Goal: Task Accomplishment & Management: Use online tool/utility

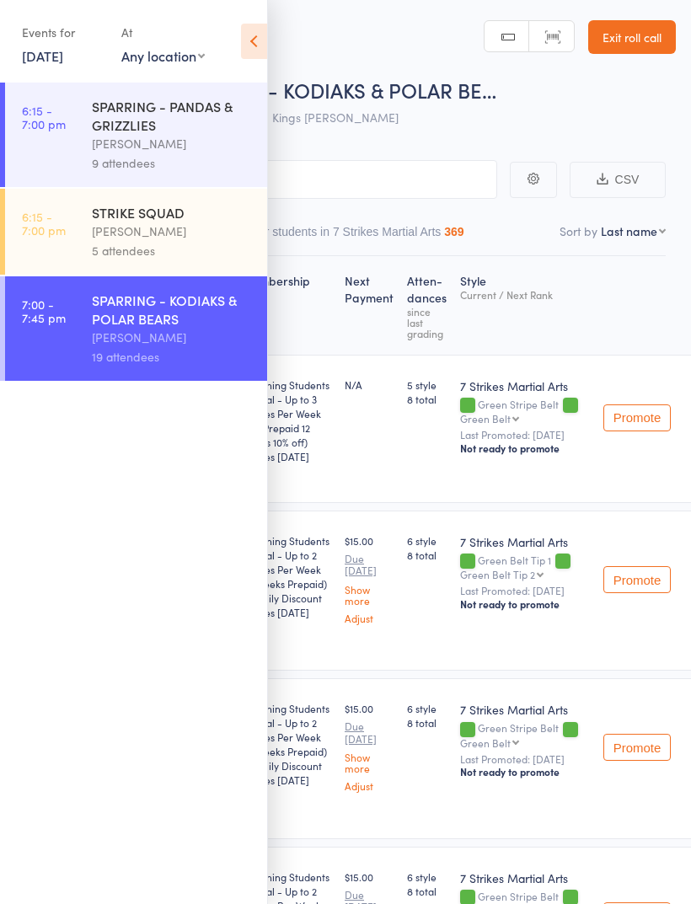
click at [63, 62] on link "[DATE]" at bounding box center [42, 55] width 41 height 19
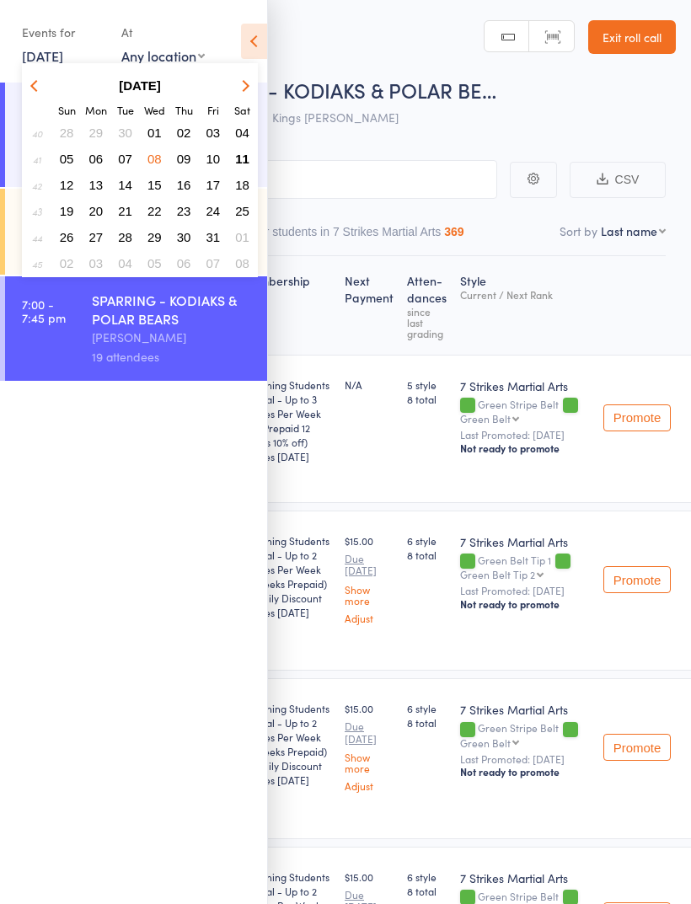
click at [249, 165] on span "11" at bounding box center [242, 159] width 14 height 14
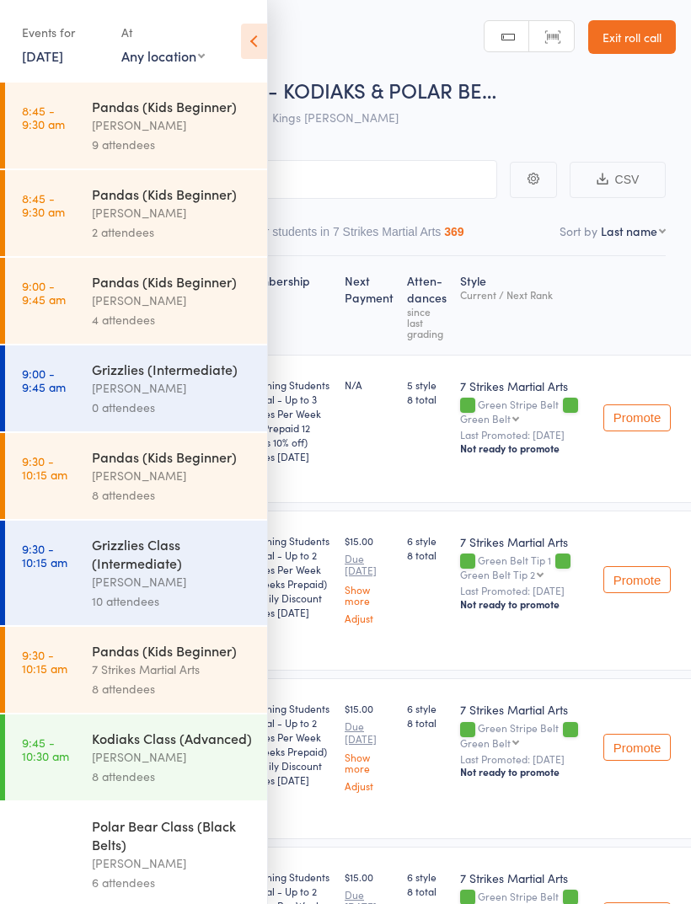
click at [259, 45] on icon at bounding box center [254, 41] width 26 height 35
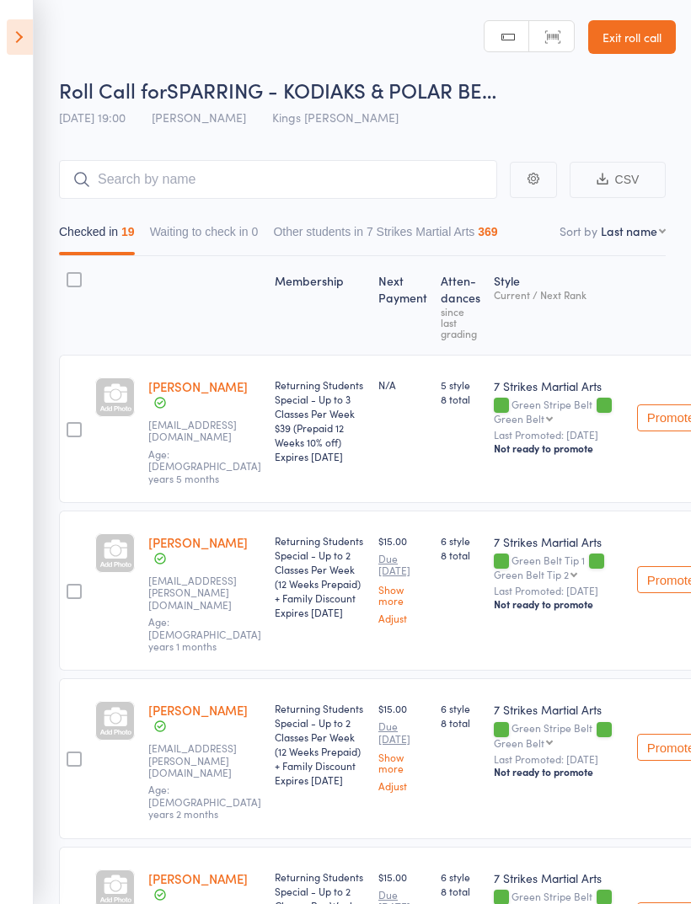
click at [29, 26] on icon at bounding box center [20, 36] width 26 height 35
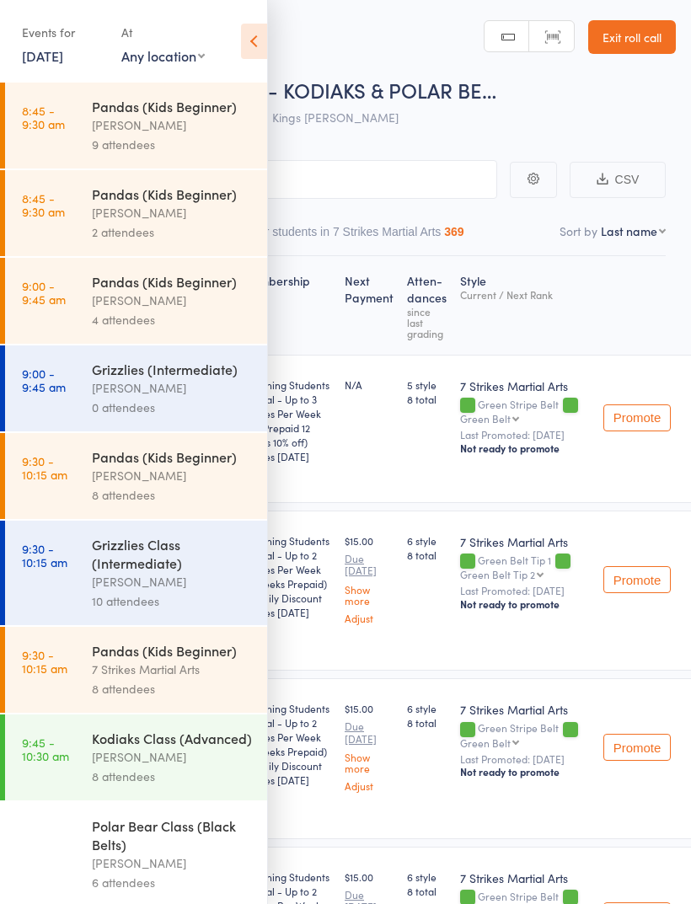
click at [259, 29] on icon at bounding box center [254, 41] width 26 height 35
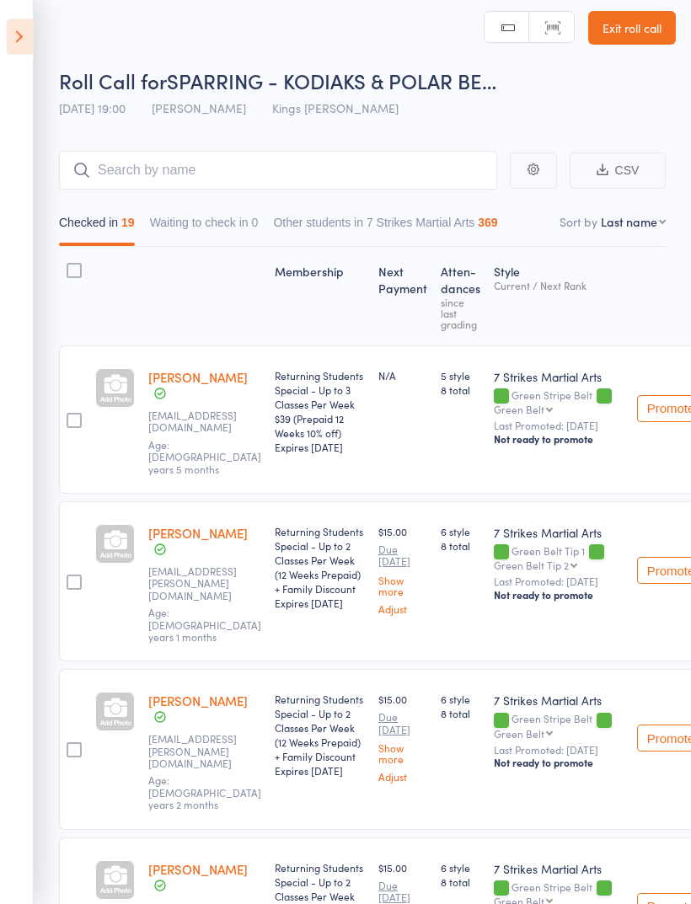
click at [29, 41] on icon at bounding box center [20, 36] width 26 height 35
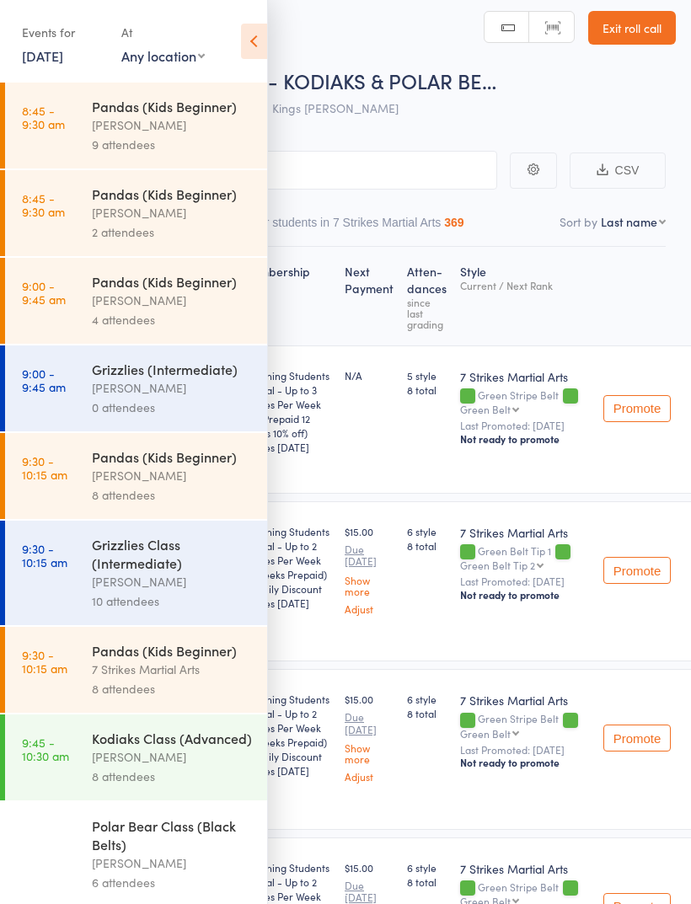
click at [187, 56] on select "Any location Glendenning PS Kings Langley PS Epping Heights PS Metella Road PS …" at bounding box center [162, 55] width 83 height 19
select select "5"
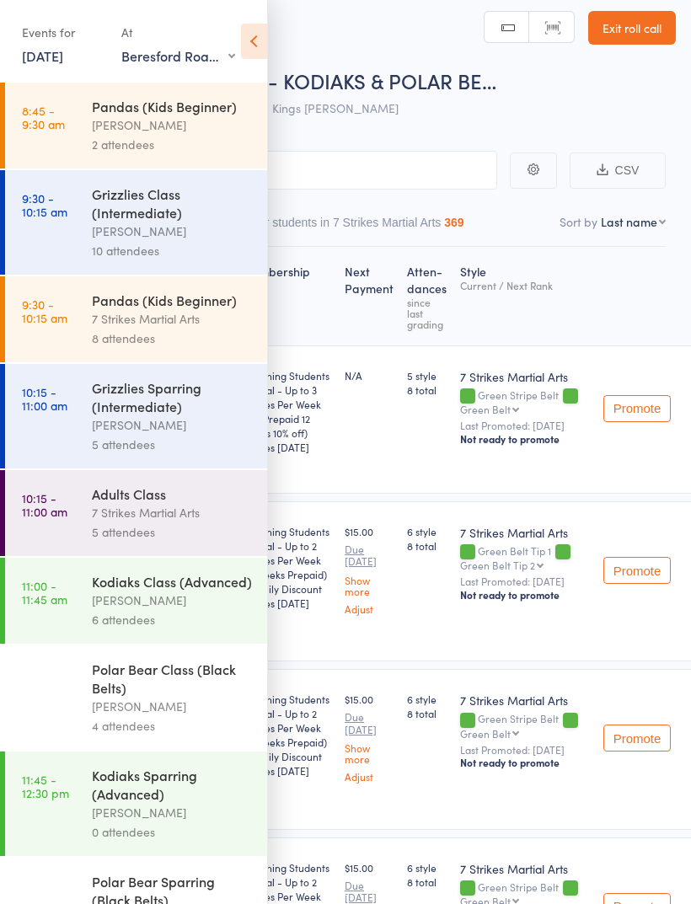
click at [195, 127] on div "Sarah Pasfield" at bounding box center [172, 124] width 161 height 19
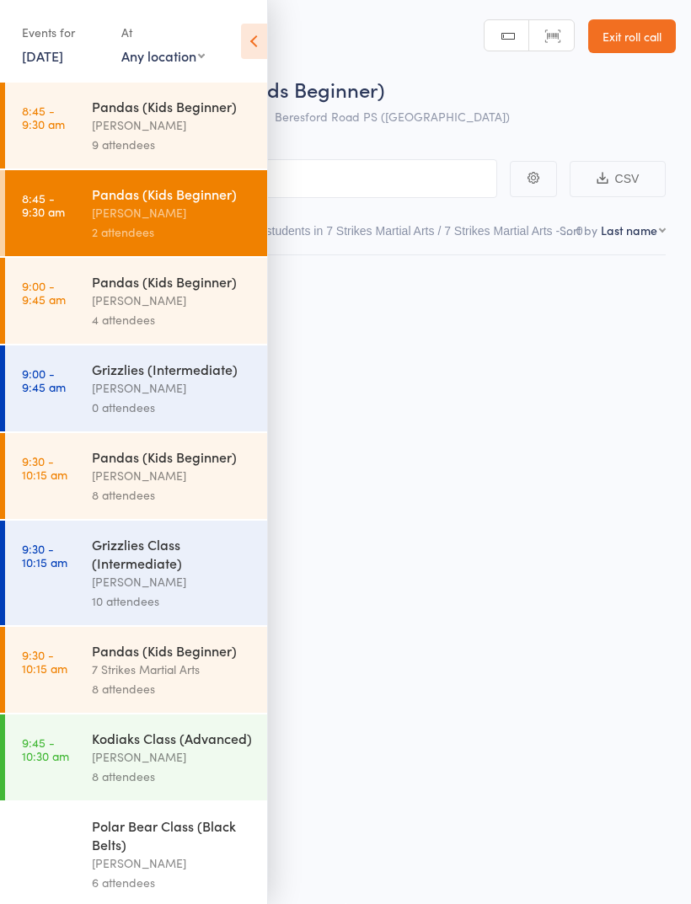
scroll to position [12, 0]
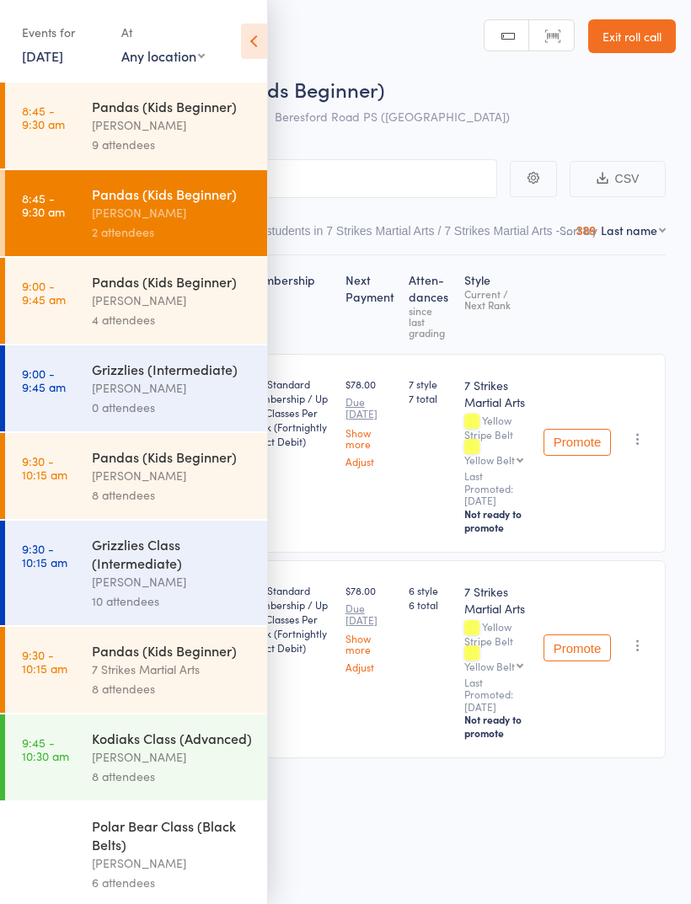
click at [260, 43] on icon at bounding box center [254, 41] width 26 height 35
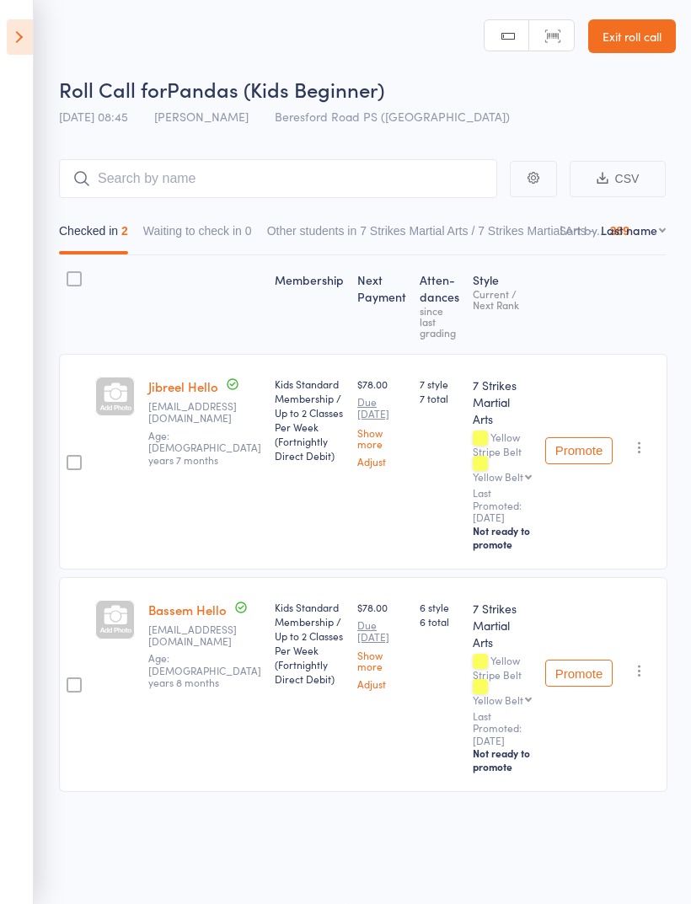
click at [591, 442] on button "Promote" at bounding box center [578, 450] width 67 height 27
click at [24, 42] on icon at bounding box center [20, 36] width 26 height 35
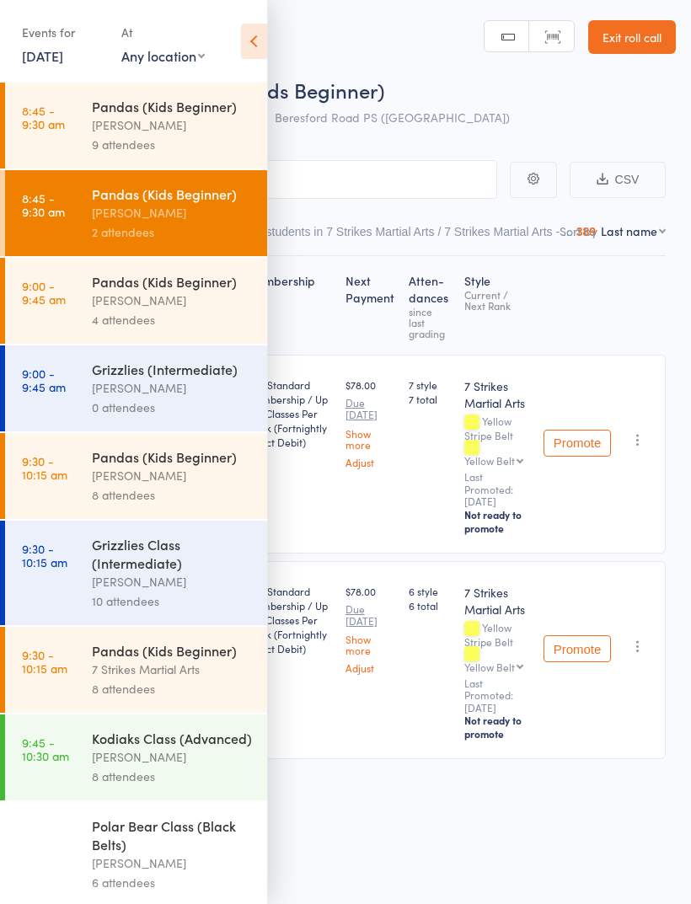
click at [177, 65] on select "Any location Glendenning PS Kings Langley PS Epping Heights PS Metella Road PS …" at bounding box center [162, 55] width 83 height 19
select select "5"
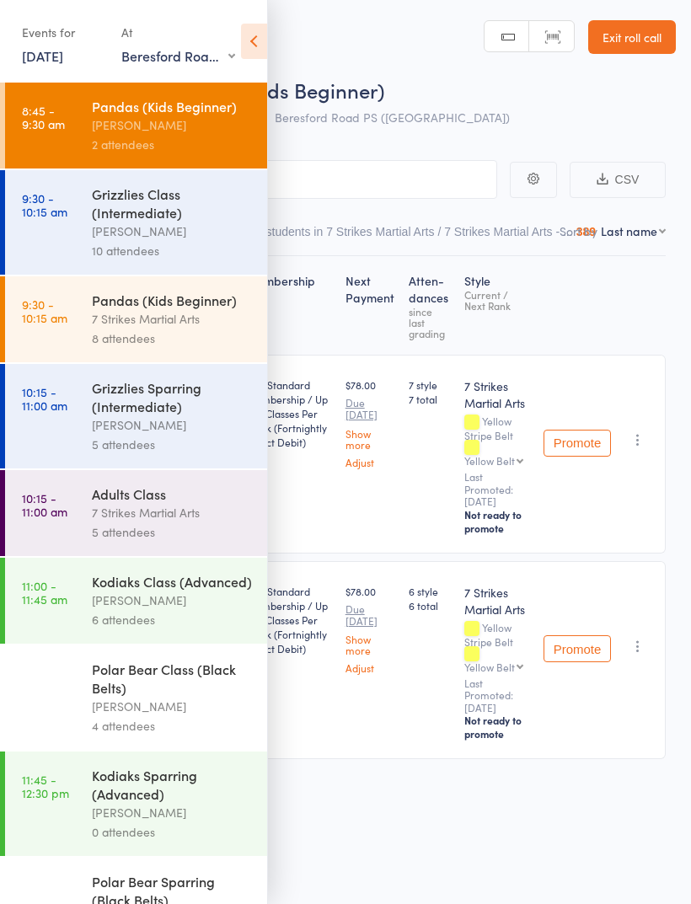
click at [650, 40] on link "Exit roll call" at bounding box center [632, 37] width 88 height 34
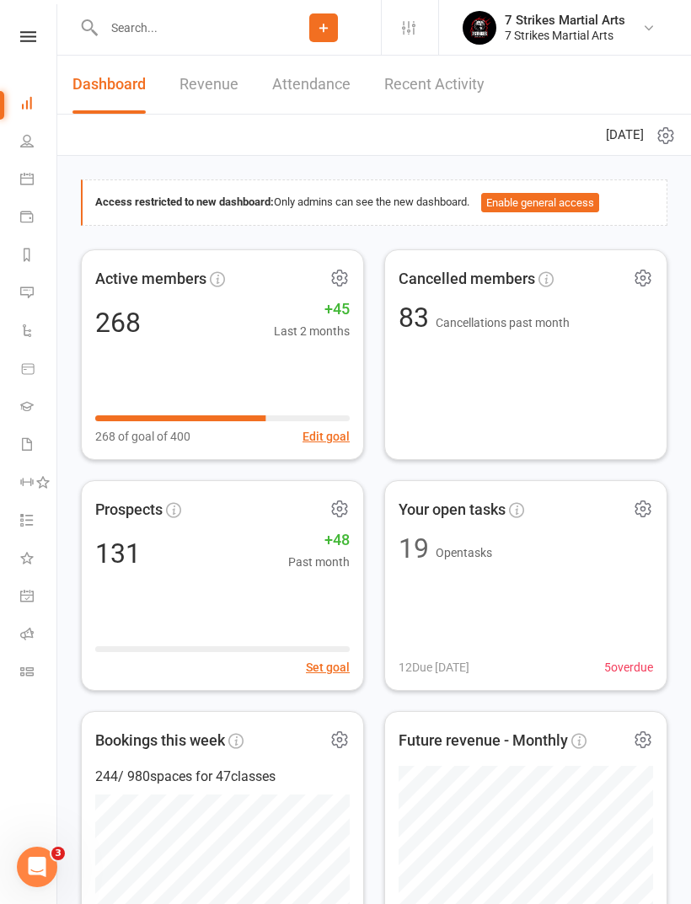
click at [645, 32] on icon at bounding box center [648, 27] width 13 height 13
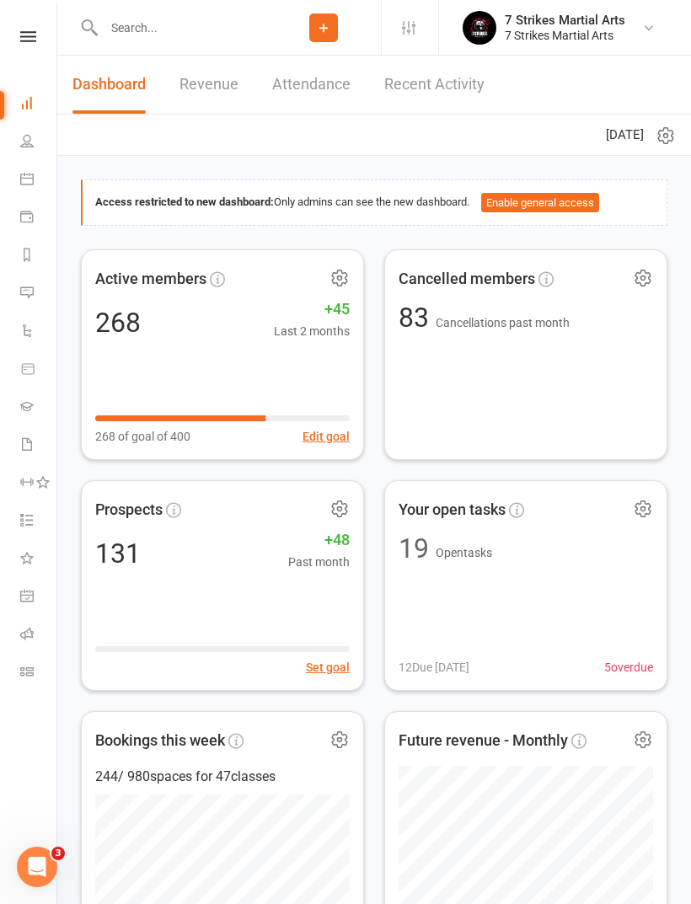
click at [202, 36] on input "text" at bounding box center [183, 28] width 168 height 24
click at [31, 38] on icon at bounding box center [28, 36] width 16 height 11
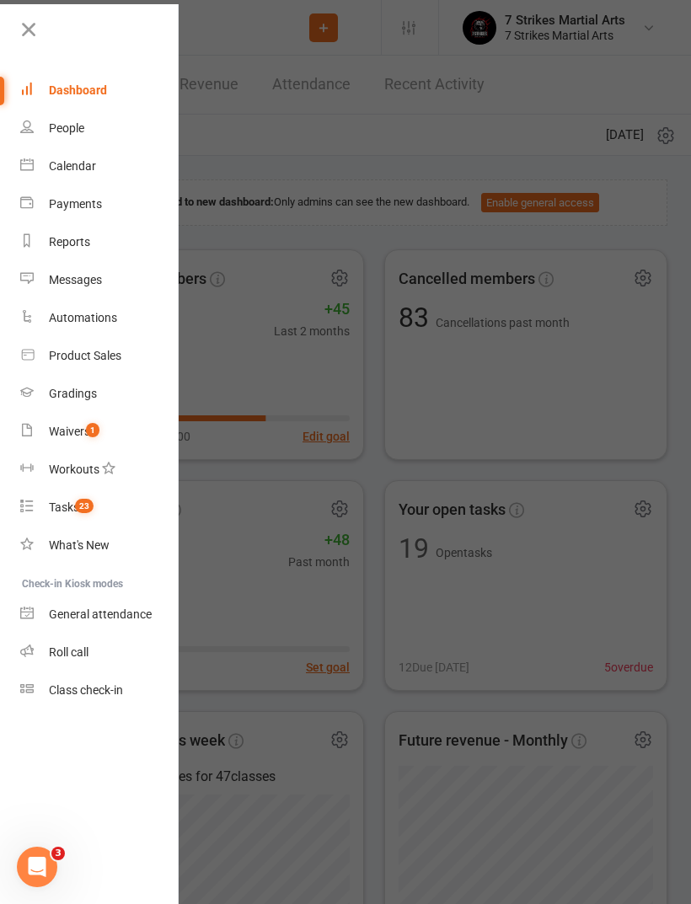
click at [104, 436] on link "Waivers 1" at bounding box center [99, 432] width 159 height 38
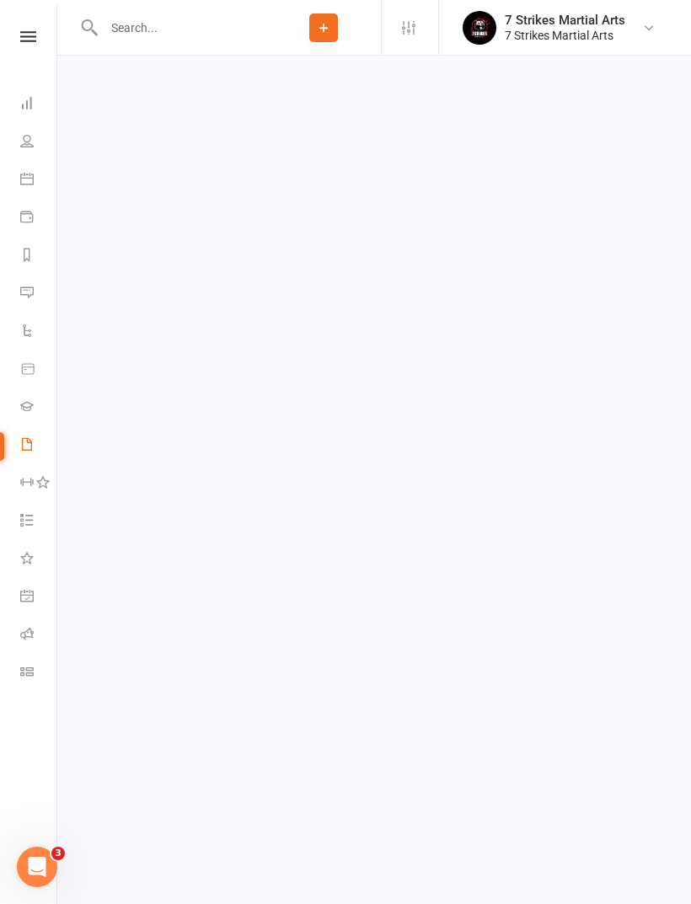
select select "50"
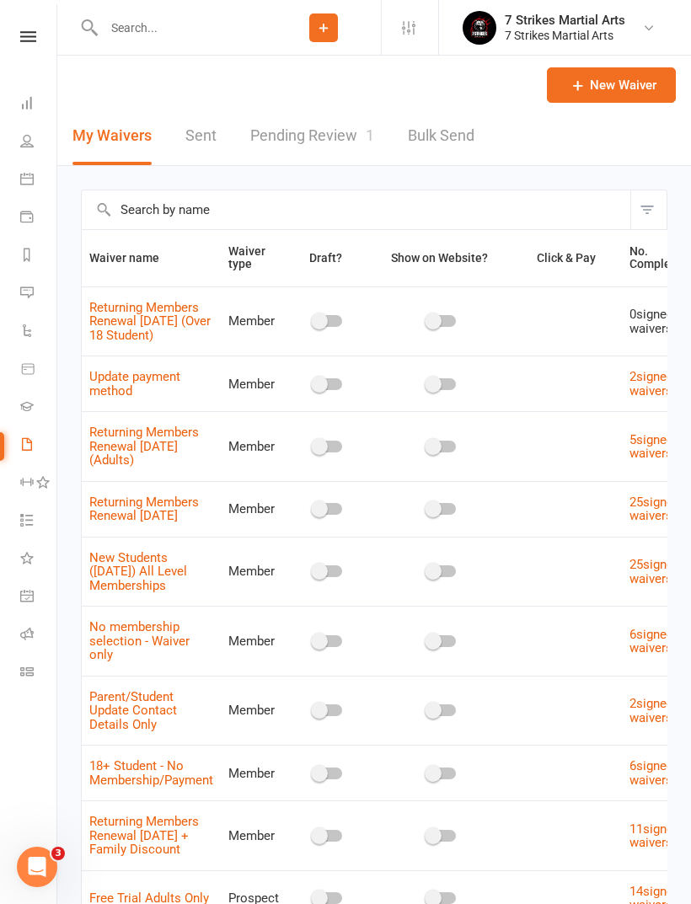
click at [324, 141] on link "Pending Review 1" at bounding box center [312, 136] width 124 height 58
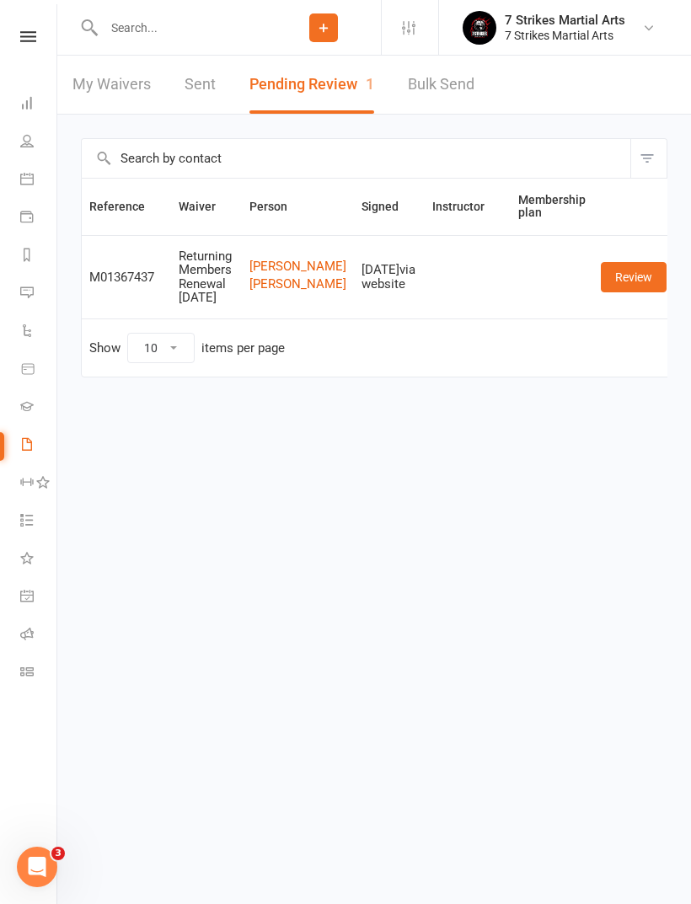
click at [618, 280] on link "Review" at bounding box center [634, 277] width 66 height 30
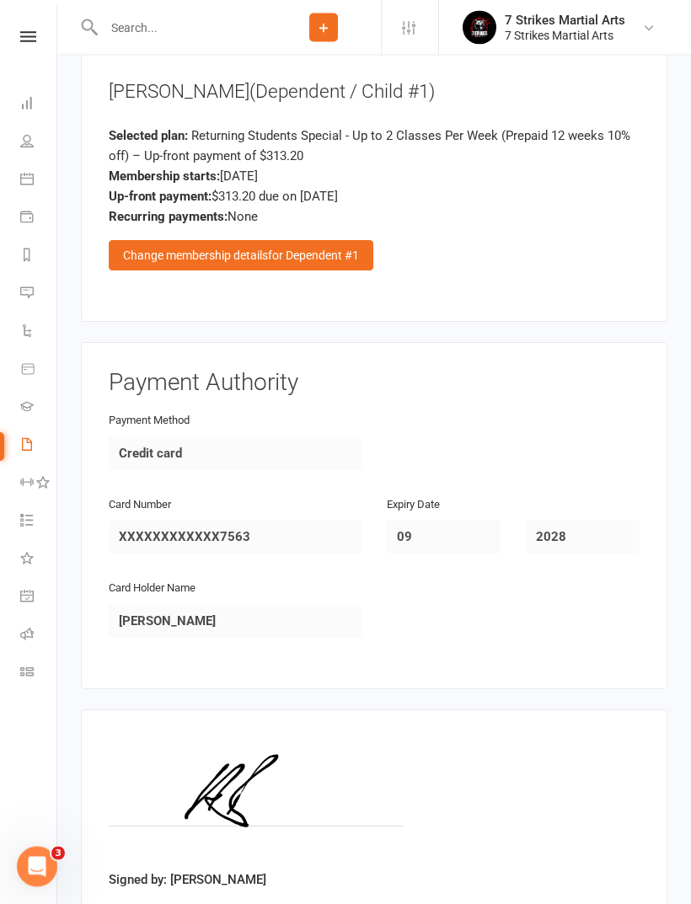
scroll to position [2491, 0]
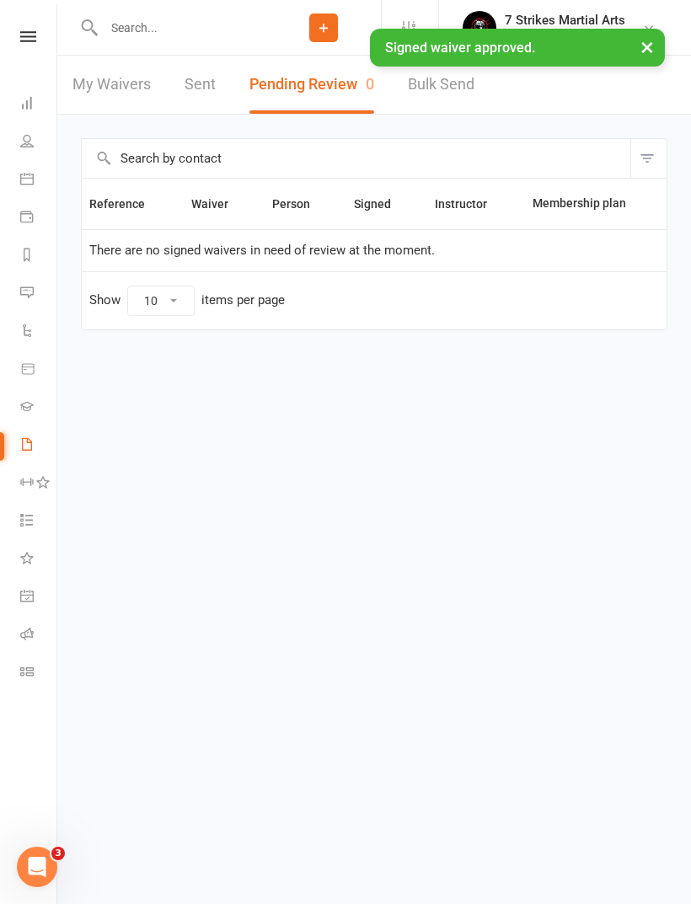
click at [657, 23] on link "7 Strikes Martial Arts 7 Strikes Martial Arts" at bounding box center [563, 28] width 201 height 34
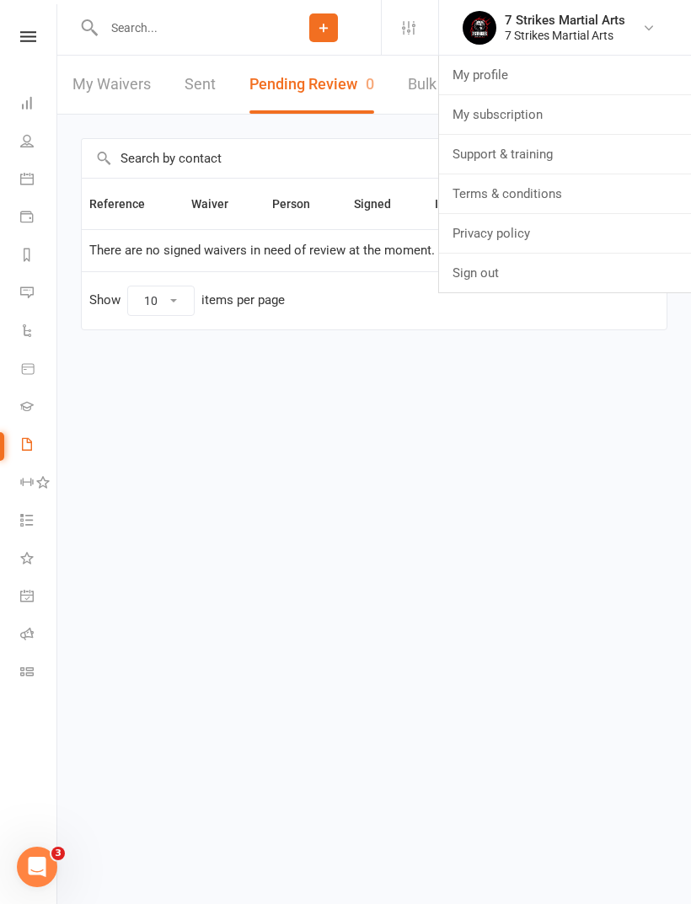
click at [404, 32] on icon at bounding box center [408, 27] width 13 height 13
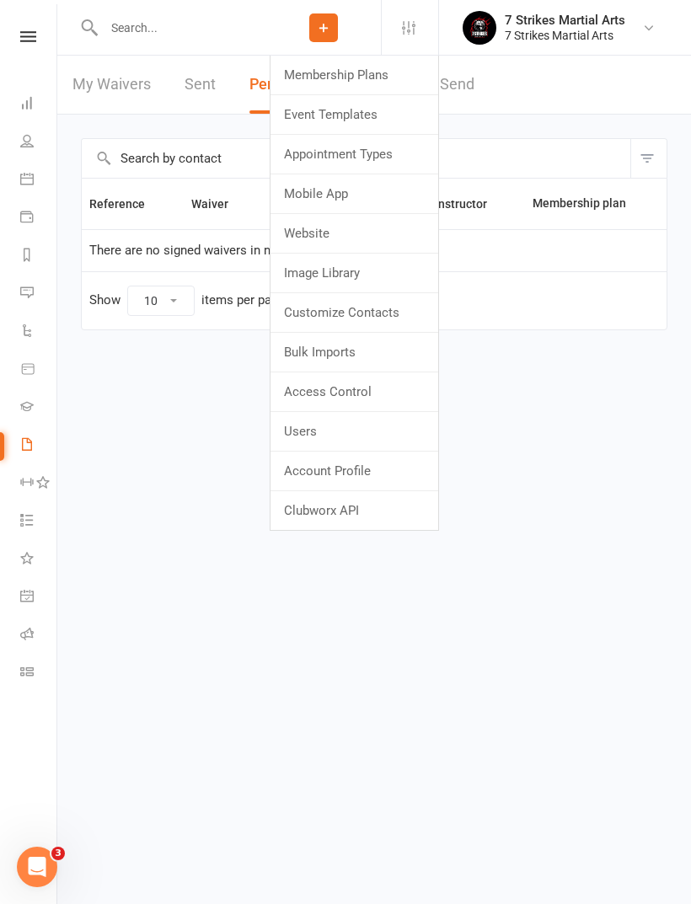
click at [353, 436] on link "Users" at bounding box center [354, 431] width 168 height 39
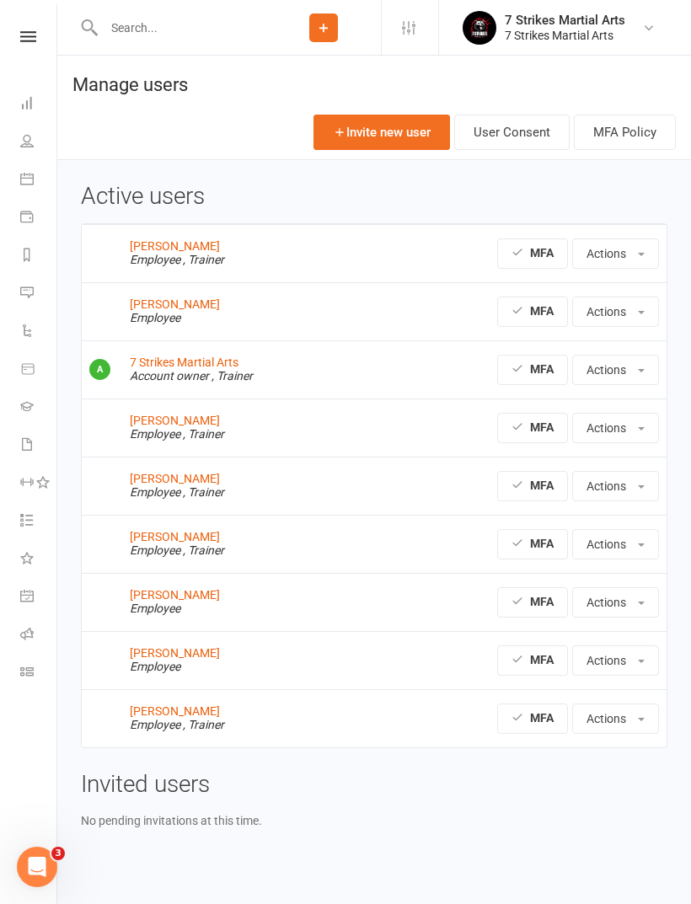
click at [632, 556] on button "Actions" at bounding box center [615, 544] width 87 height 30
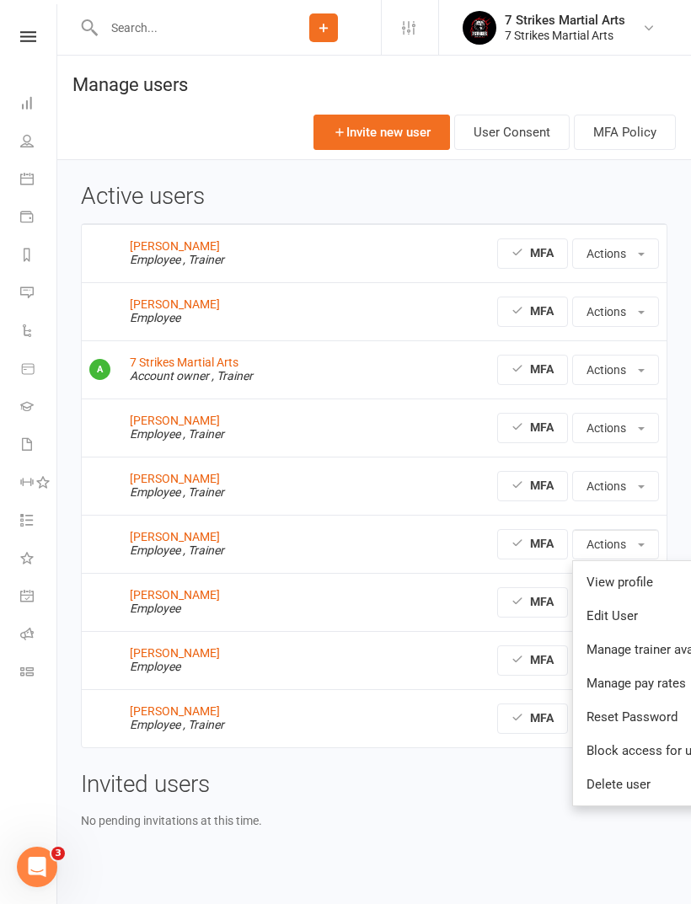
click at [672, 711] on link "Reset Password" at bounding box center [660, 717] width 174 height 34
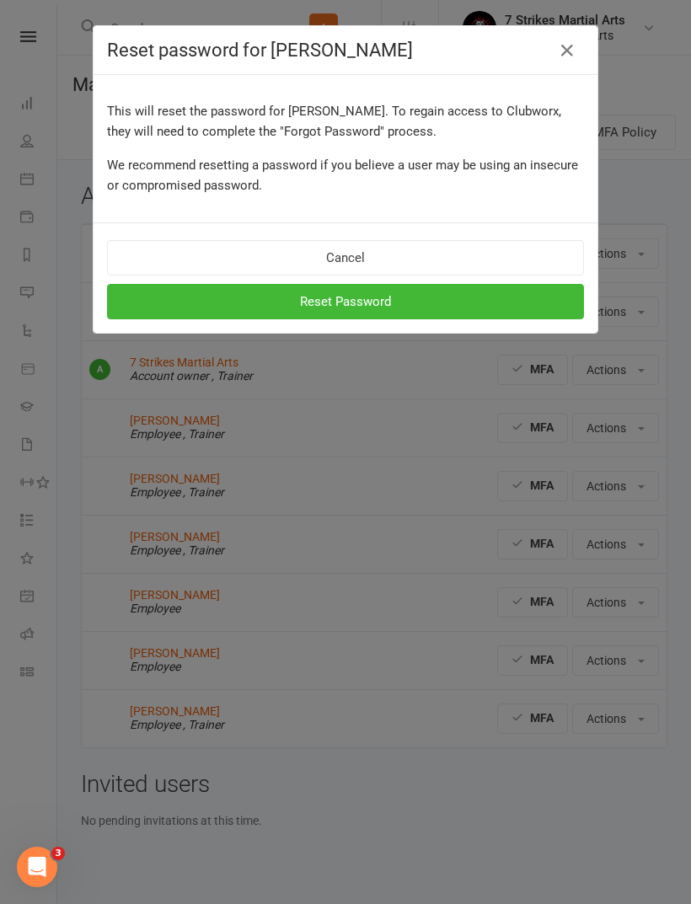
click at [436, 306] on button "Reset Password" at bounding box center [345, 301] width 477 height 35
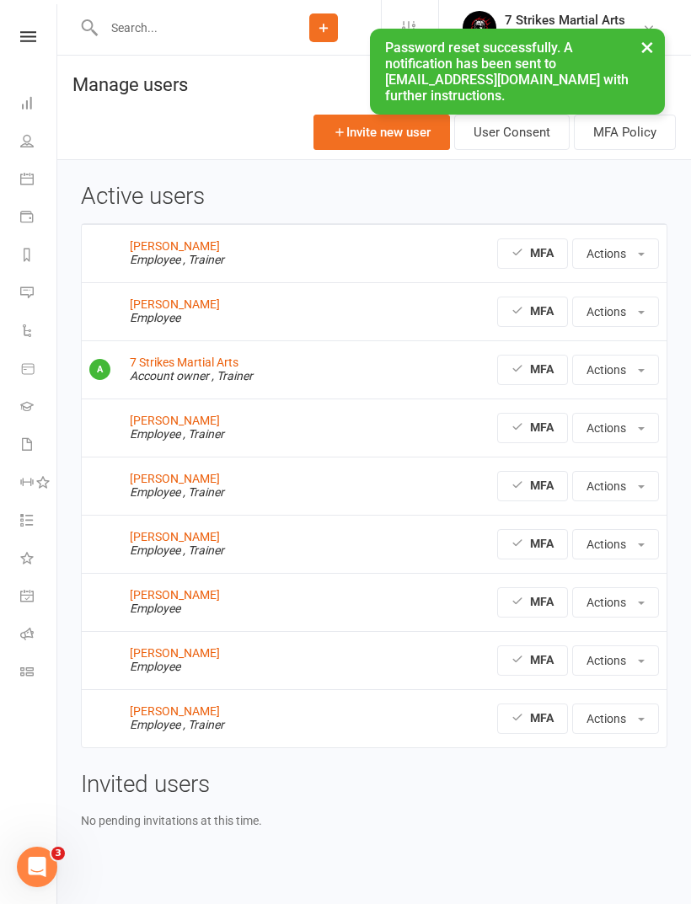
click at [640, 550] on button "Actions" at bounding box center [615, 544] width 87 height 30
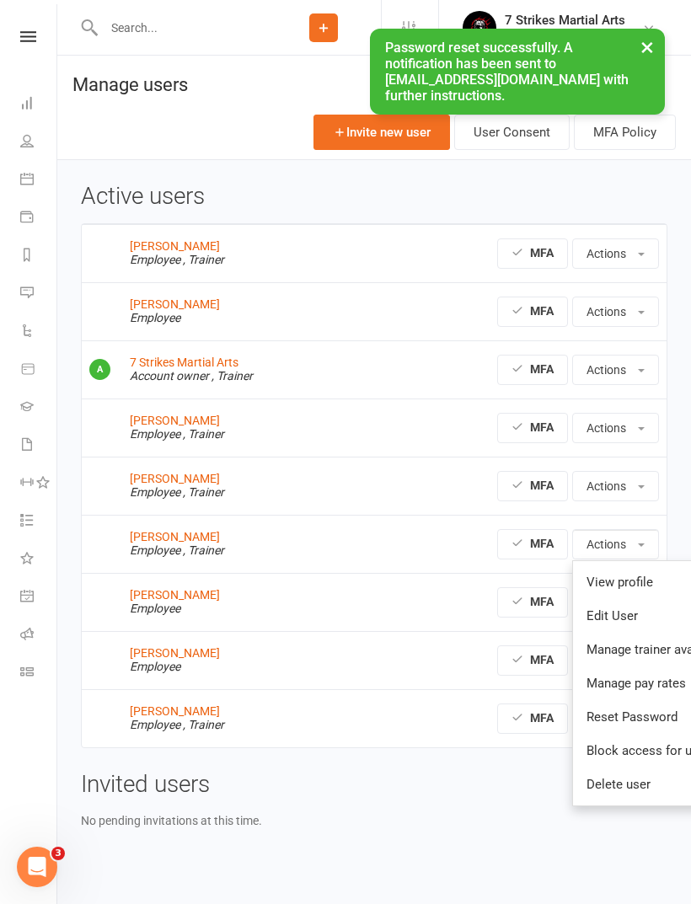
click at [658, 580] on link "View profile" at bounding box center [660, 582] width 174 height 34
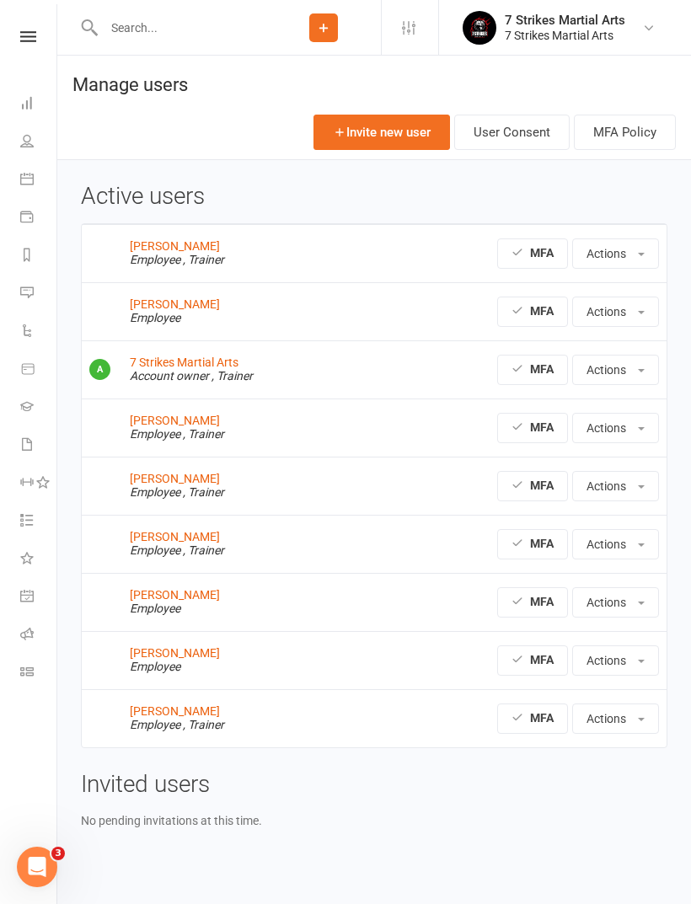
click at [166, 424] on link "[PERSON_NAME]" at bounding box center [175, 420] width 90 height 13
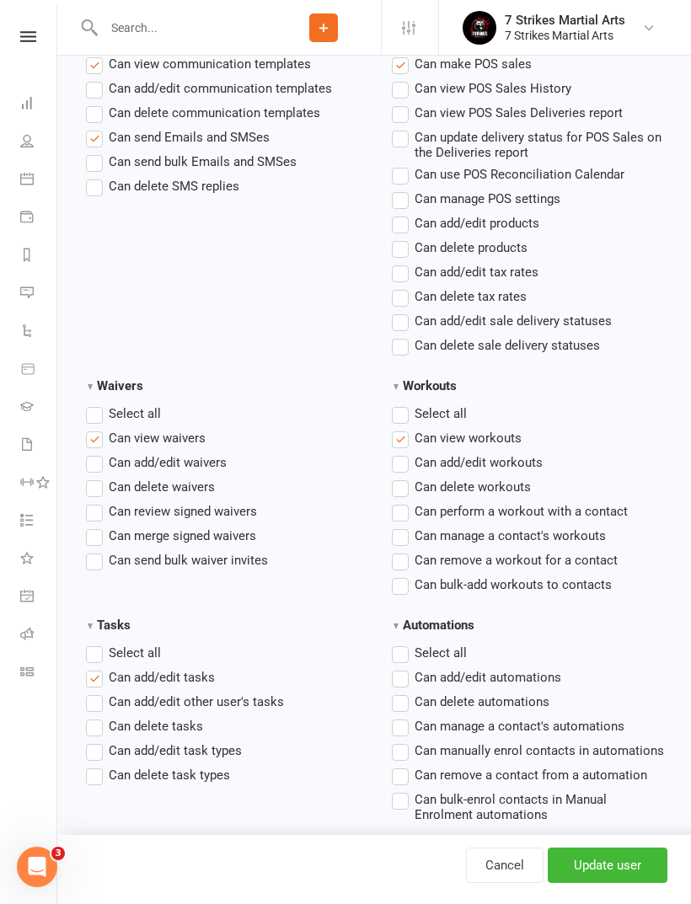
scroll to position [2197, 0]
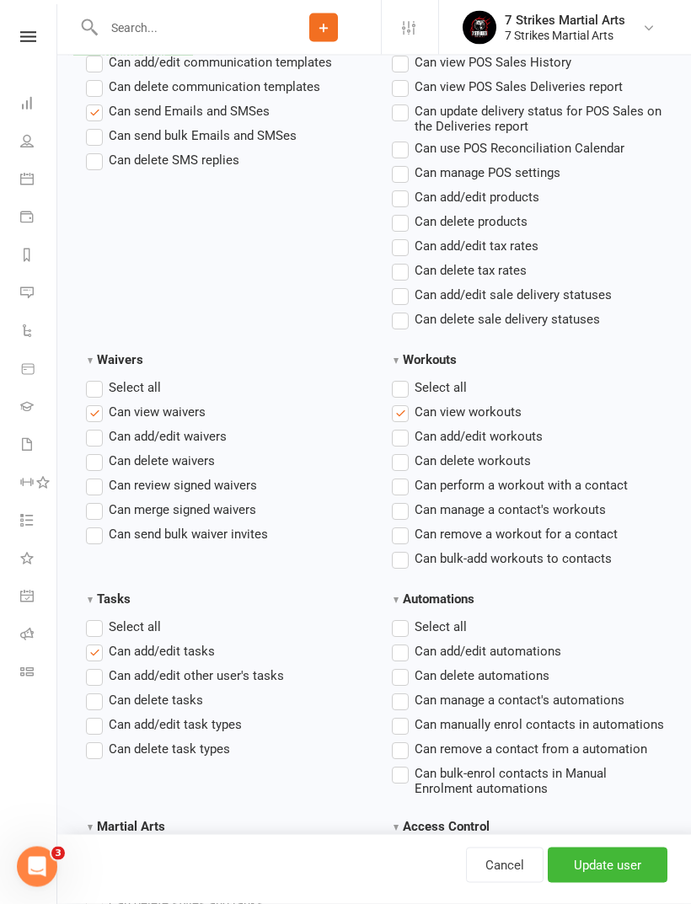
click at [232, 514] on span "Can merge signed waivers" at bounding box center [182, 509] width 147 height 18
click at [97, 500] on input "Can merge signed waivers" at bounding box center [91, 500] width 11 height 0
click at [622, 883] on input "Update user" at bounding box center [608, 865] width 120 height 35
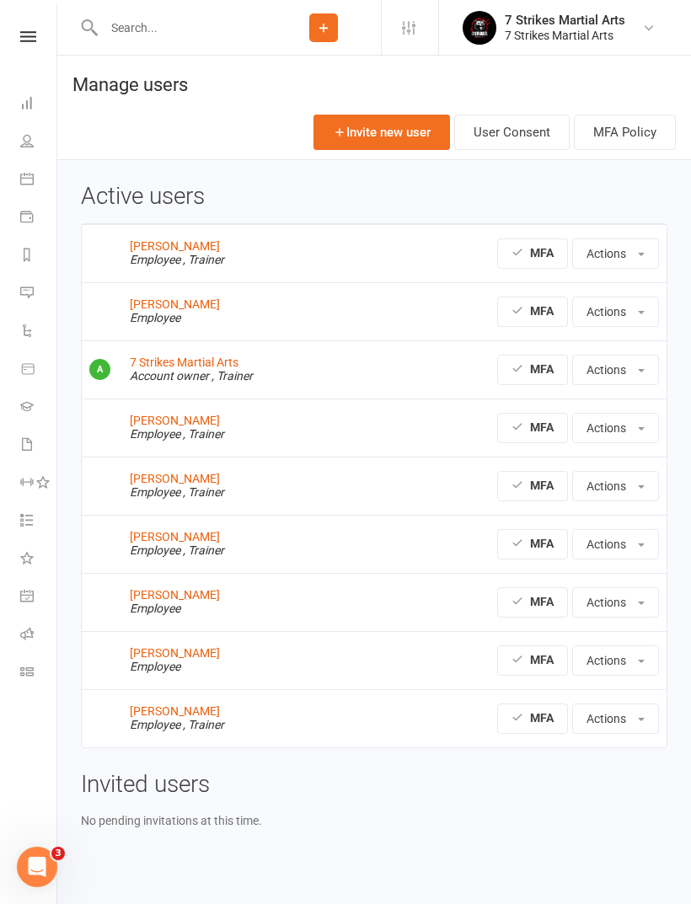
click at [19, 40] on link at bounding box center [28, 36] width 60 height 11
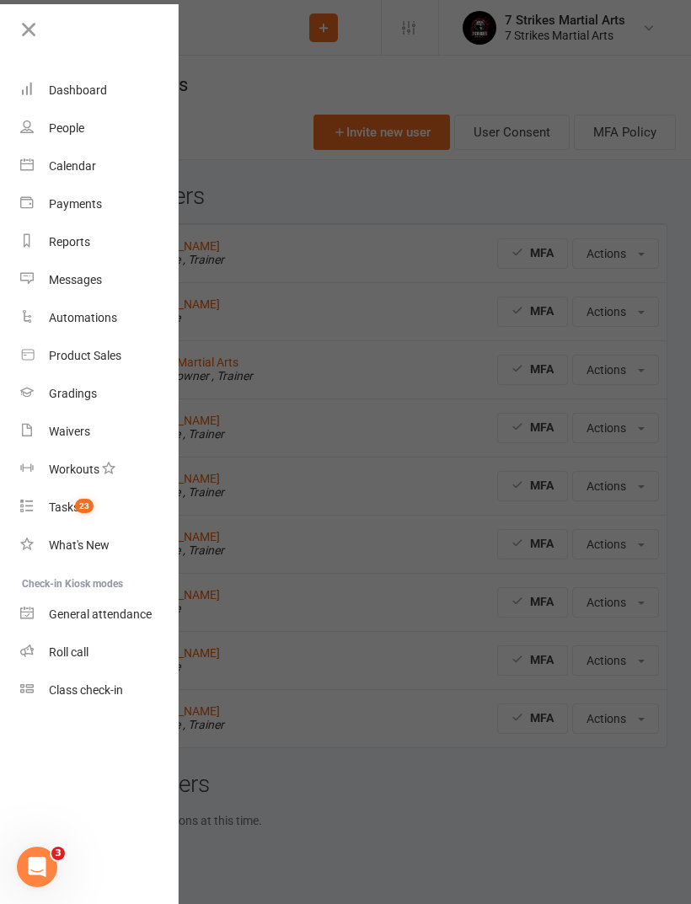
click at [102, 431] on link "Waivers" at bounding box center [99, 432] width 159 height 38
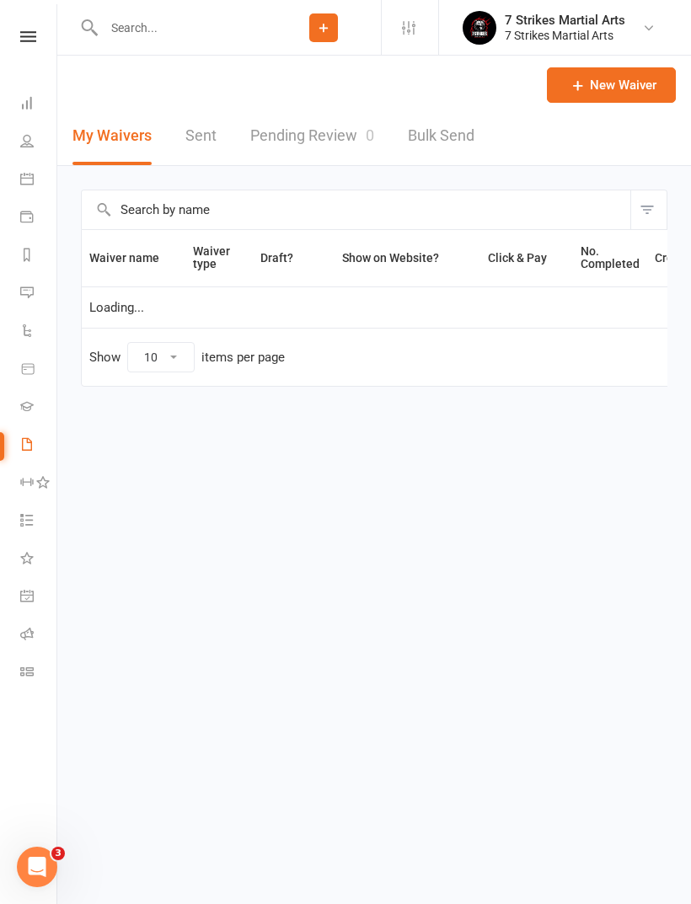
select select "50"
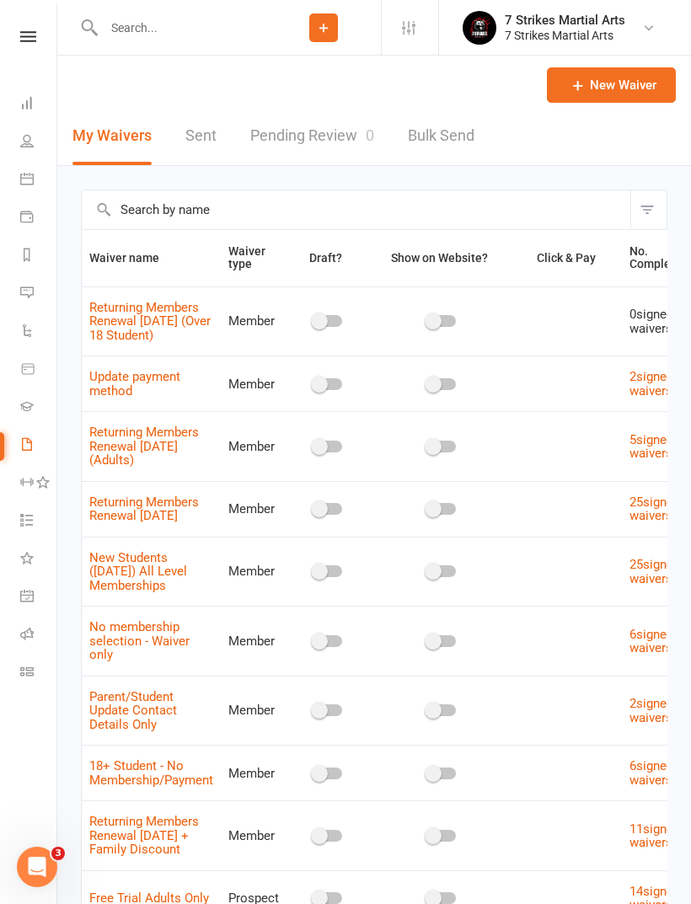
click at [337, 155] on link "Pending Review 0" at bounding box center [312, 136] width 124 height 58
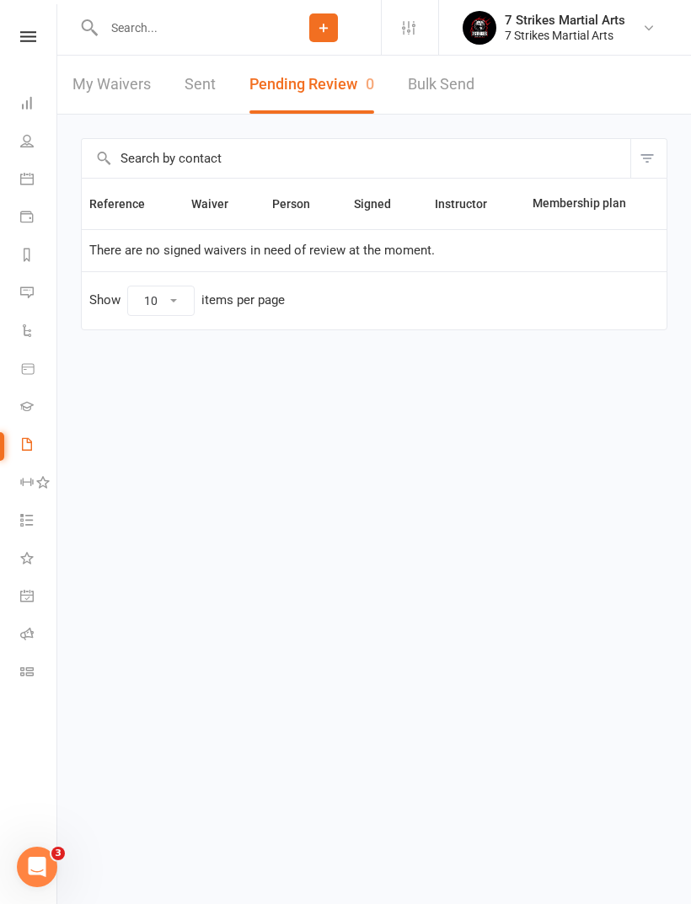
click at [30, 35] on icon at bounding box center [28, 36] width 16 height 11
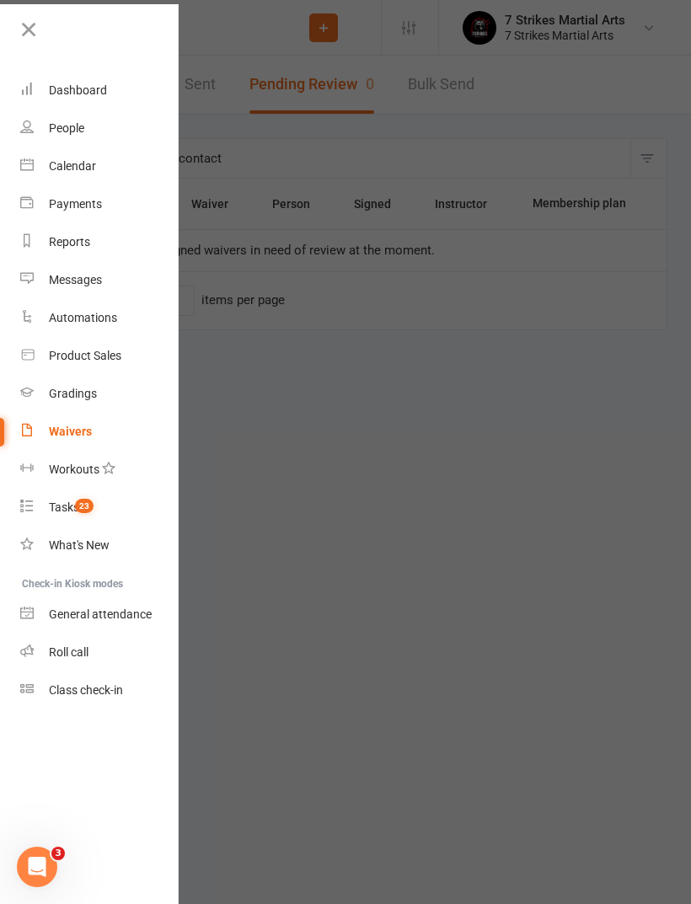
click at [129, 647] on link "Roll call" at bounding box center [99, 653] width 159 height 38
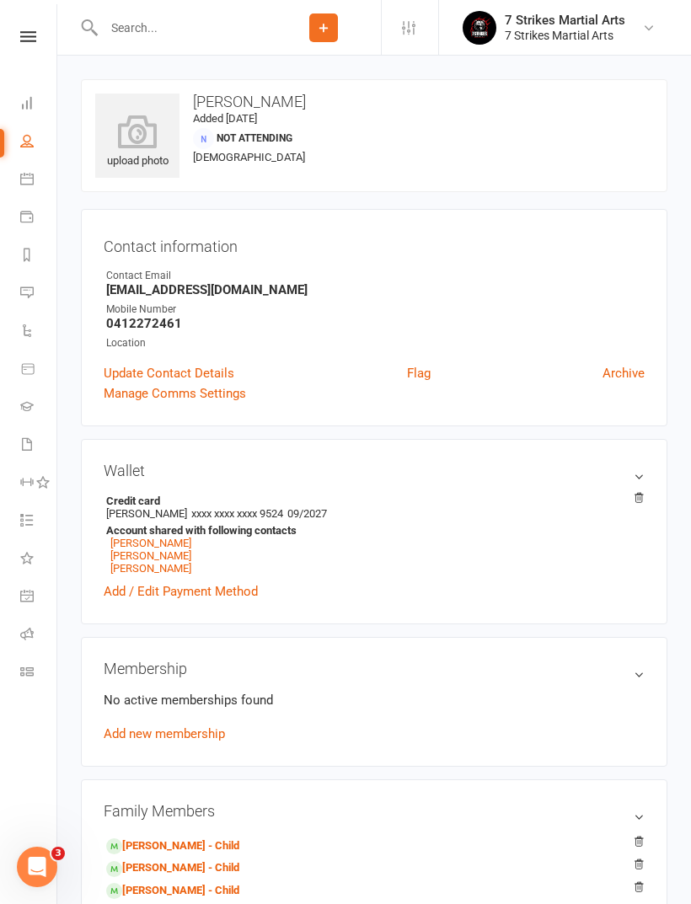
click at [28, 40] on icon at bounding box center [28, 36] width 16 height 11
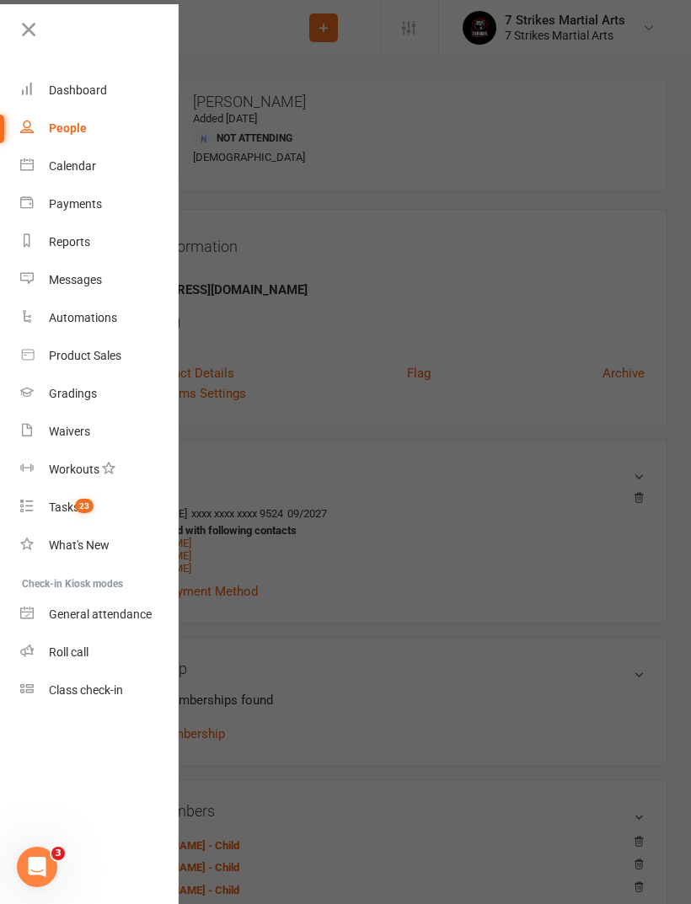
click at [410, 35] on div at bounding box center [345, 452] width 691 height 904
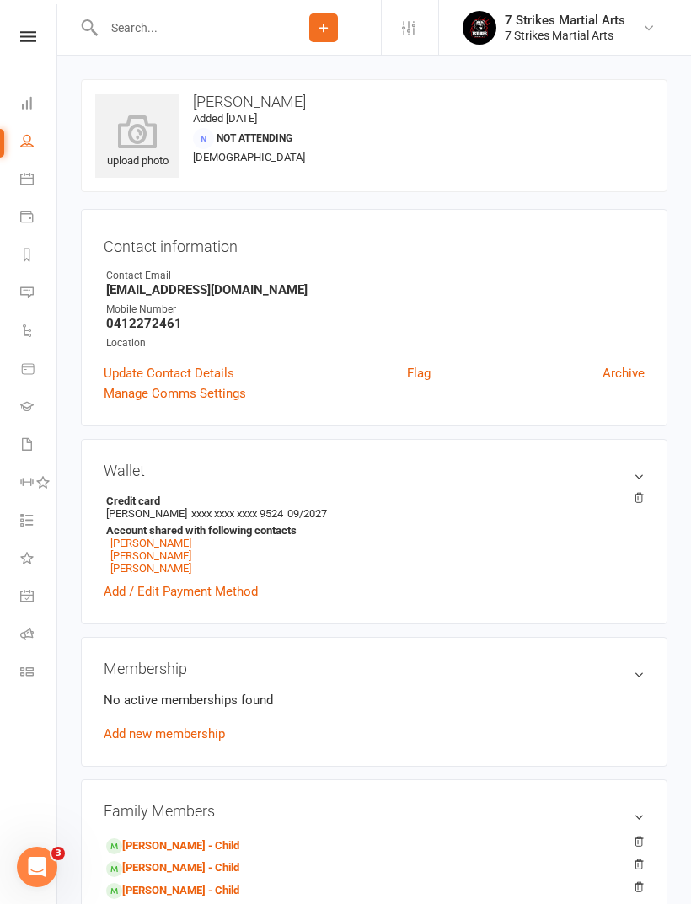
click at [406, 43] on li "Settings Membership Plans Event Templates Appointment Types Mobile App Website …" at bounding box center [409, 27] width 57 height 55
click at [415, 43] on li "Settings Membership Plans Event Templates Appointment Types Mobile App Website …" at bounding box center [409, 27] width 57 height 55
click at [410, 32] on icon at bounding box center [408, 27] width 13 height 13
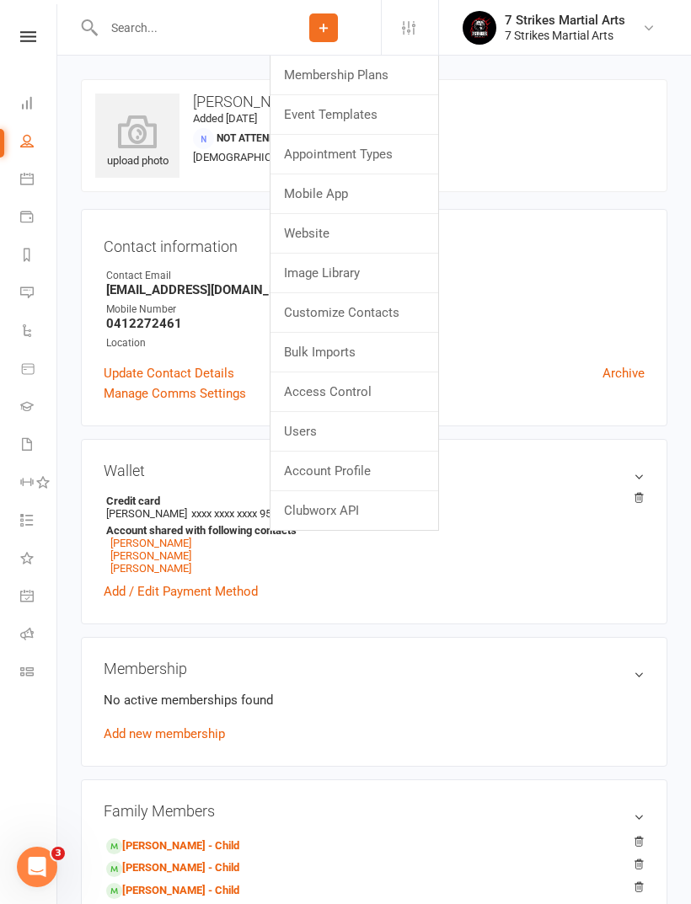
click at [383, 433] on link "Users" at bounding box center [354, 431] width 168 height 39
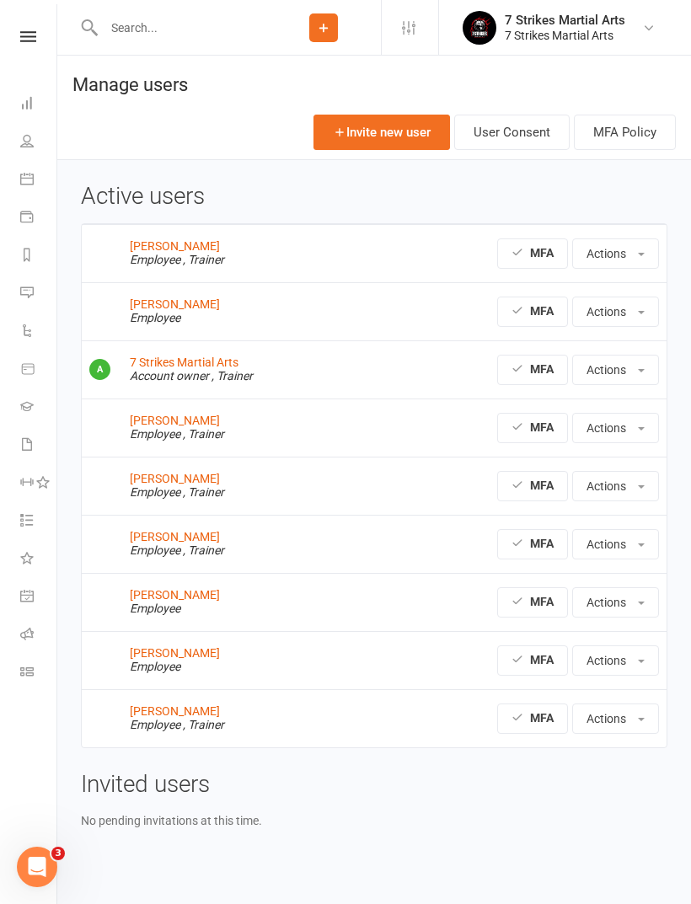
click at [191, 475] on link "[PERSON_NAME]" at bounding box center [175, 478] width 90 height 13
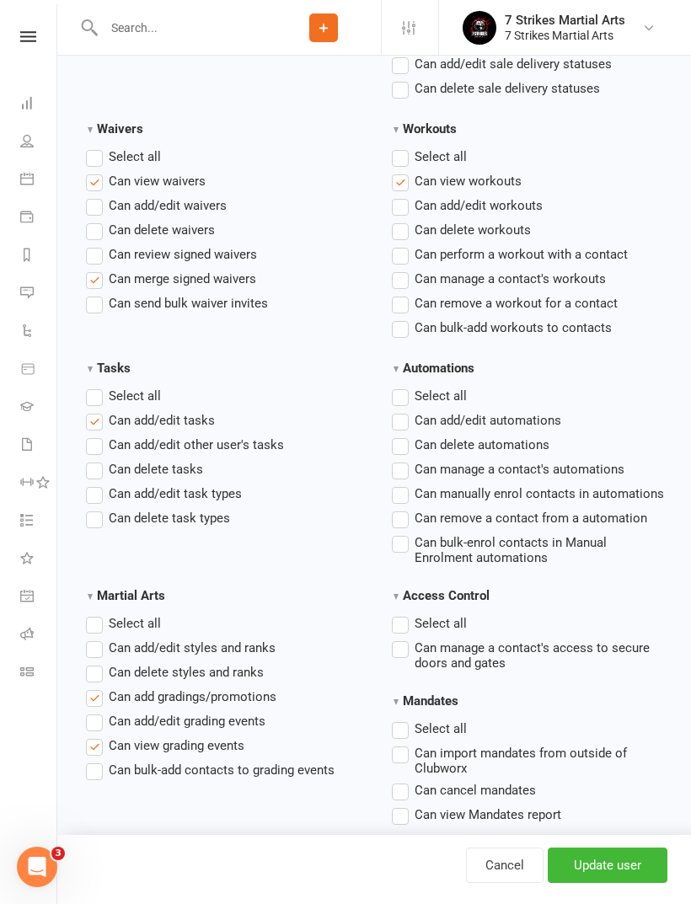
scroll to position [2427, 0]
click at [247, 281] on span "Can merge signed waivers" at bounding box center [182, 279] width 147 height 18
click at [97, 270] on input "Can merge signed waivers" at bounding box center [91, 270] width 11 height 0
click at [623, 883] on input "Update user" at bounding box center [608, 865] width 120 height 35
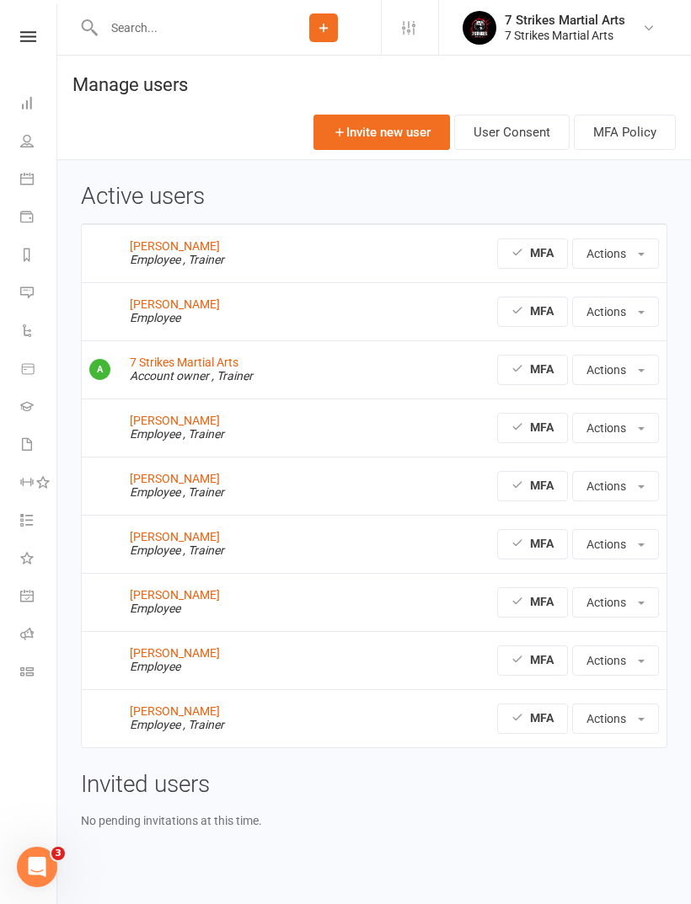
click at [29, 36] on icon at bounding box center [28, 36] width 16 height 11
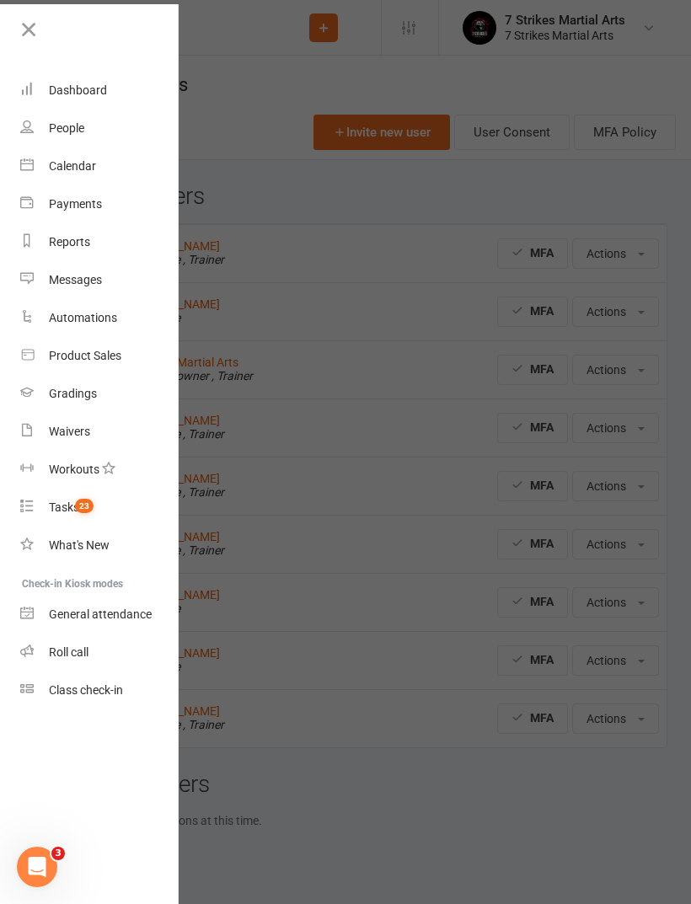
click at [94, 438] on link "Waivers" at bounding box center [99, 432] width 159 height 38
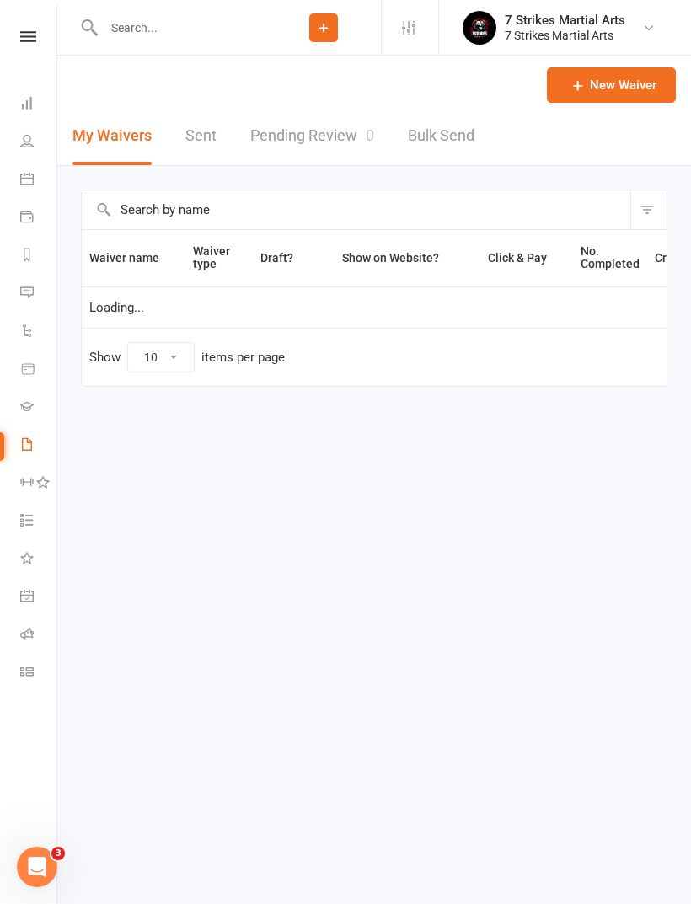
select select "50"
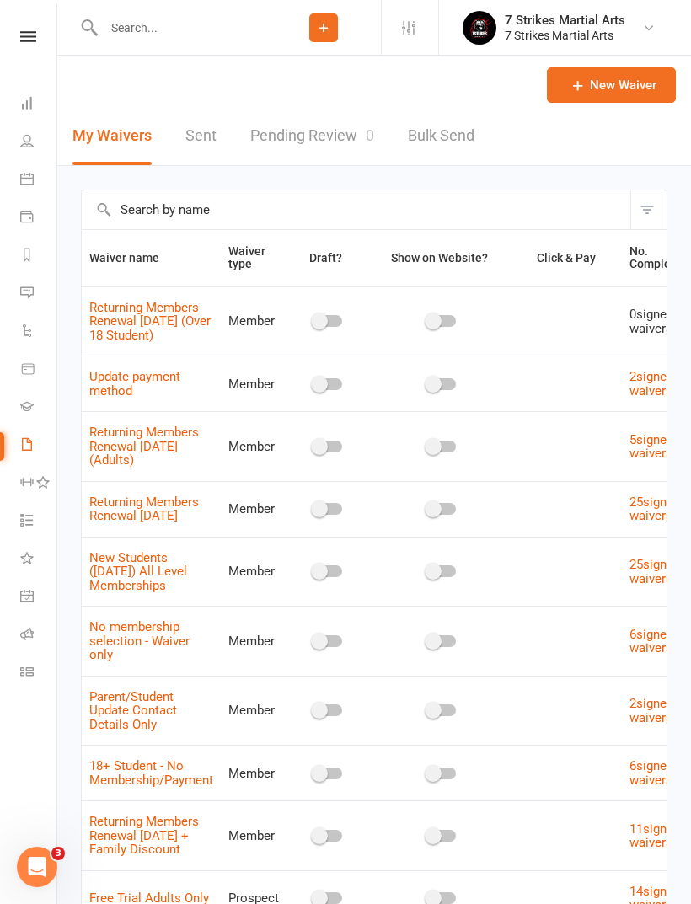
click at [176, 39] on input "text" at bounding box center [183, 28] width 168 height 24
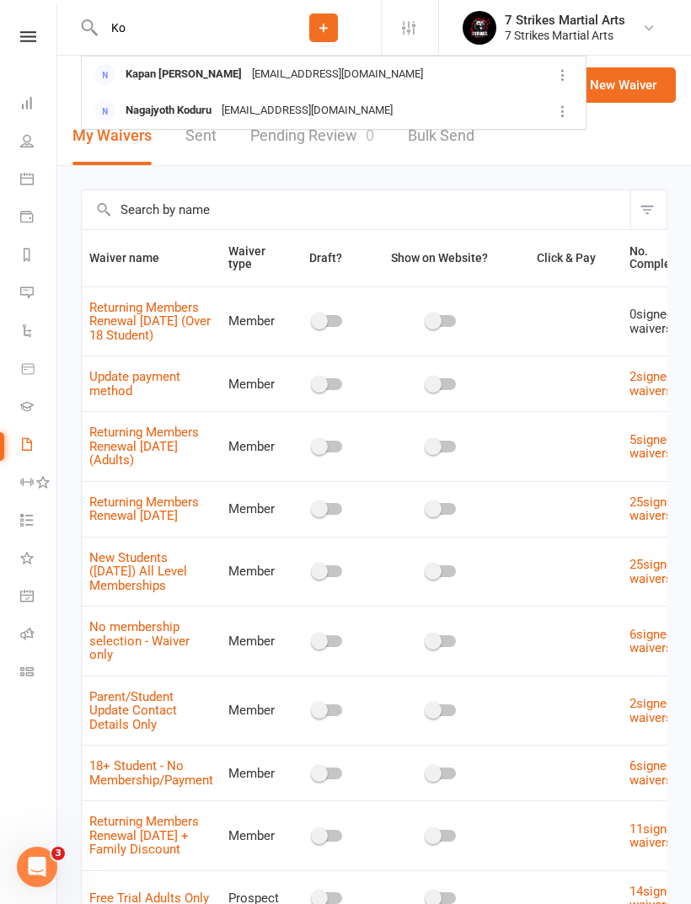
type input "K"
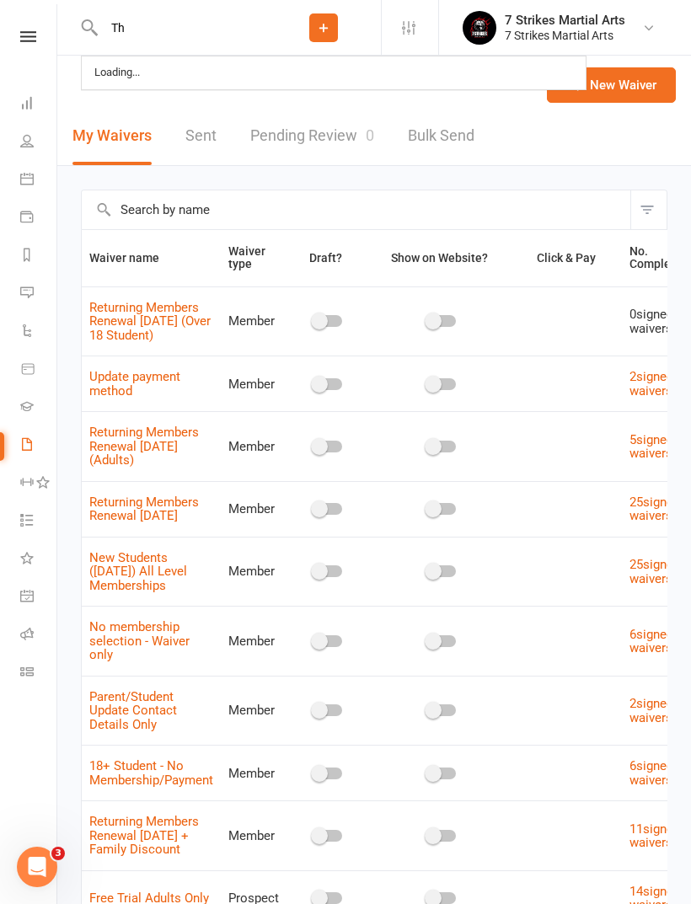
type input "T"
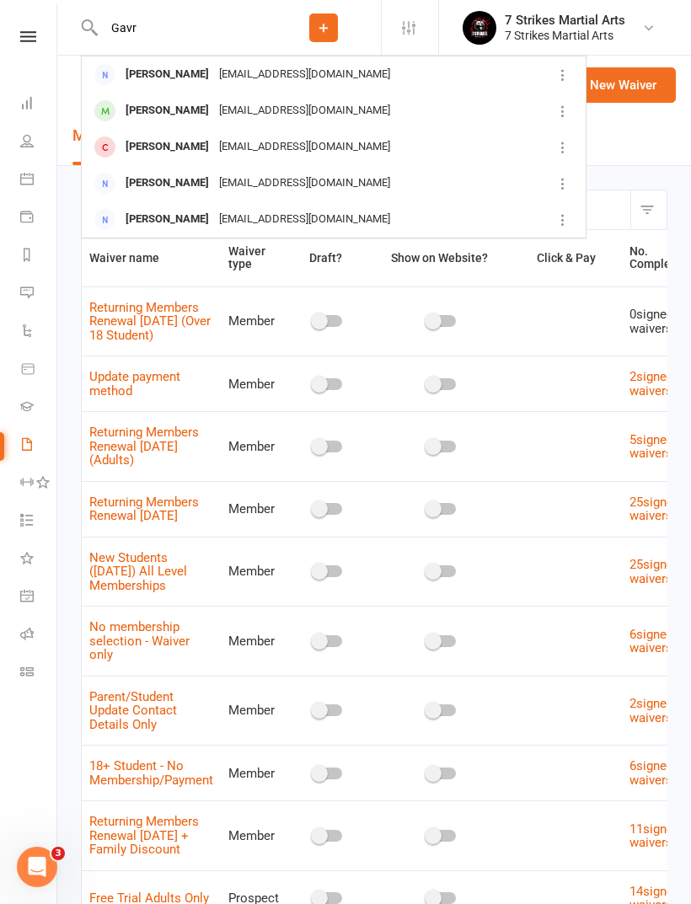
type input "Gavr"
click at [243, 112] on div "miel.gavranovic@gmail.com" at bounding box center [304, 111] width 181 height 24
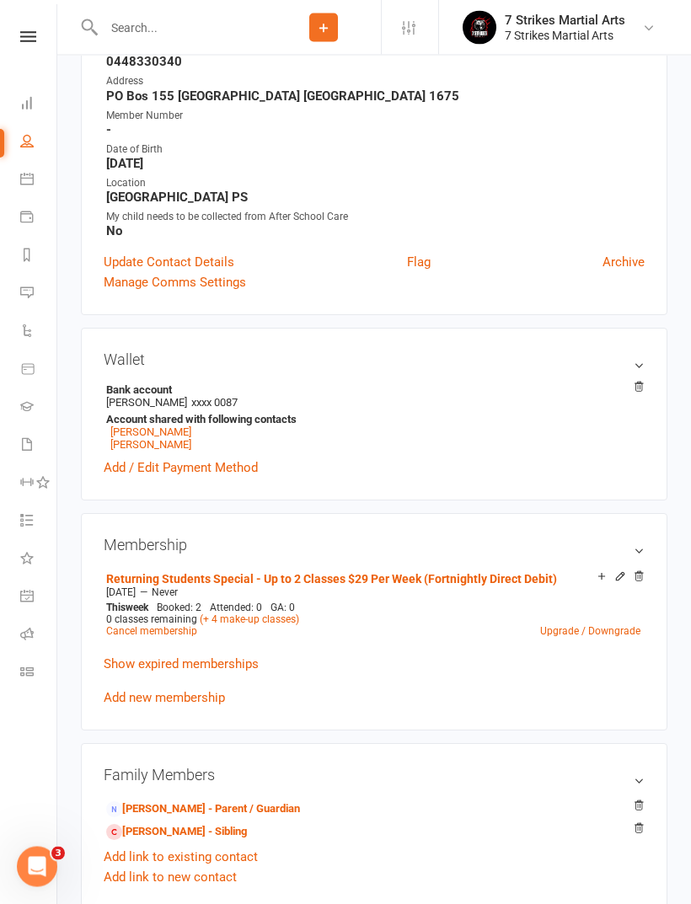
scroll to position [276, 0]
click at [191, 451] on link "Theodore Gavranovic" at bounding box center [150, 444] width 81 height 13
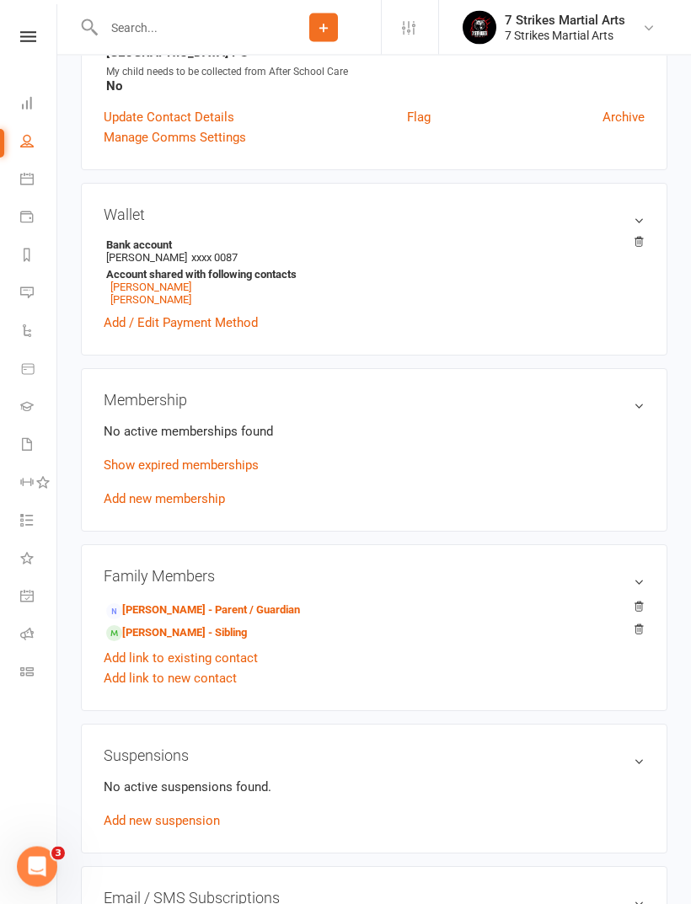
scroll to position [413, 0]
click at [234, 473] on link "Show expired memberships" at bounding box center [181, 465] width 155 height 15
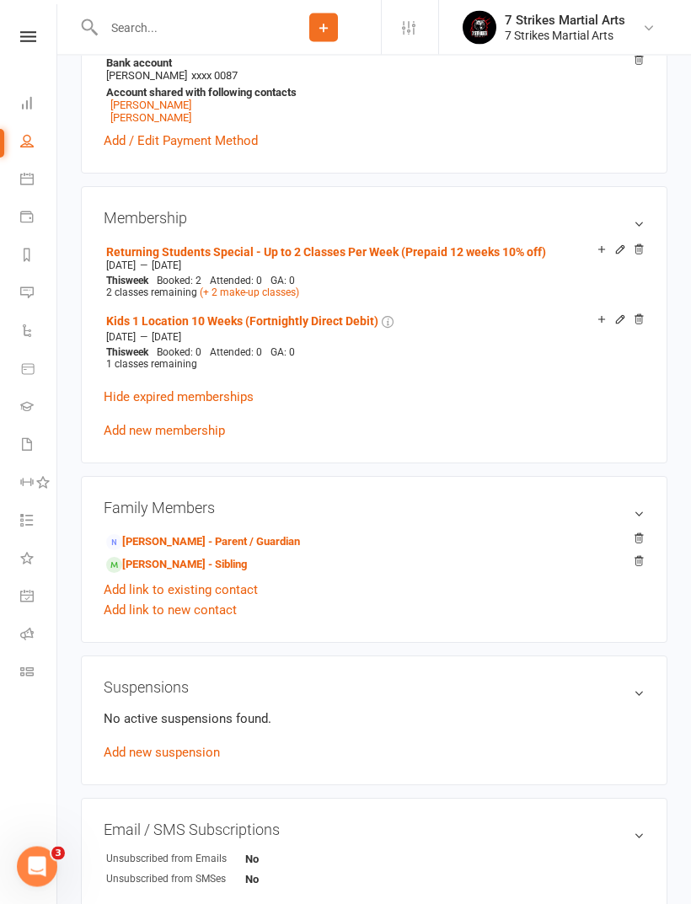
scroll to position [599, 0]
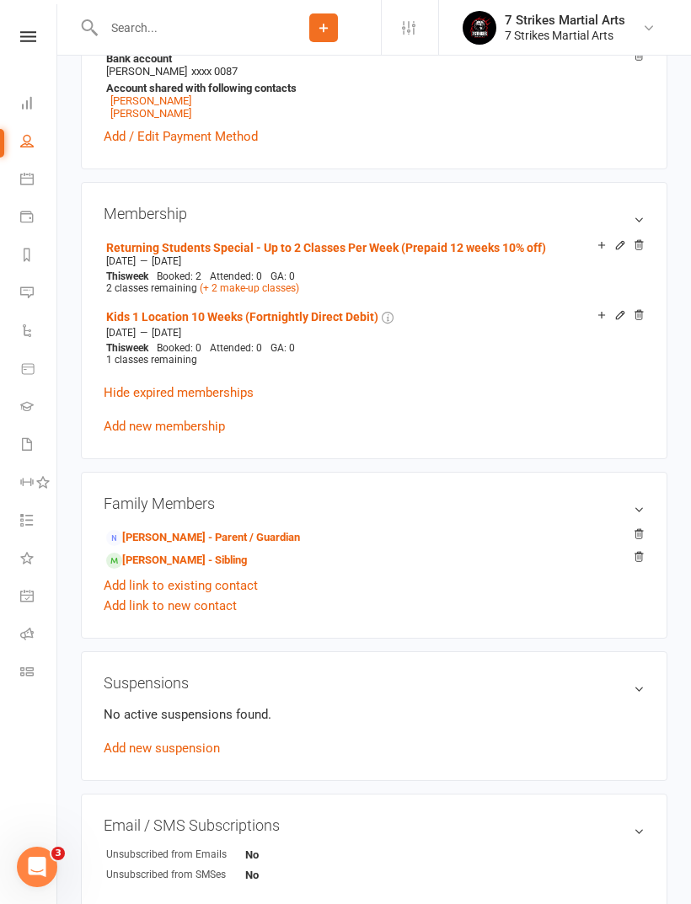
click at [137, 22] on input "text" at bounding box center [183, 28] width 168 height 24
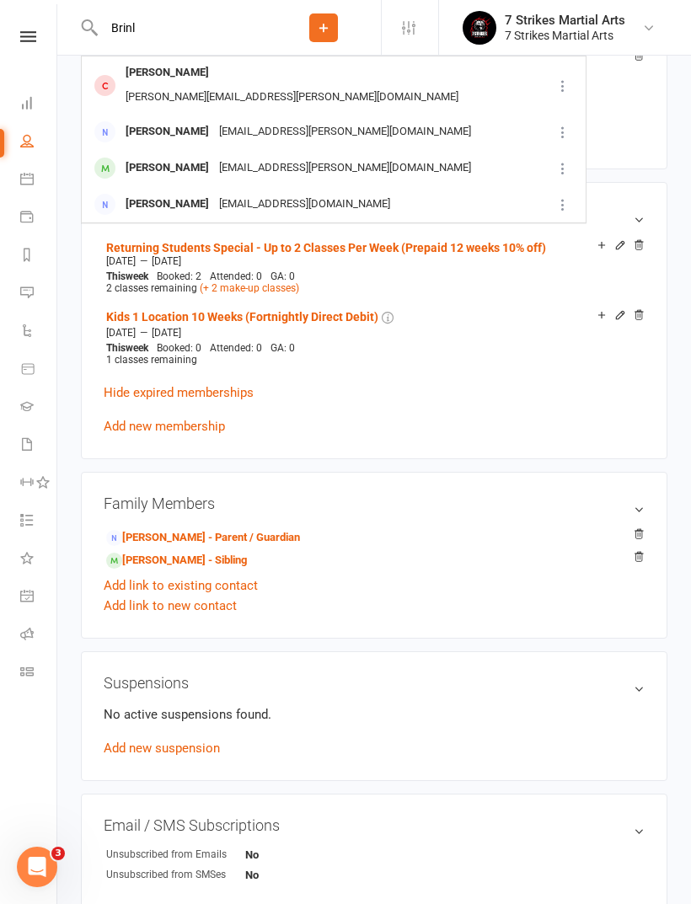
type input "Brinl"
click at [289, 85] on div "tish.mcmullen@gmail.com" at bounding box center [291, 97] width 343 height 24
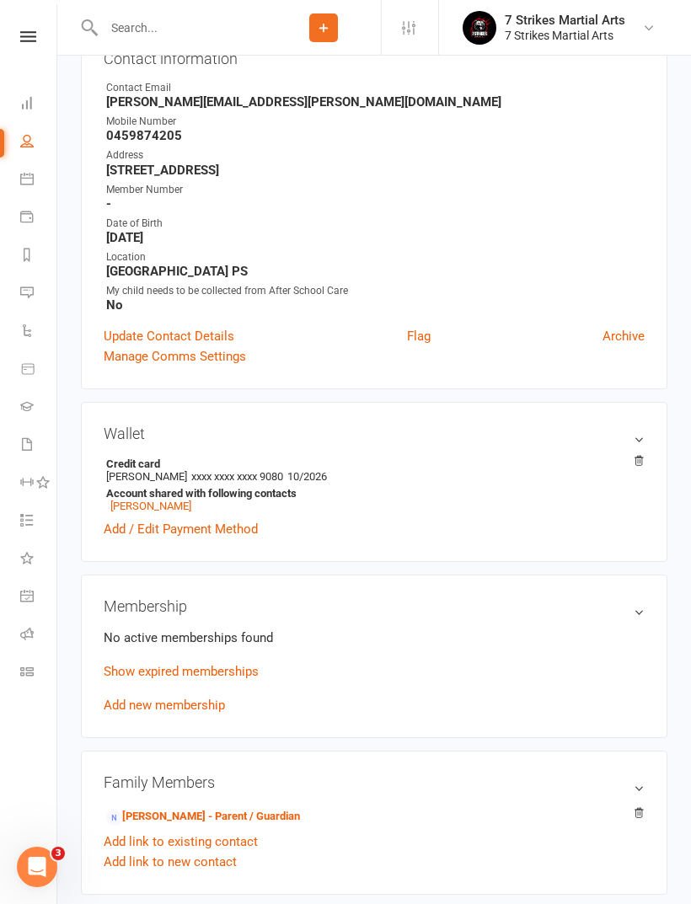
scroll to position [190, 0]
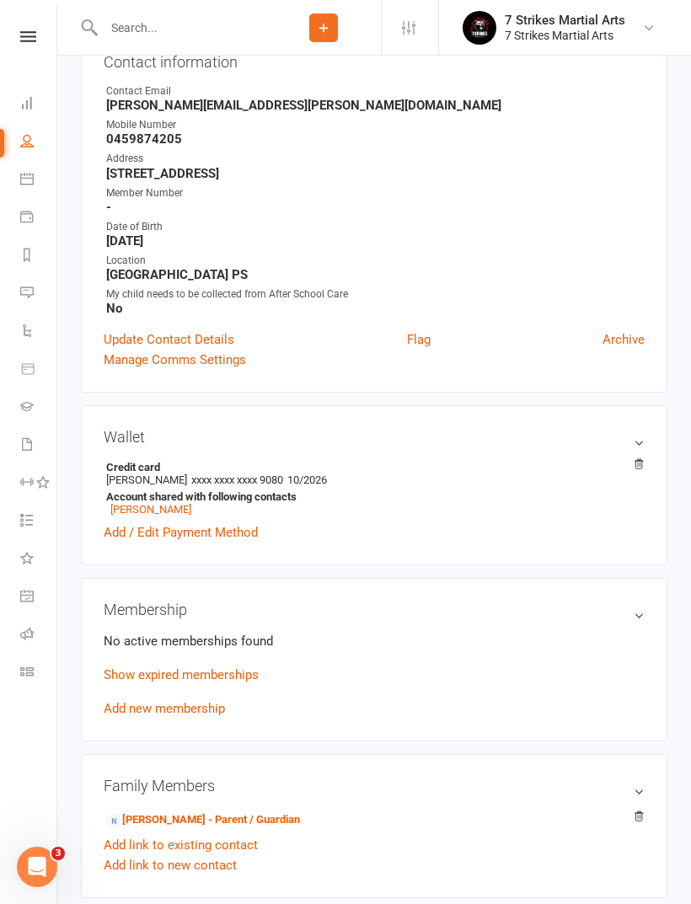
click at [230, 682] on link "Show expired memberships" at bounding box center [181, 674] width 155 height 15
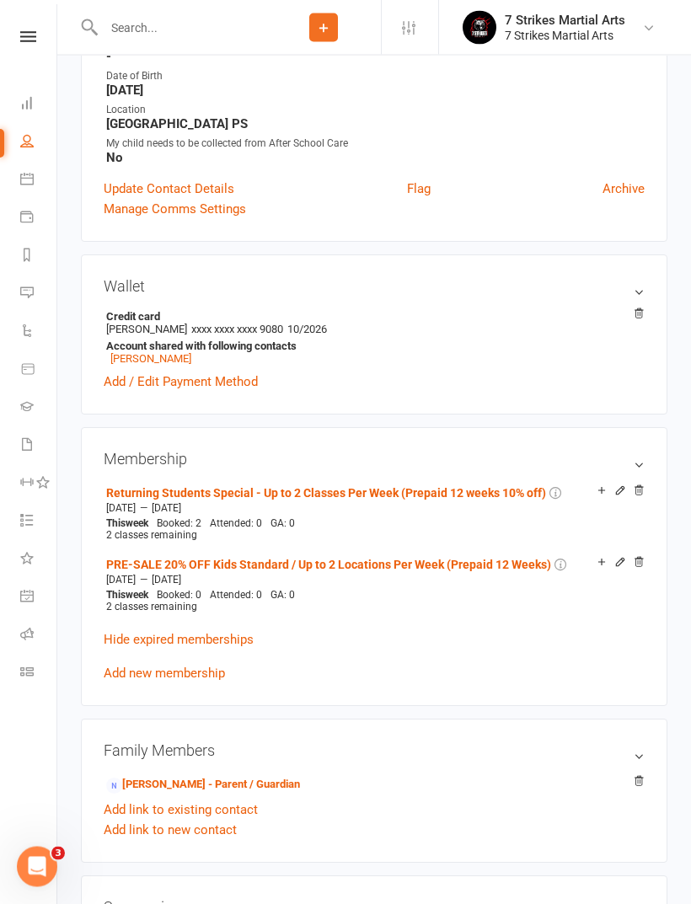
scroll to position [341, 0]
click at [598, 496] on icon at bounding box center [602, 490] width 12 height 12
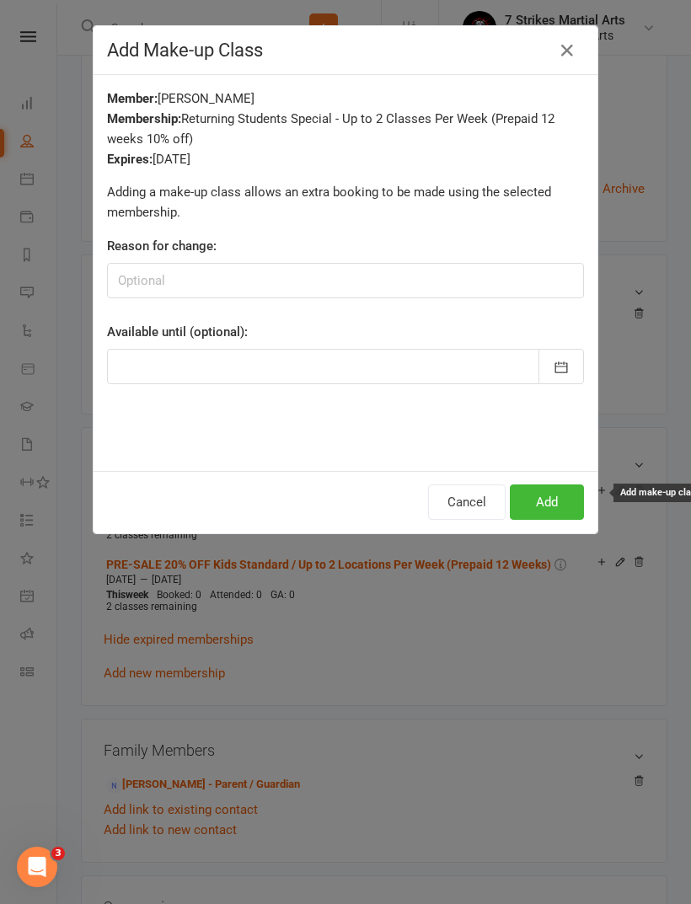
click at [565, 60] on icon "button" at bounding box center [567, 50] width 20 height 20
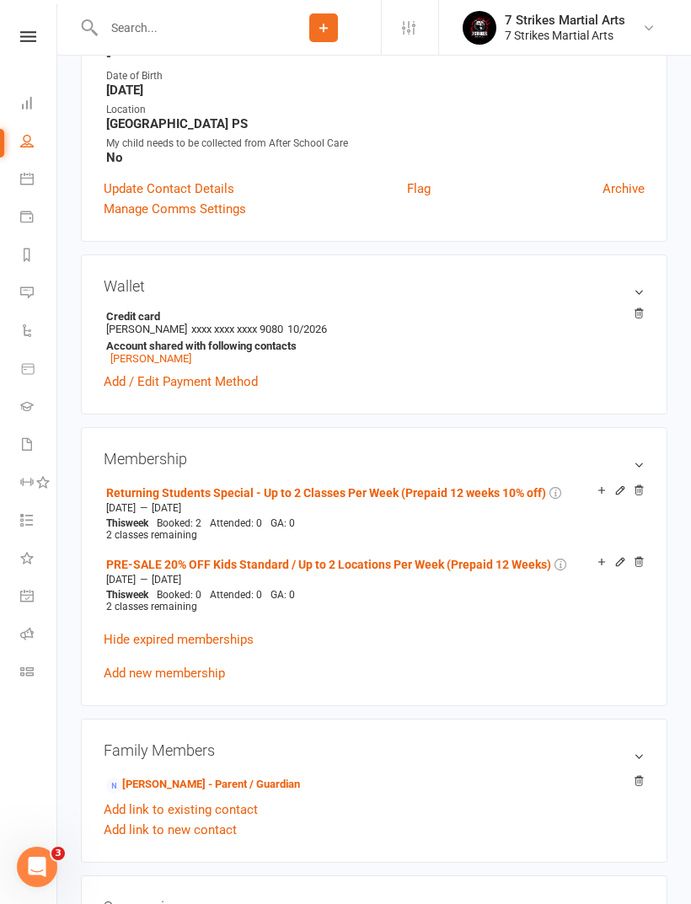
click at [601, 494] on icon at bounding box center [601, 490] width 7 height 7
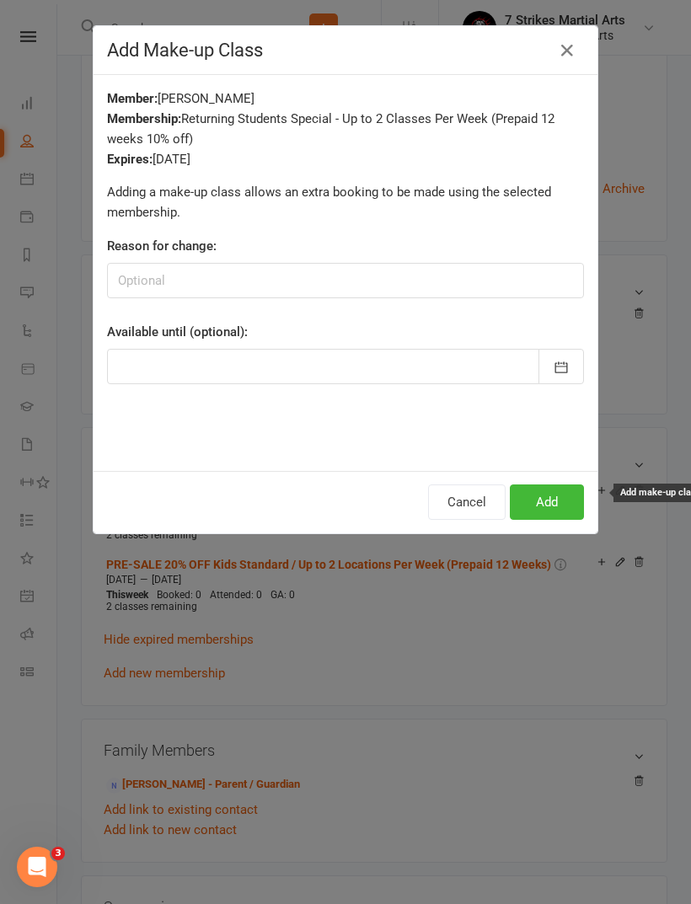
click at [560, 504] on button "Add" at bounding box center [547, 501] width 74 height 35
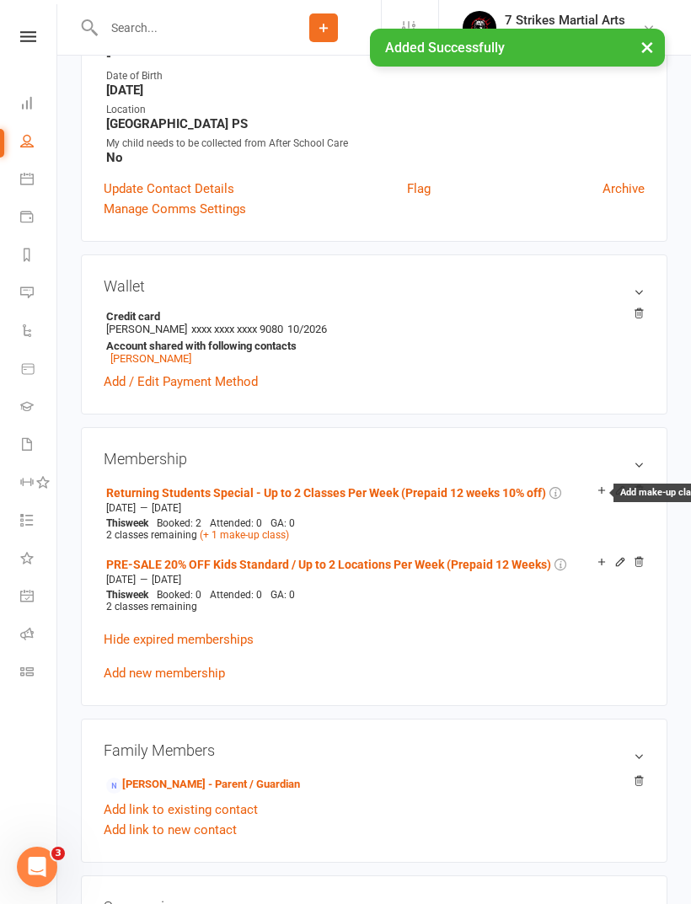
click at [597, 494] on icon at bounding box center [602, 490] width 12 height 12
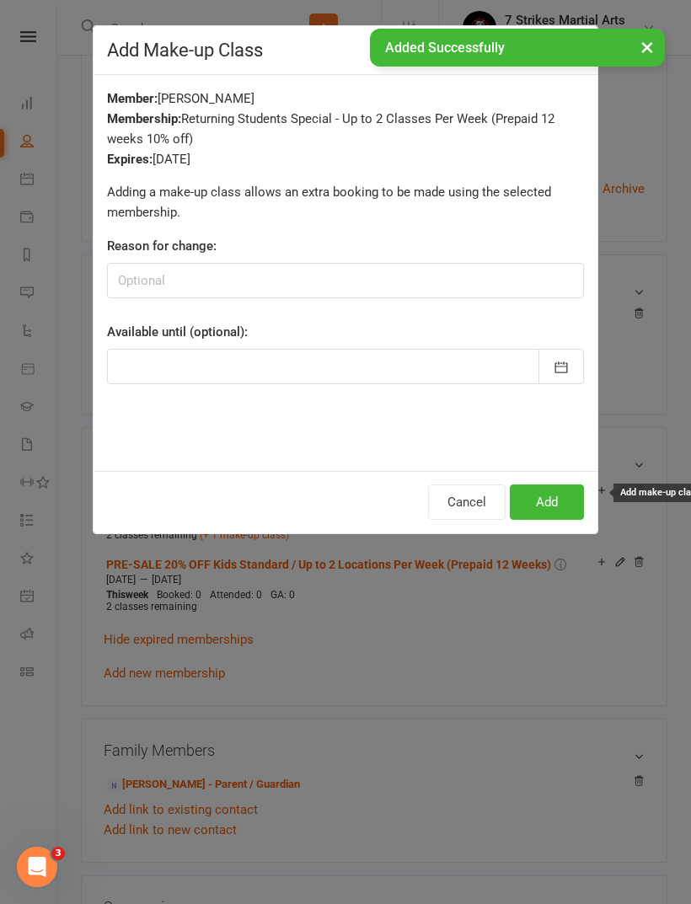
click at [560, 506] on button "Add" at bounding box center [547, 501] width 74 height 35
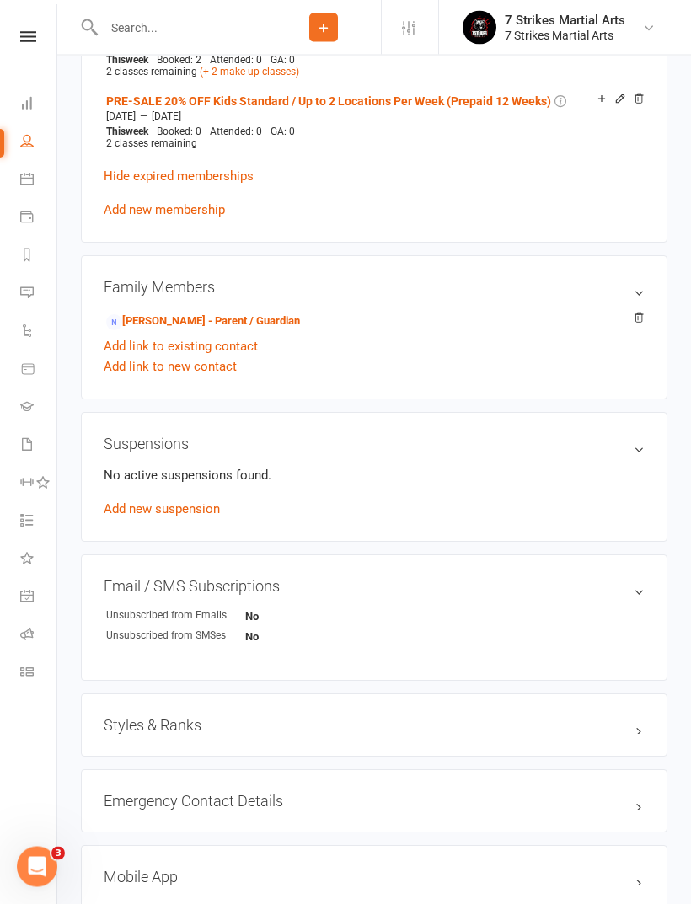
scroll to position [804, 0]
click at [273, 325] on link "Tish McMullen - Parent / Guardian" at bounding box center [203, 322] width 194 height 18
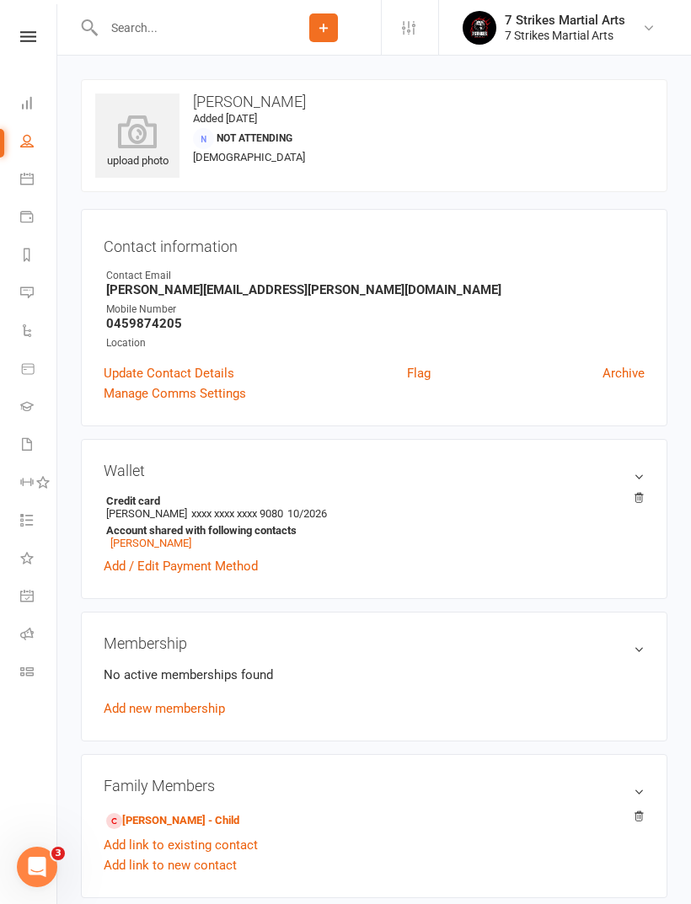
click at [179, 547] on link "Brinley Townsend" at bounding box center [150, 543] width 81 height 13
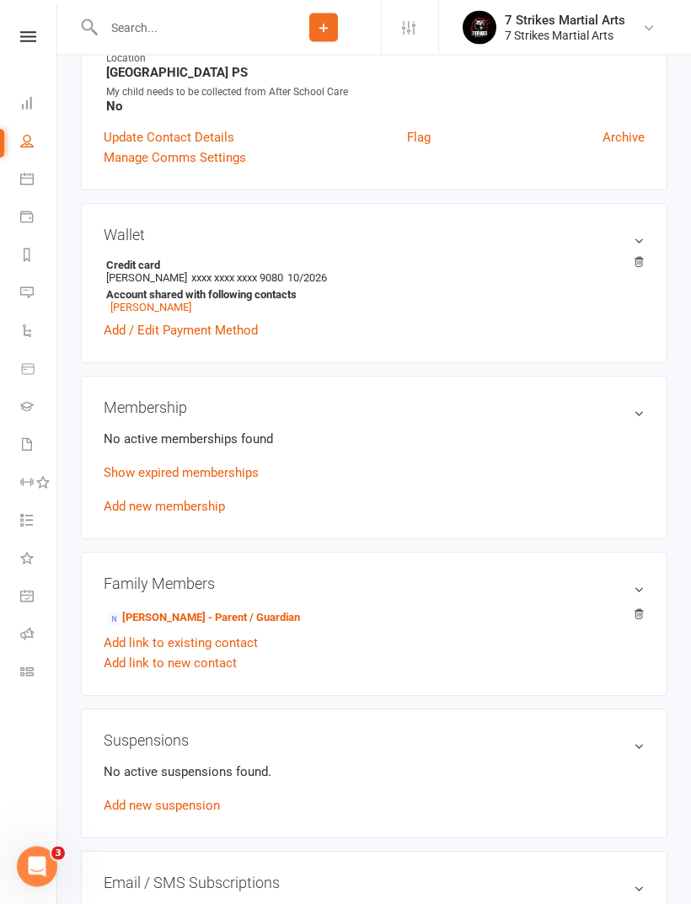
scroll to position [398, 0]
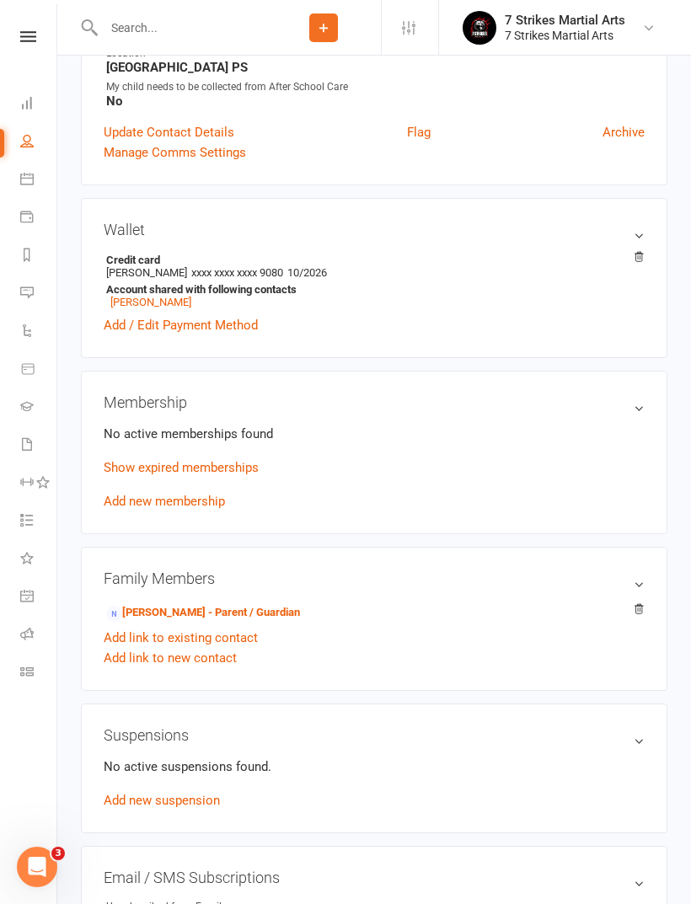
click at [257, 619] on link "Tish McMullen - Parent / Guardian" at bounding box center [203, 613] width 194 height 18
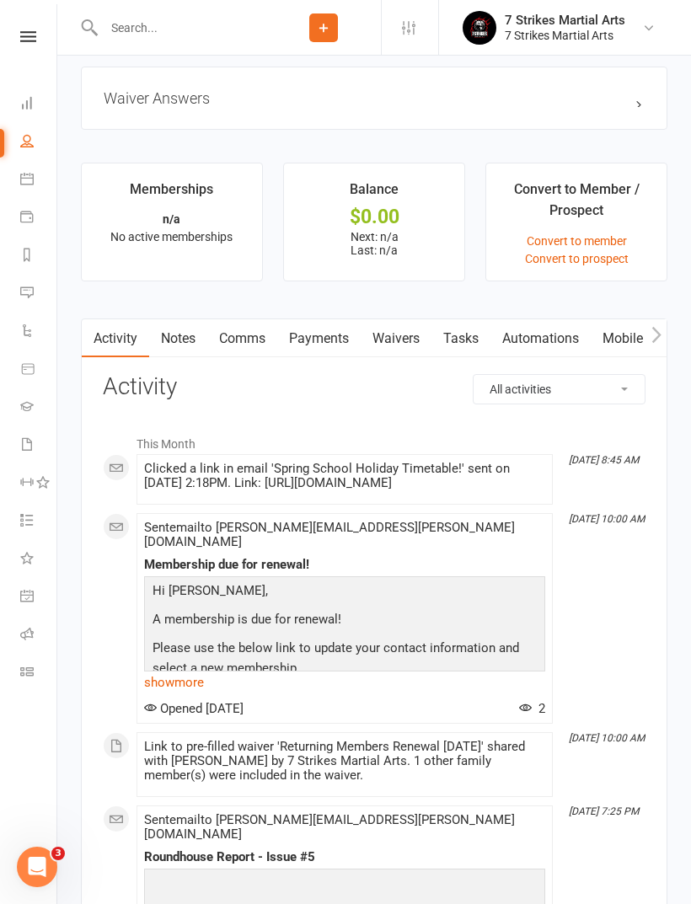
scroll to position [1207, 0]
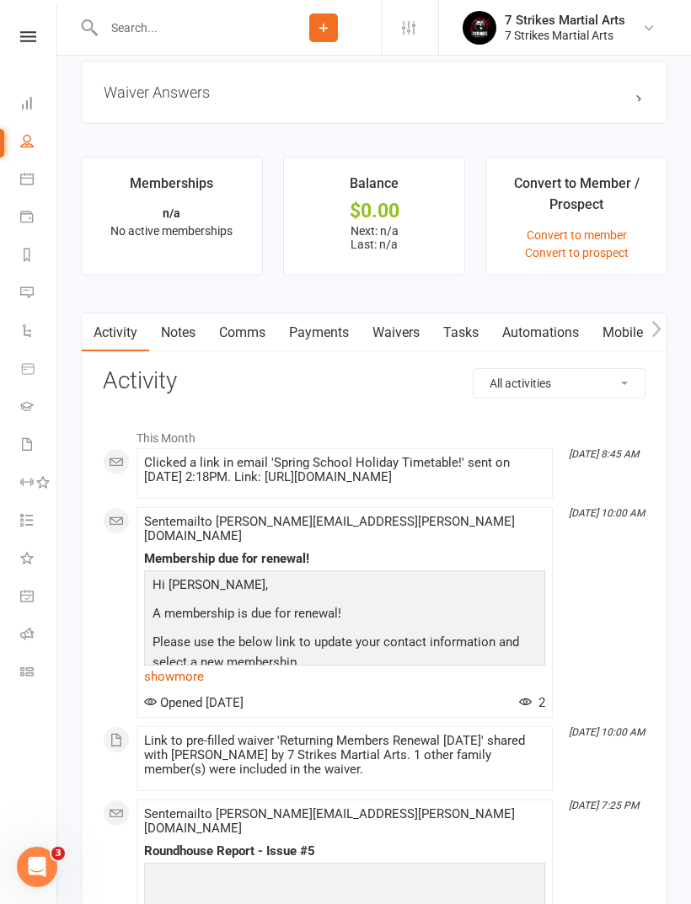
click at [161, 688] on link "show more" at bounding box center [344, 677] width 401 height 24
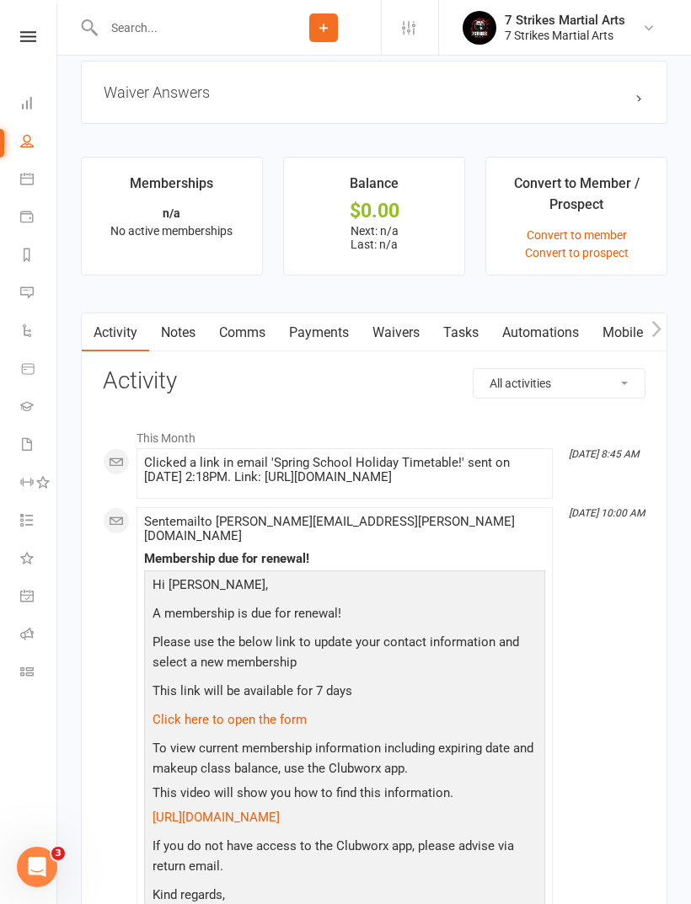
click at [22, 34] on icon at bounding box center [28, 36] width 16 height 11
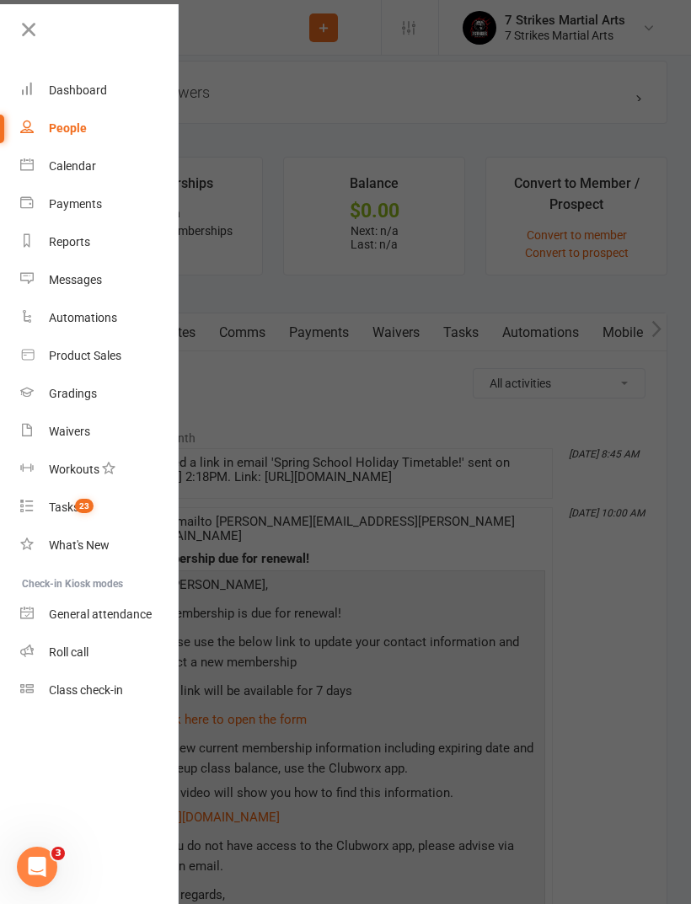
click at [95, 425] on link "Waivers" at bounding box center [99, 432] width 159 height 38
select select "50"
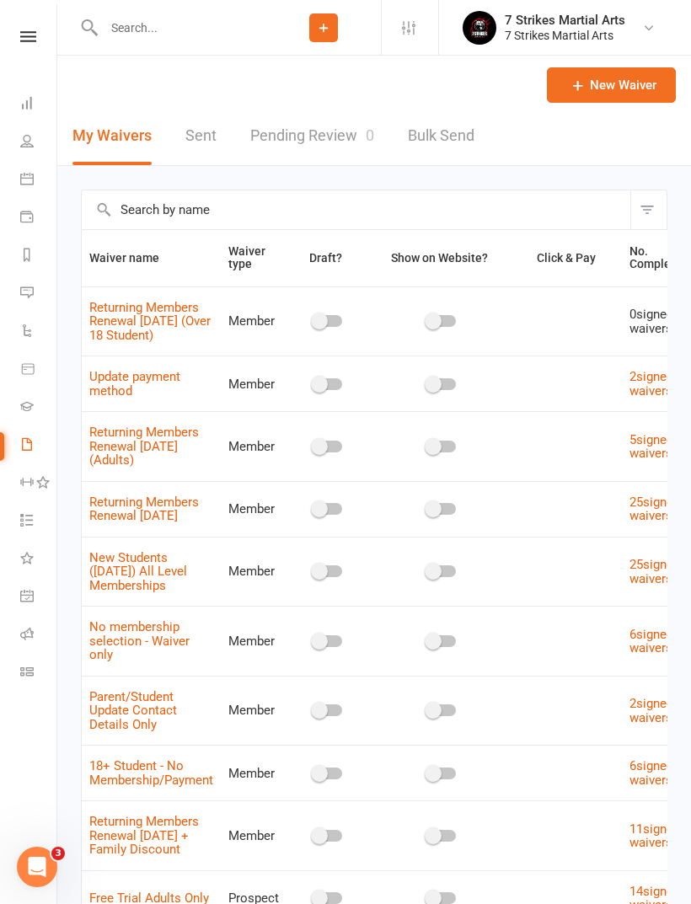
click at [29, 34] on icon at bounding box center [28, 36] width 16 height 11
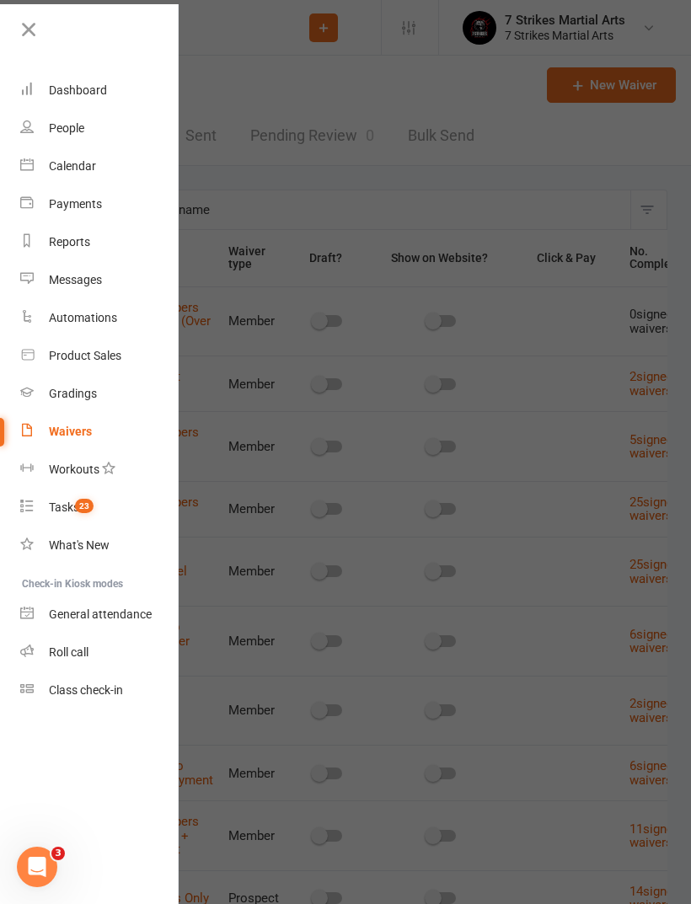
click at [96, 249] on link "Reports" at bounding box center [99, 242] width 159 height 38
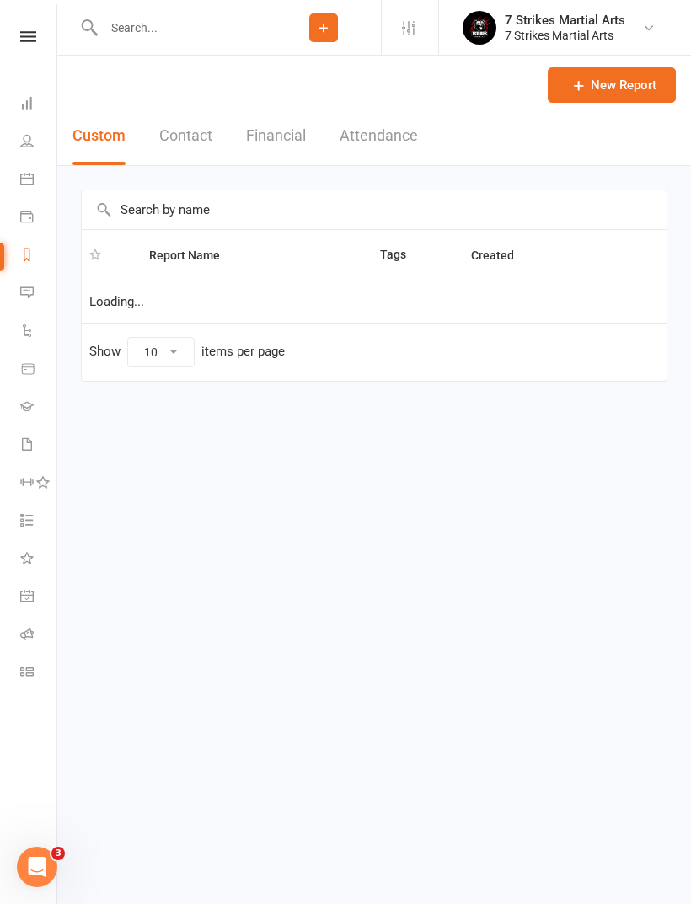
select select "100"
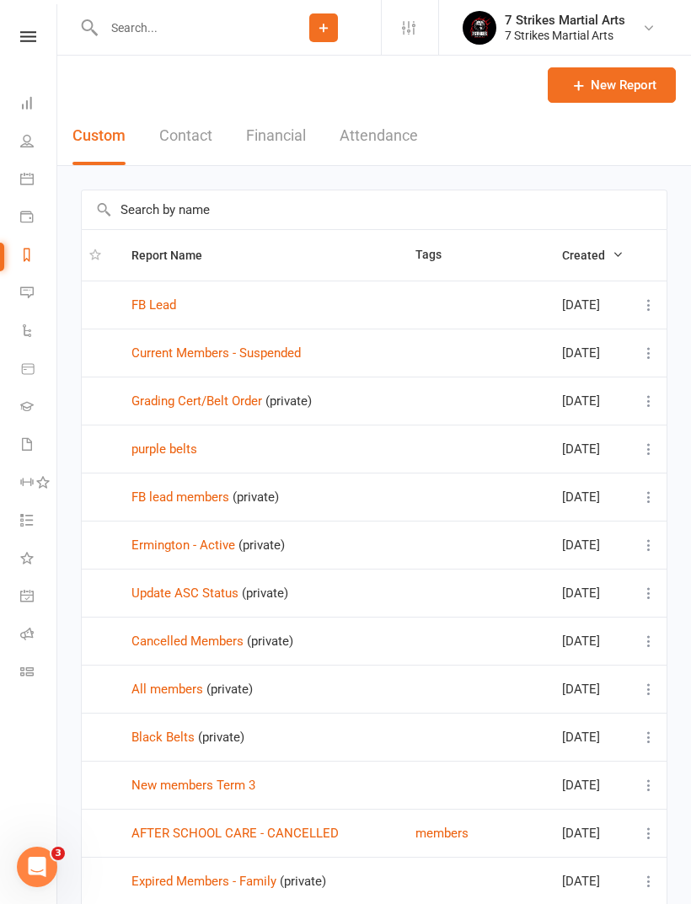
click at [31, 28] on nav "Clubworx Dashboard People Calendar Payments Reports Messages Automations Produc…" at bounding box center [28, 456] width 57 height 904
click at [29, 35] on icon at bounding box center [28, 36] width 16 height 11
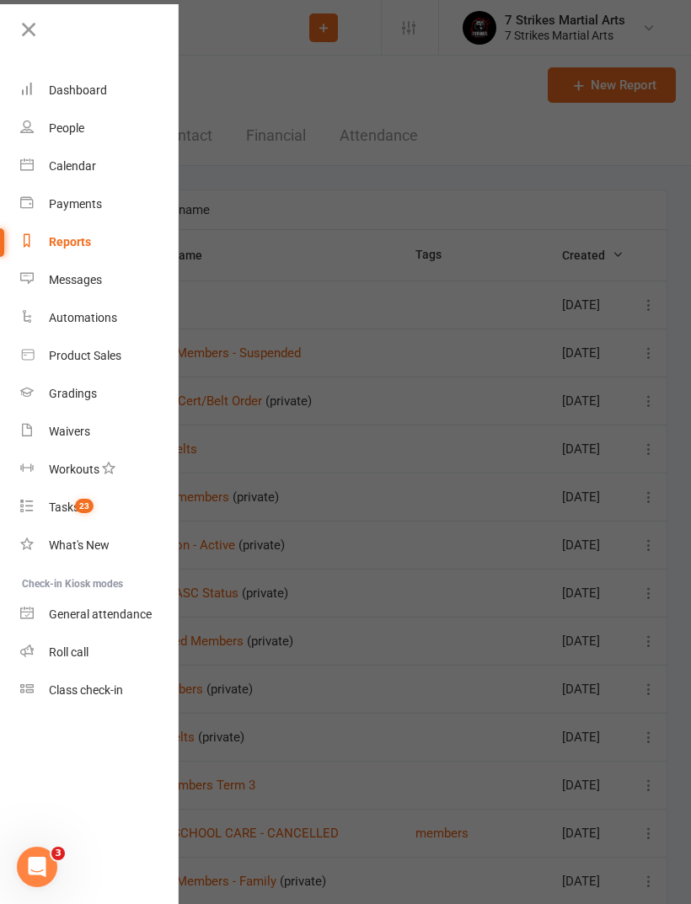
click at [97, 646] on link "Roll call" at bounding box center [99, 653] width 159 height 38
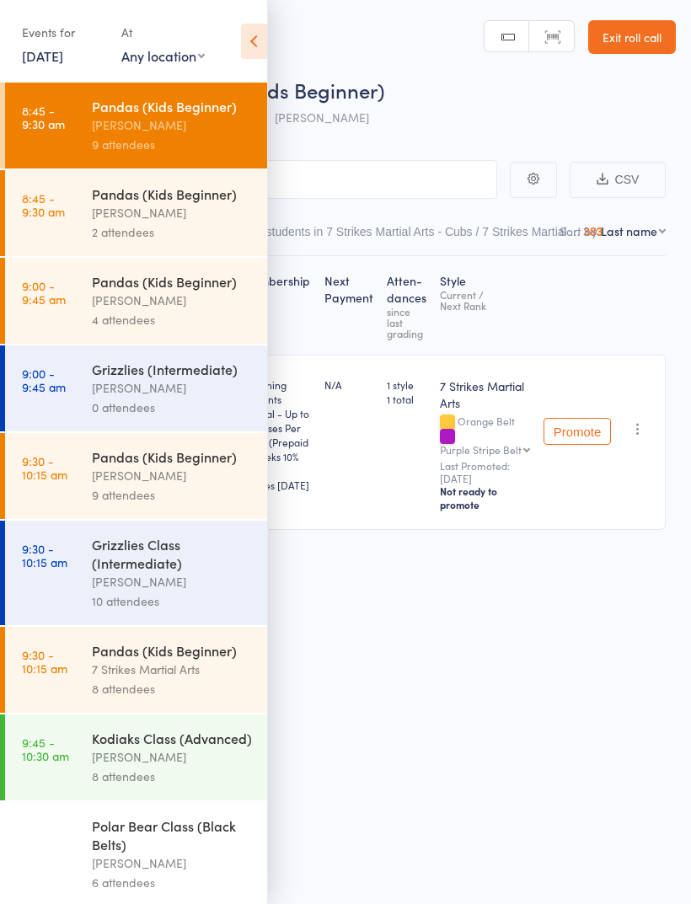
click at [198, 60] on select "Any location Glendenning PS Kings Langley PS Epping Heights PS Metella Road PS …" at bounding box center [162, 55] width 83 height 19
select select "5"
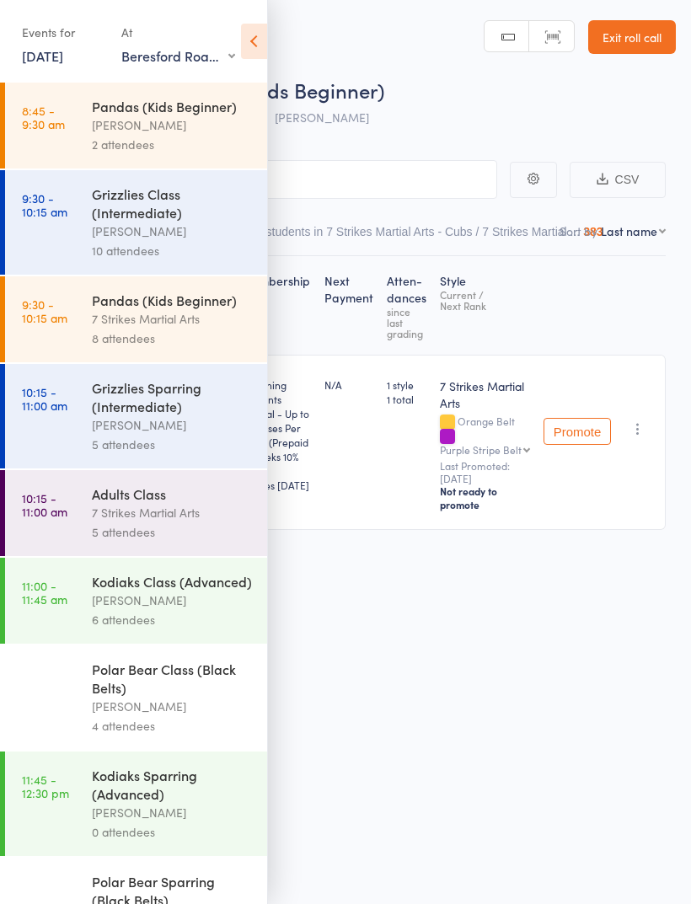
click at [302, 1] on header "Roll Call for Pandas (Kids Beginner) 11 Oct 08:45 Daniel Jancek Glendenning PS …" at bounding box center [345, 67] width 691 height 135
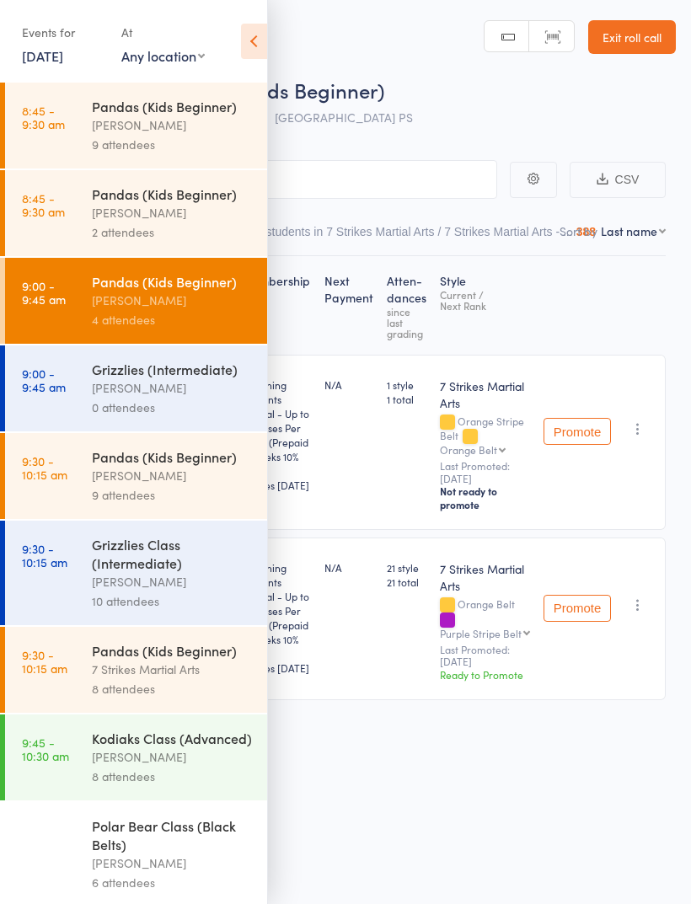
click at [185, 679] on div "7 Strikes Martial Arts" at bounding box center [172, 669] width 161 height 19
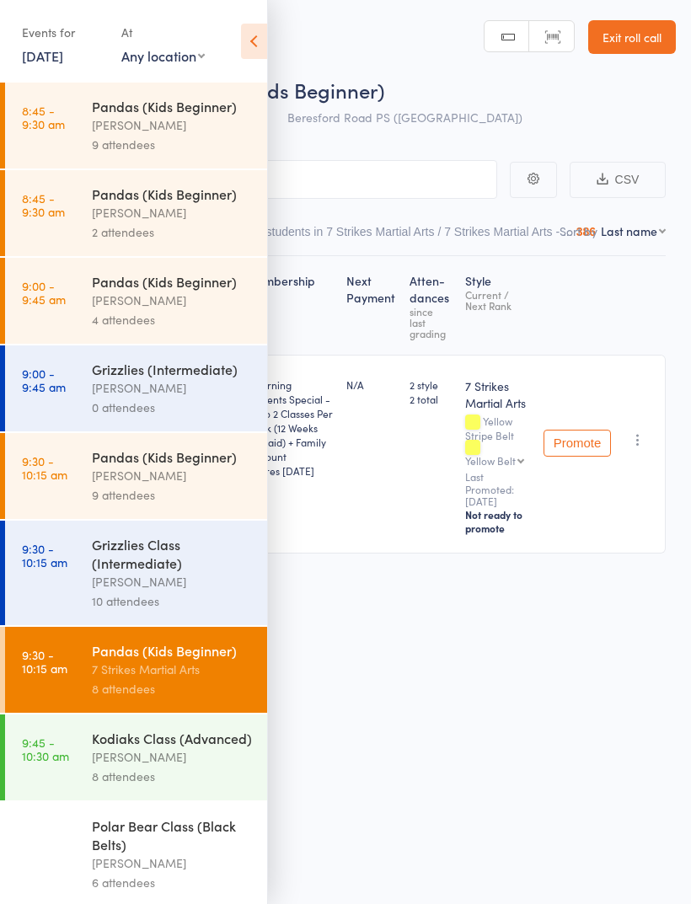
click at [261, 45] on icon at bounding box center [254, 41] width 26 height 35
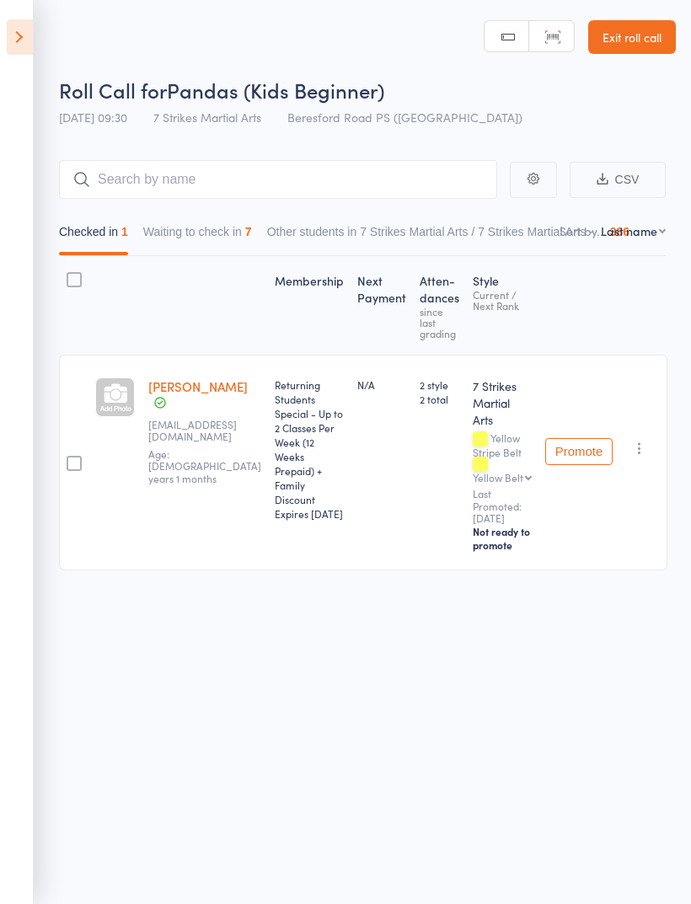
click at [31, 34] on icon at bounding box center [20, 36] width 26 height 35
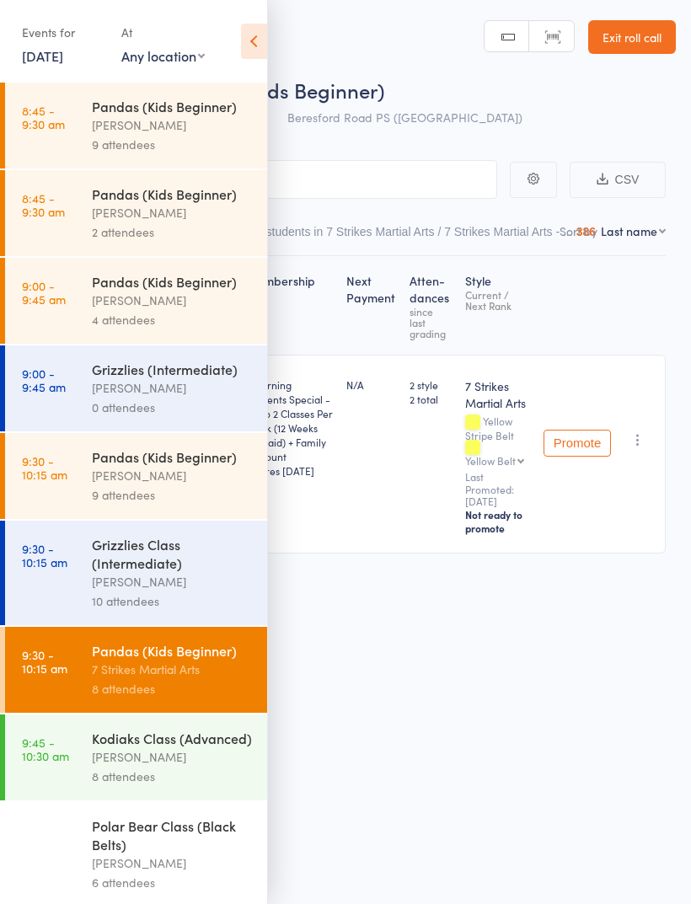
click at [262, 58] on icon at bounding box center [254, 41] width 26 height 35
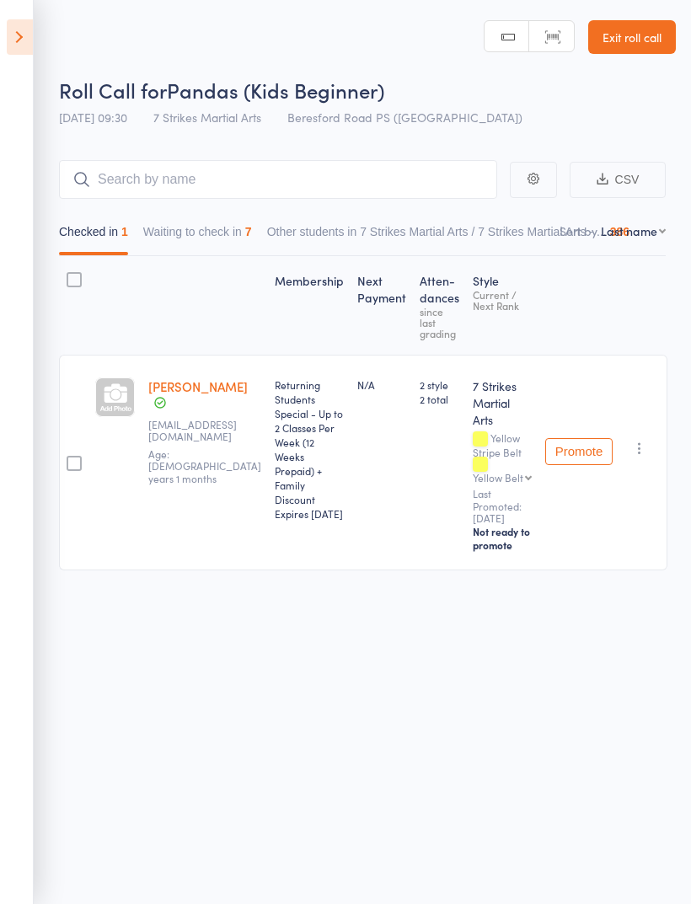
click at [220, 232] on button "Waiting to check in 7" at bounding box center [197, 236] width 109 height 39
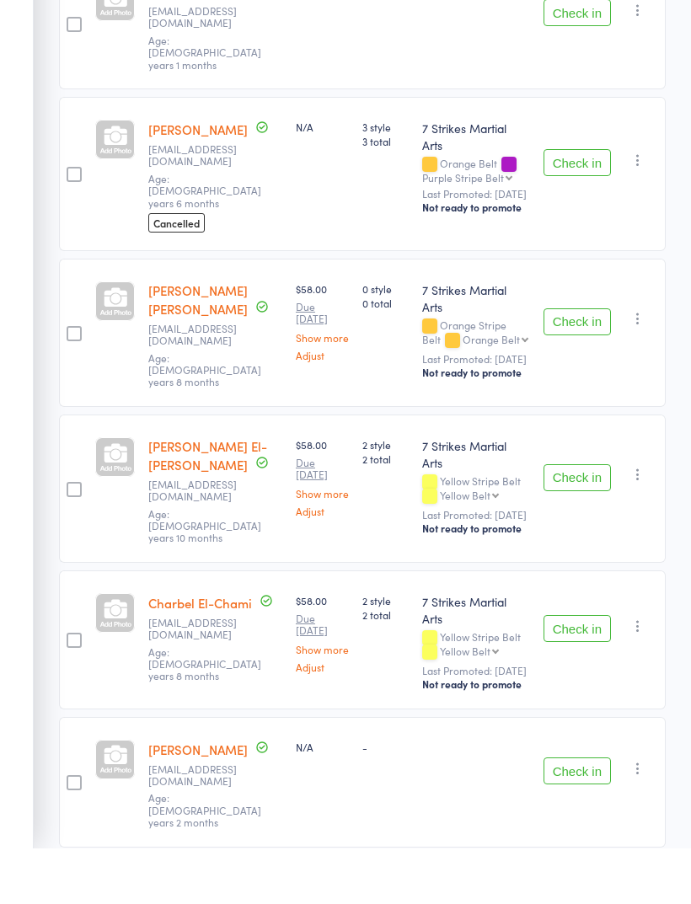
scroll to position [329, 0]
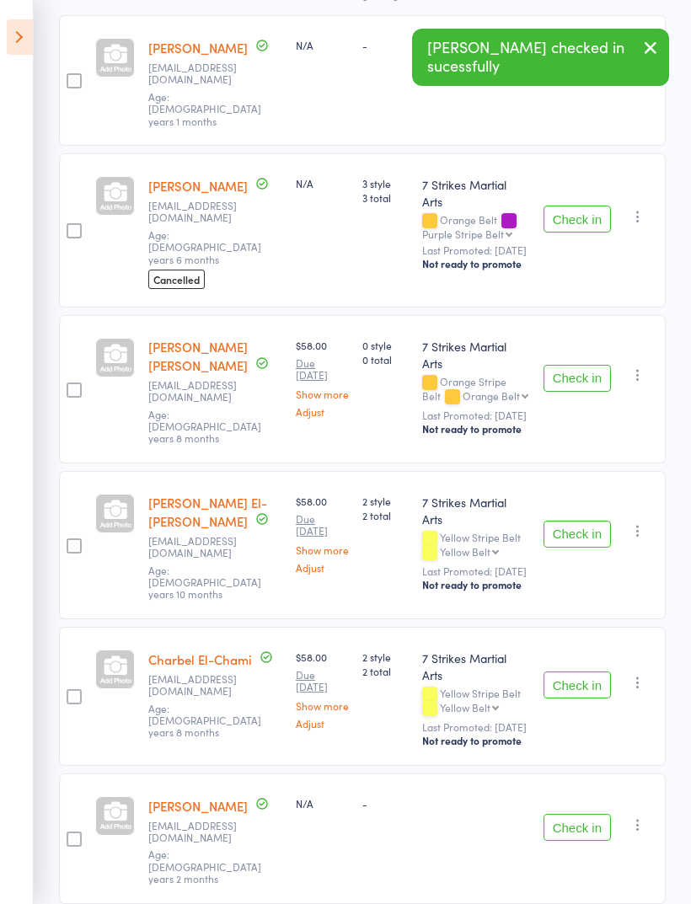
scroll to position [227, 0]
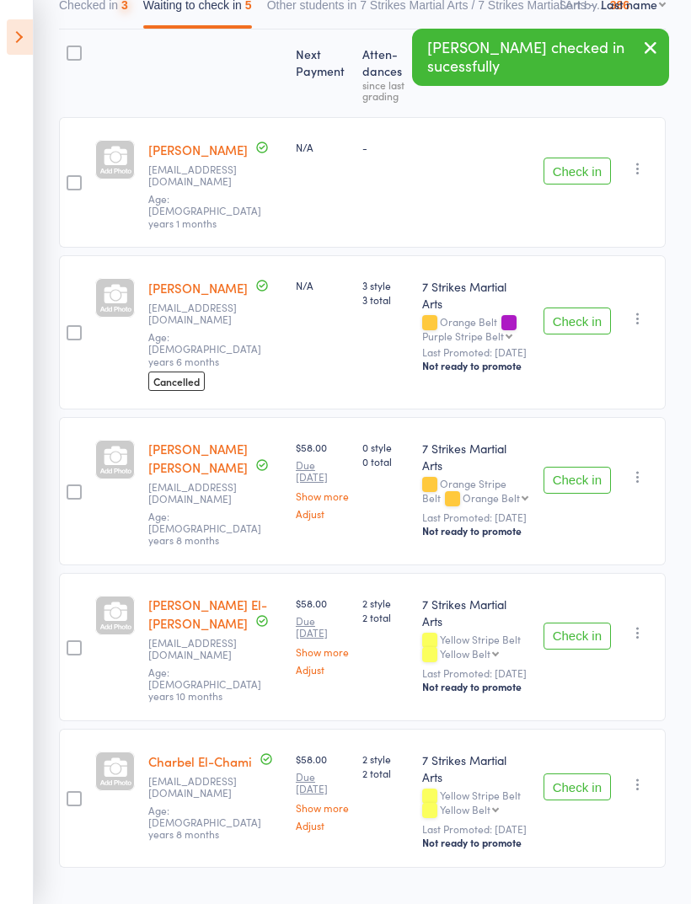
scroll to position [125, 0]
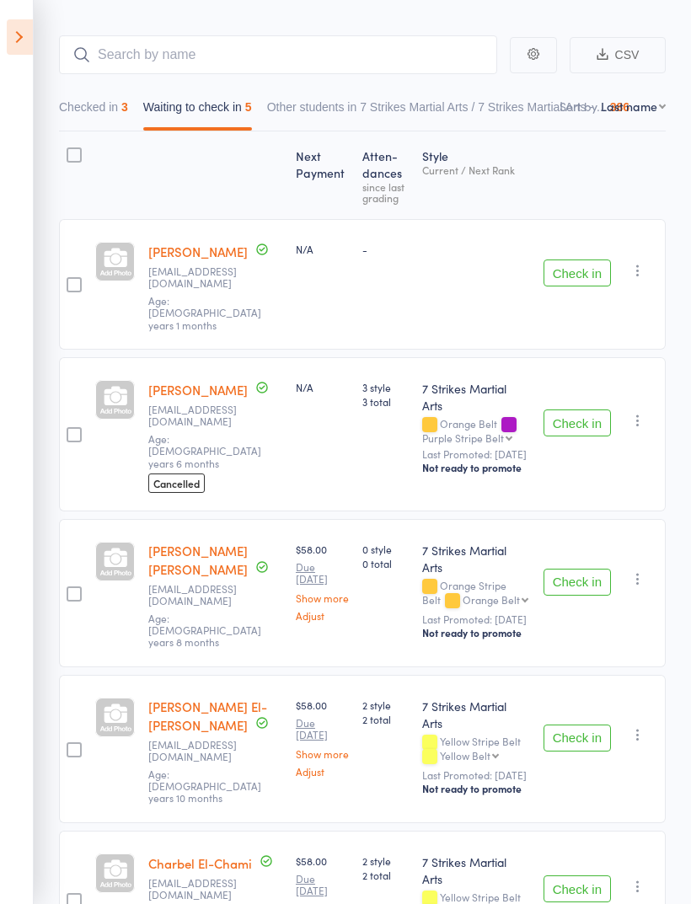
click at [580, 260] on button "Check in" at bounding box center [576, 273] width 67 height 27
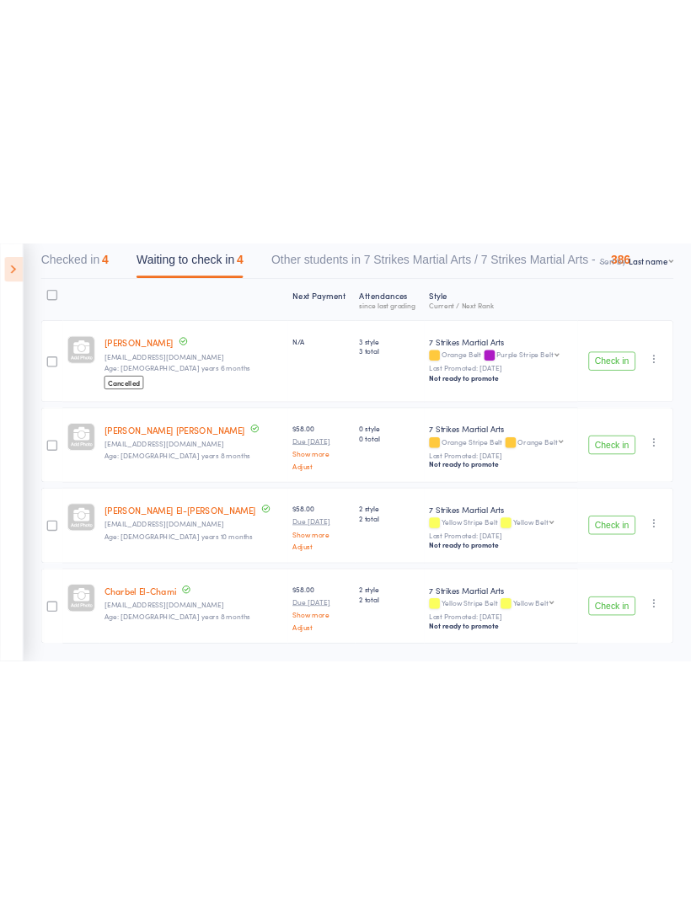
scroll to position [23, 0]
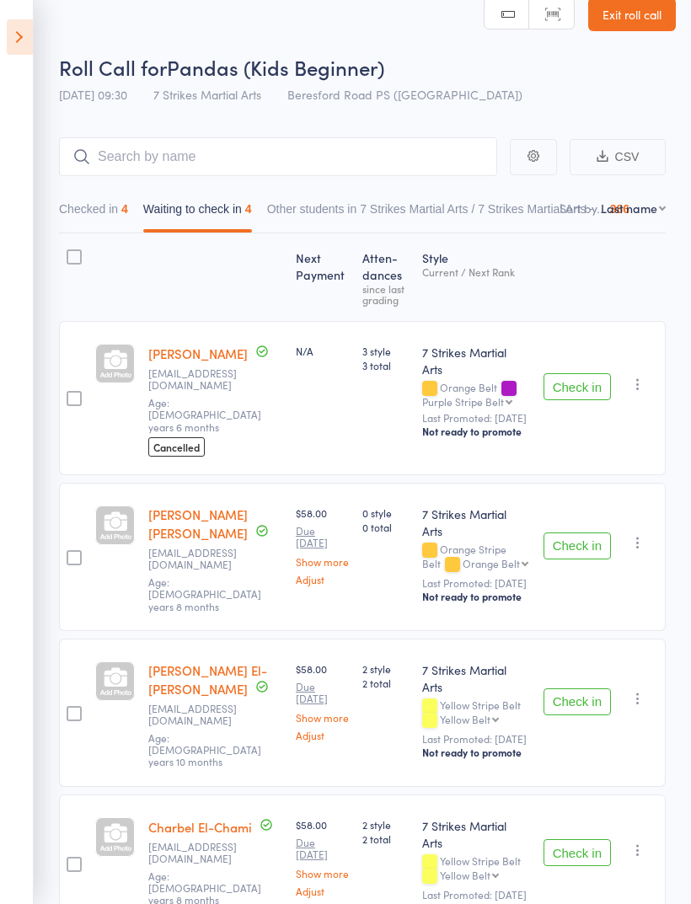
click at [108, 227] on button "Checked in 4" at bounding box center [93, 213] width 69 height 39
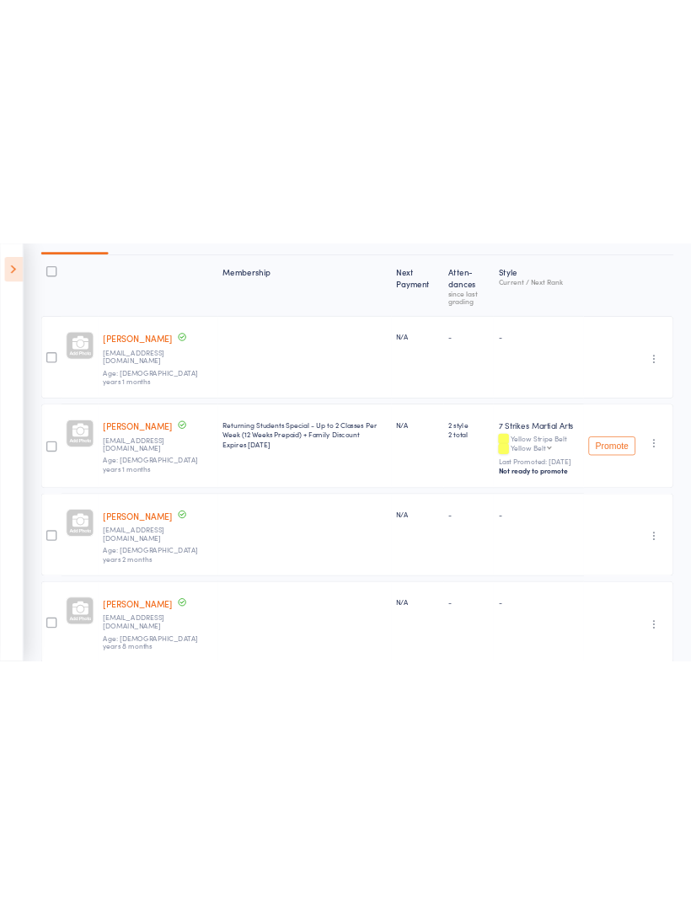
scroll to position [44, 0]
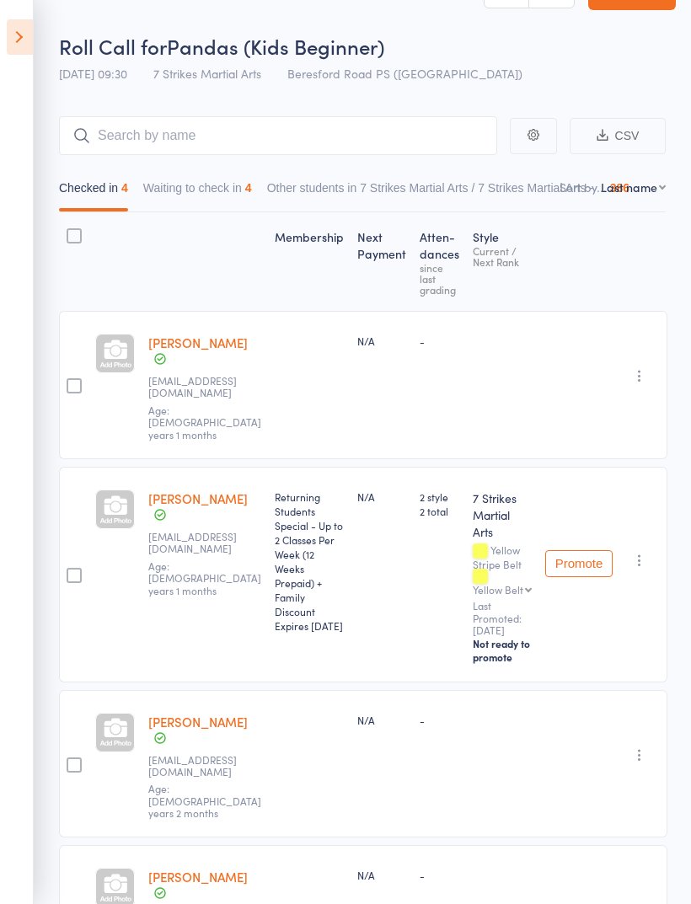
click at [211, 206] on button "Waiting to check in 4" at bounding box center [197, 192] width 109 height 39
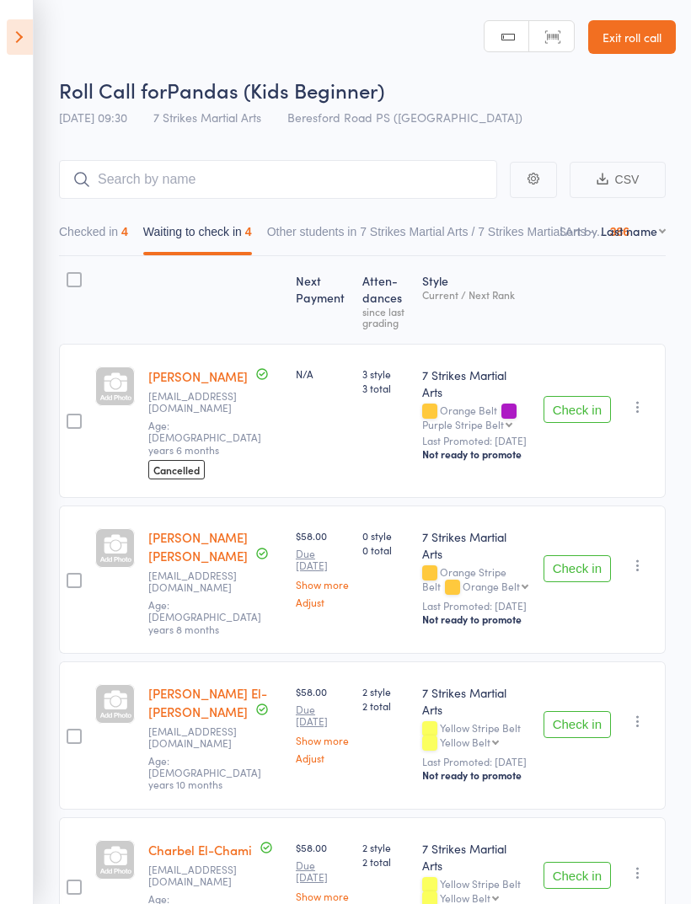
scroll to position [0, 0]
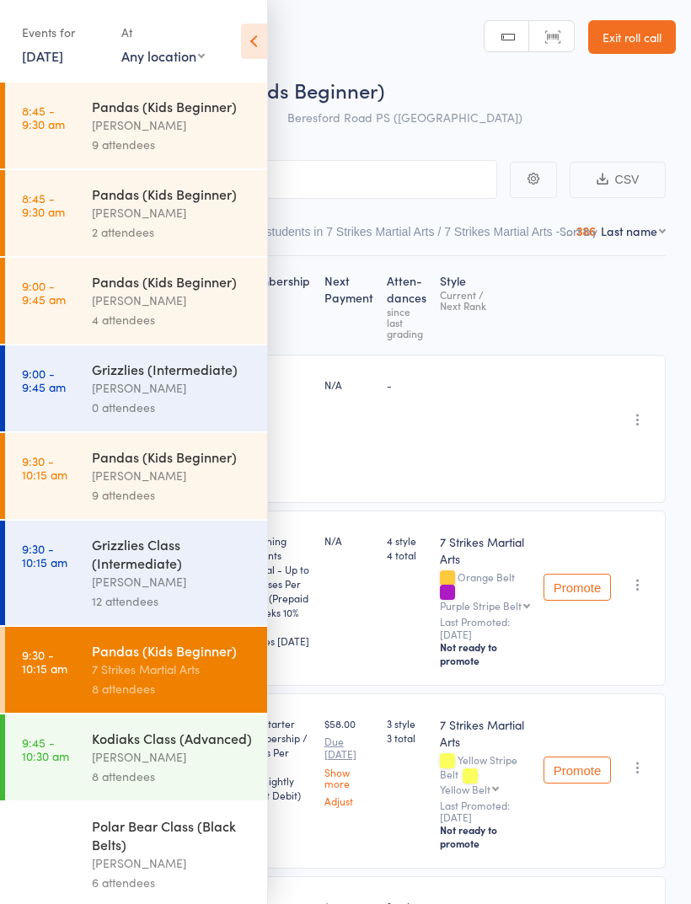
click at [255, 45] on icon at bounding box center [254, 41] width 26 height 35
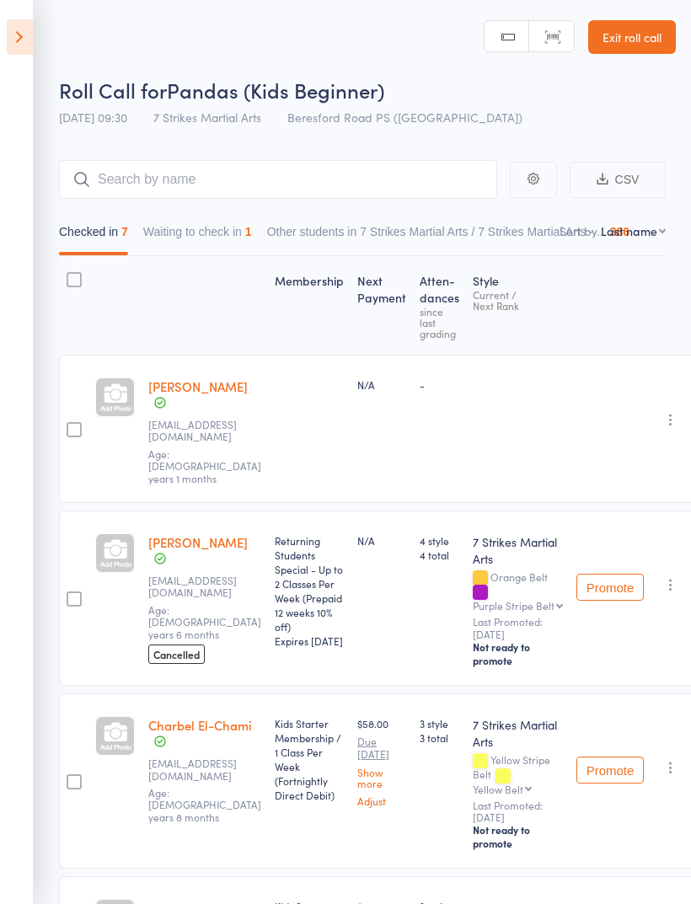
click at [232, 239] on button "Waiting to check in 1" at bounding box center [197, 236] width 109 height 39
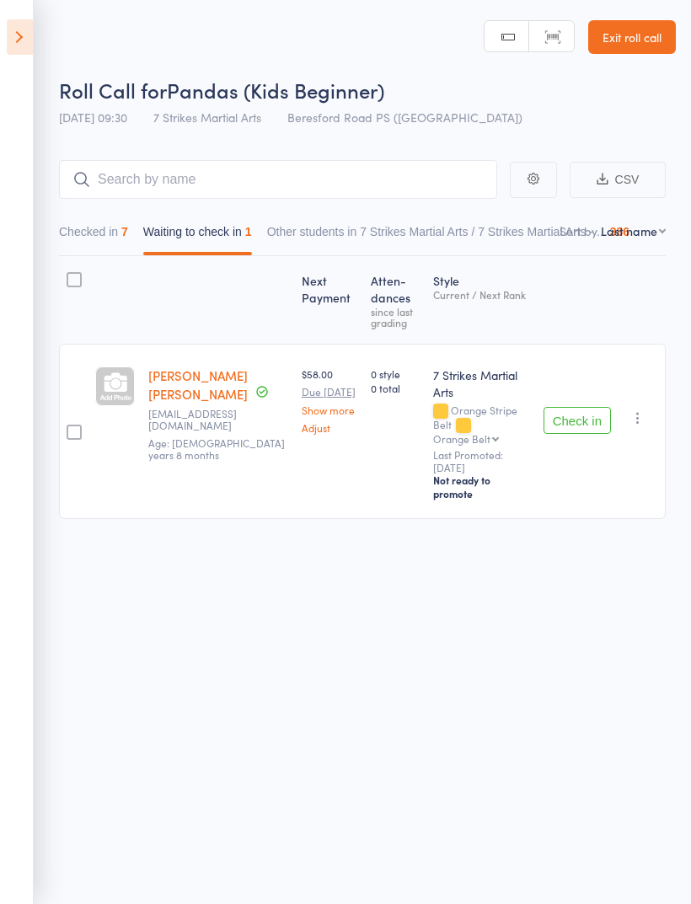
click at [122, 247] on button "Checked in 7" at bounding box center [93, 236] width 69 height 39
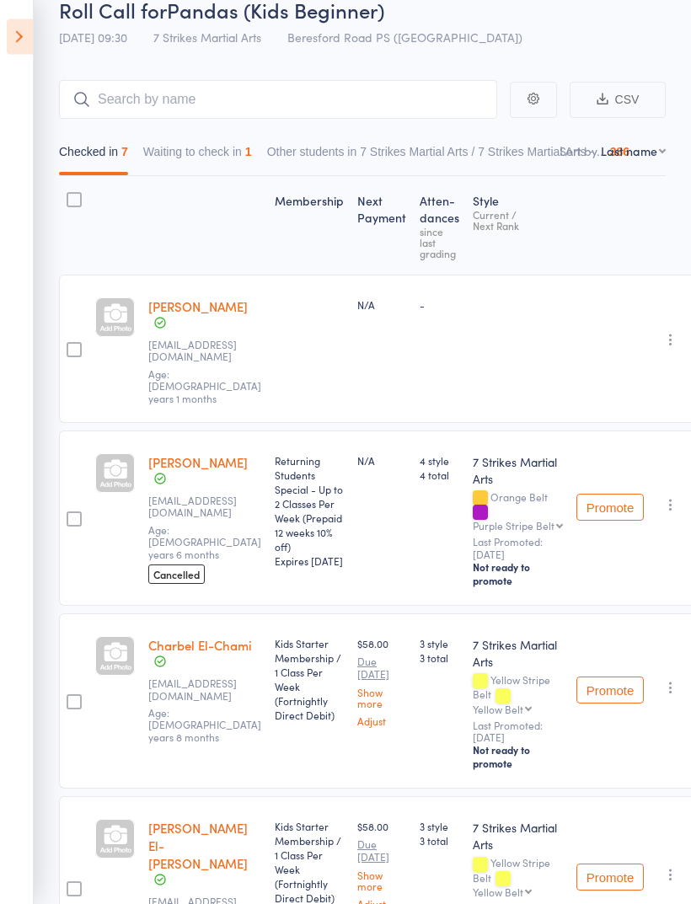
scroll to position [80, 0]
click at [227, 156] on button "Waiting to check in 1" at bounding box center [197, 155] width 109 height 39
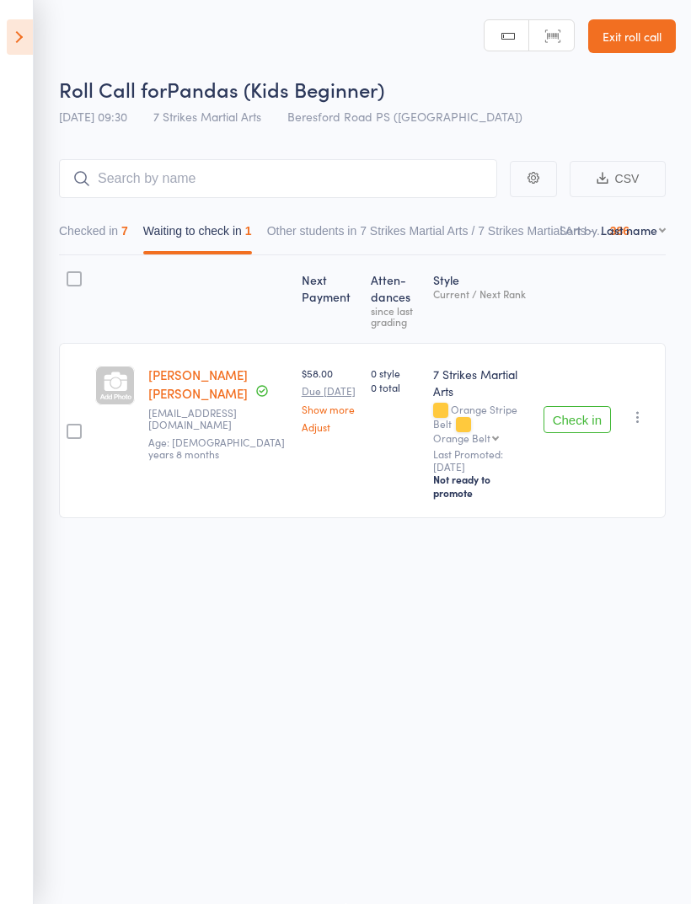
scroll to position [12, 0]
click at [91, 216] on button "Checked in 7" at bounding box center [93, 235] width 69 height 39
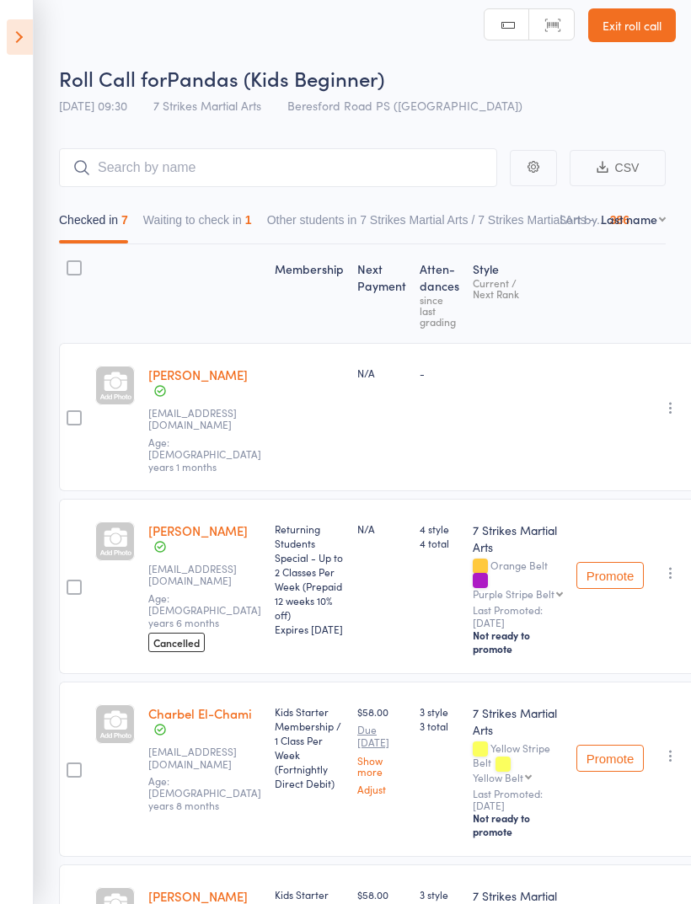
click at [9, 46] on icon at bounding box center [20, 36] width 26 height 35
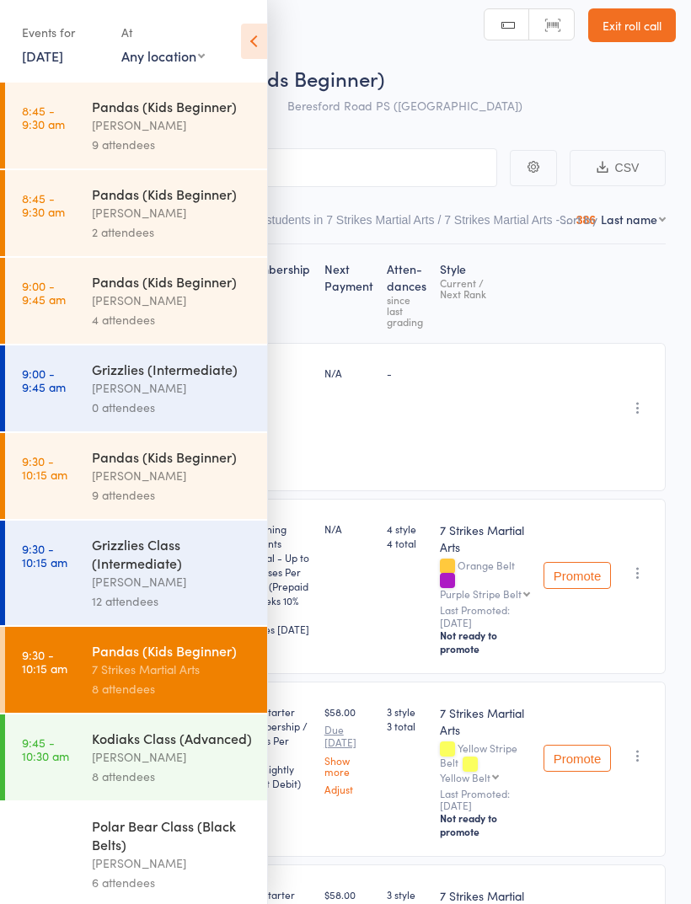
click at [122, 569] on div "Grizzlies Class (Intermediate)" at bounding box center [172, 553] width 161 height 37
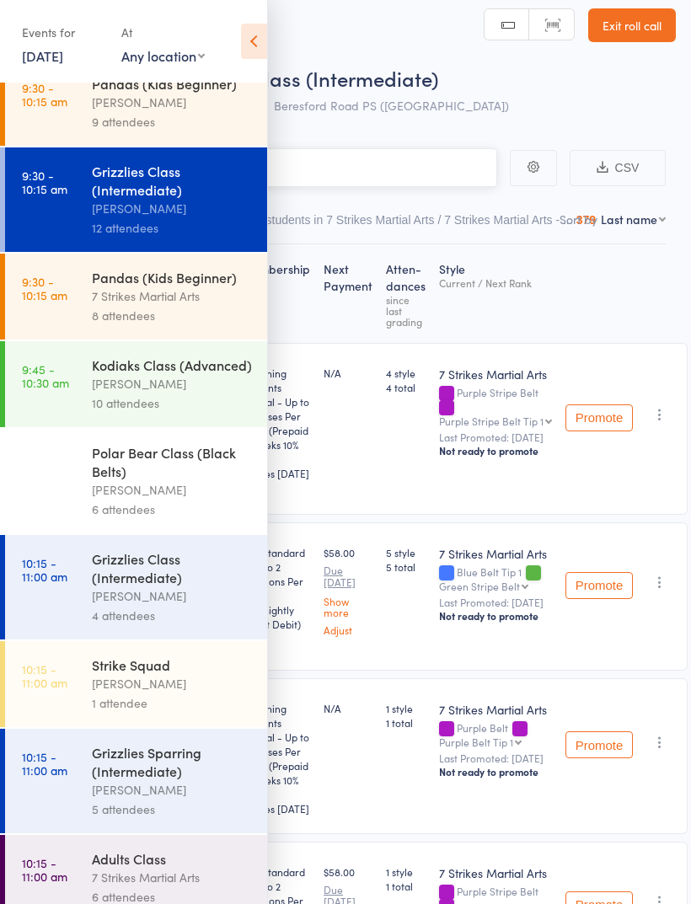
scroll to position [388, 0]
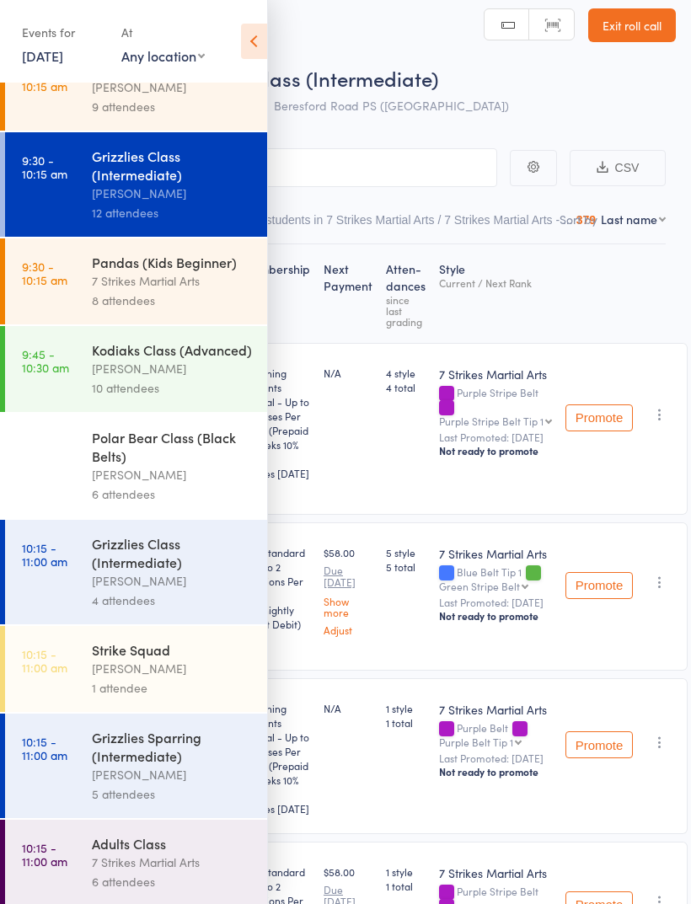
click at [145, 765] on div "Grizzlies Sparring (Intermediate)" at bounding box center [172, 746] width 161 height 37
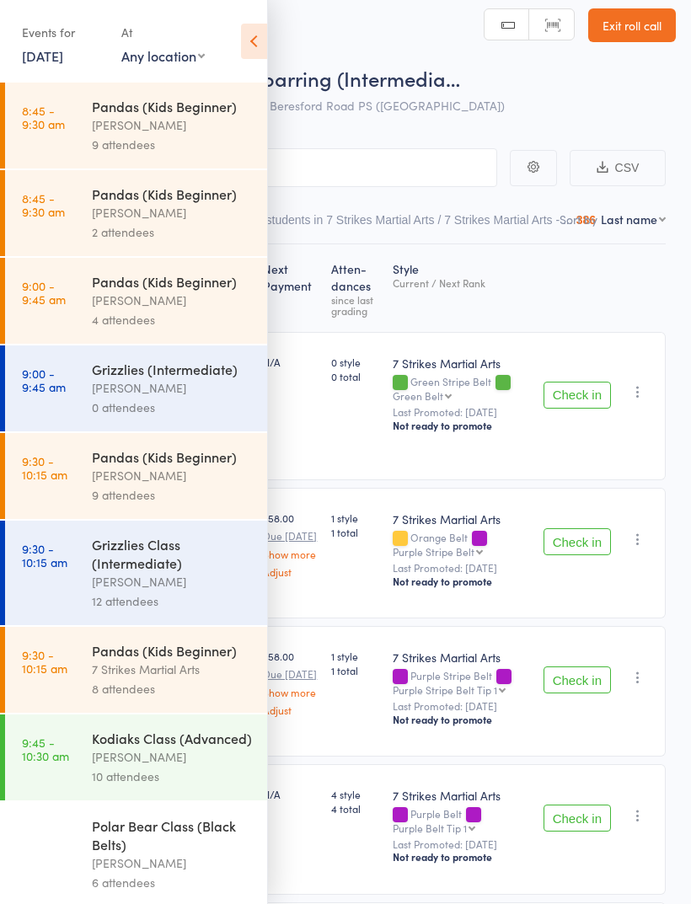
click at [263, 56] on icon at bounding box center [254, 41] width 26 height 35
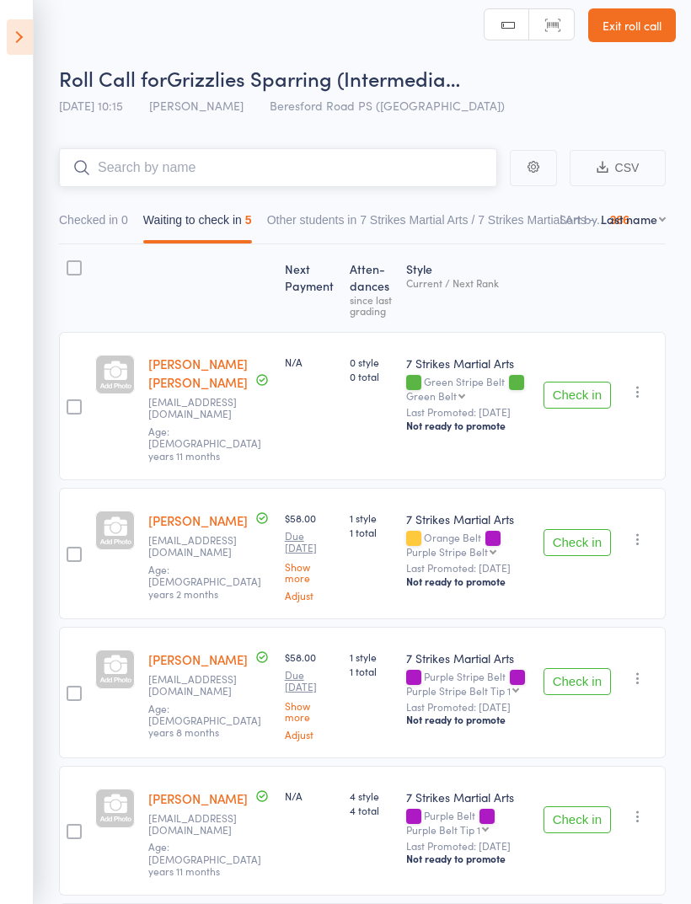
click at [397, 174] on input "search" at bounding box center [278, 167] width 438 height 39
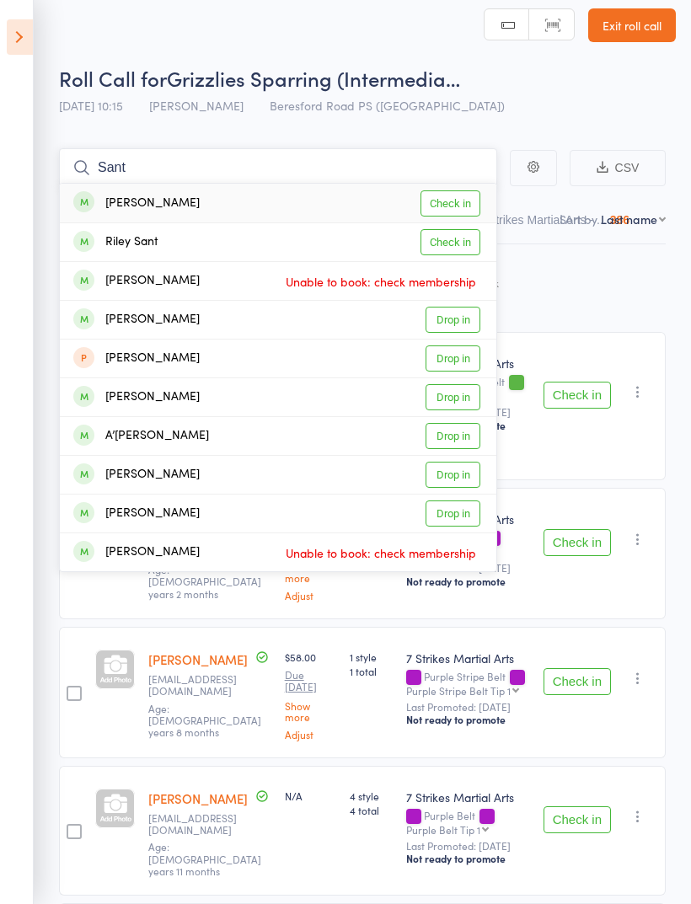
type input "Sant"
click at [451, 206] on link "Check in" at bounding box center [450, 203] width 60 height 26
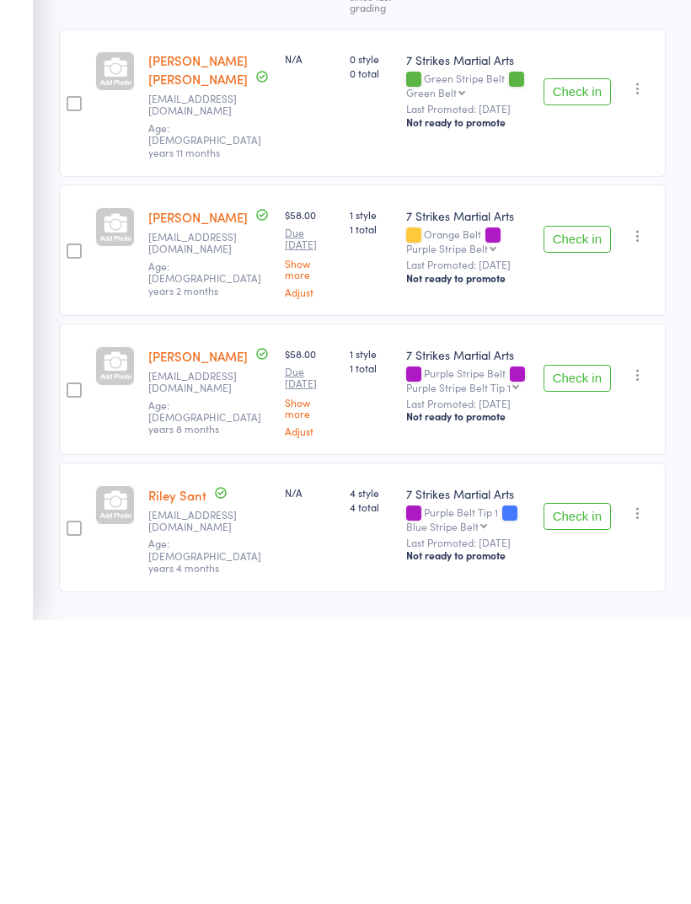
scroll to position [40, 0]
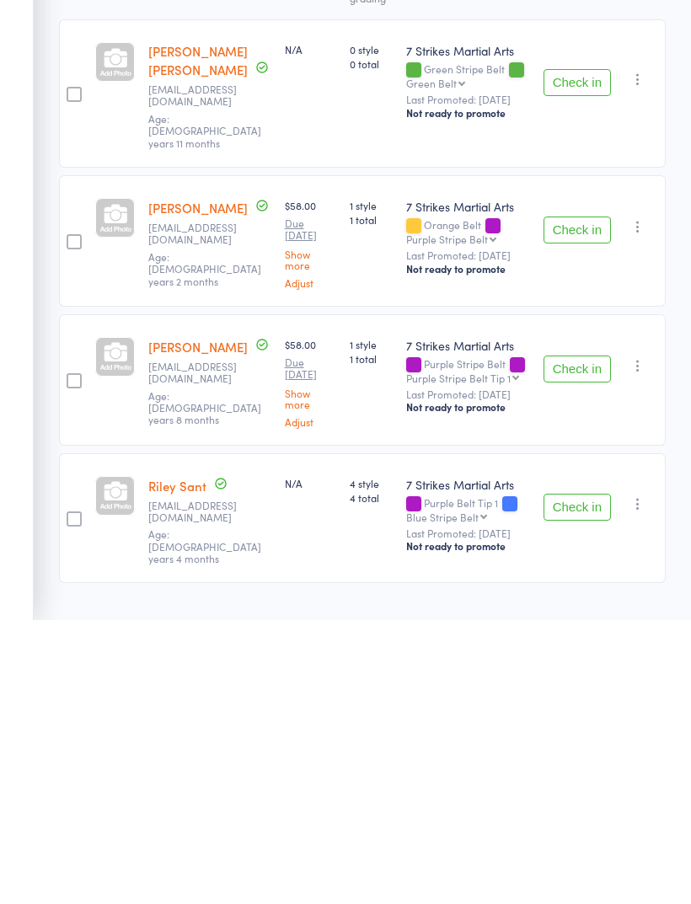
click at [570, 778] on button "Check in" at bounding box center [576, 791] width 67 height 27
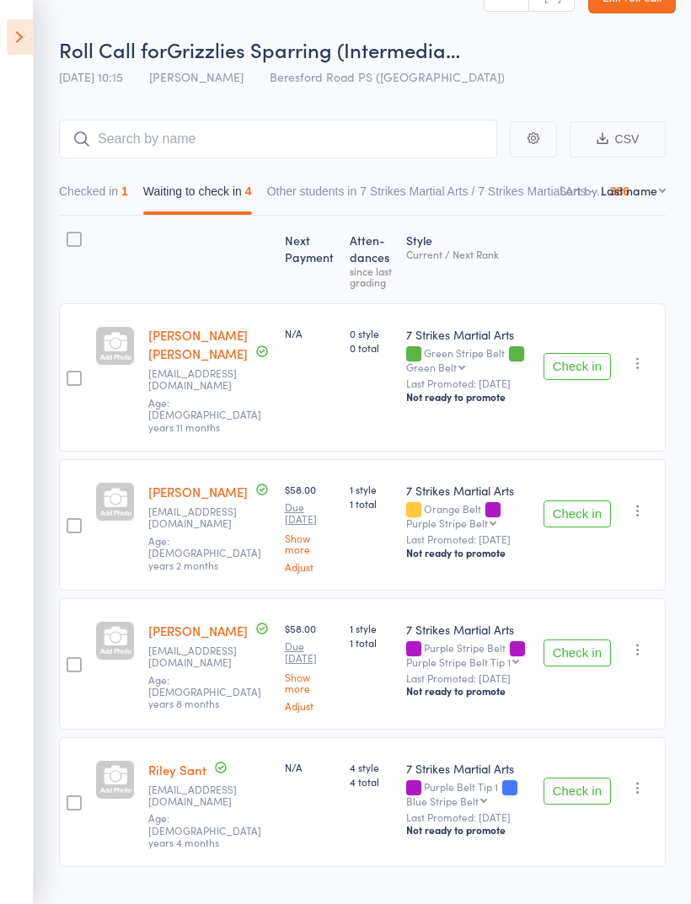
scroll to position [12, 0]
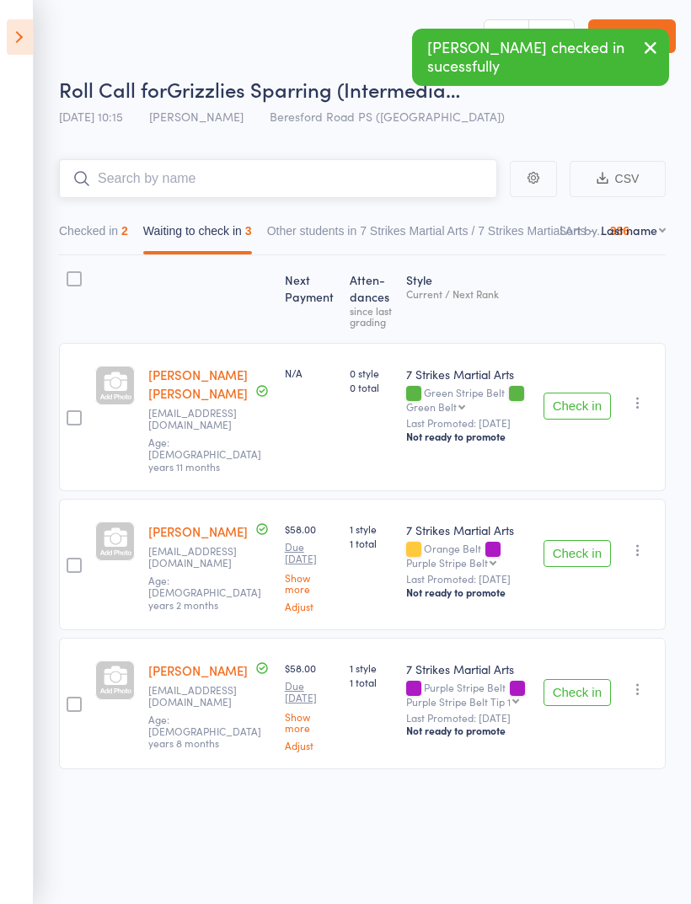
click at [372, 159] on input "search" at bounding box center [278, 178] width 438 height 39
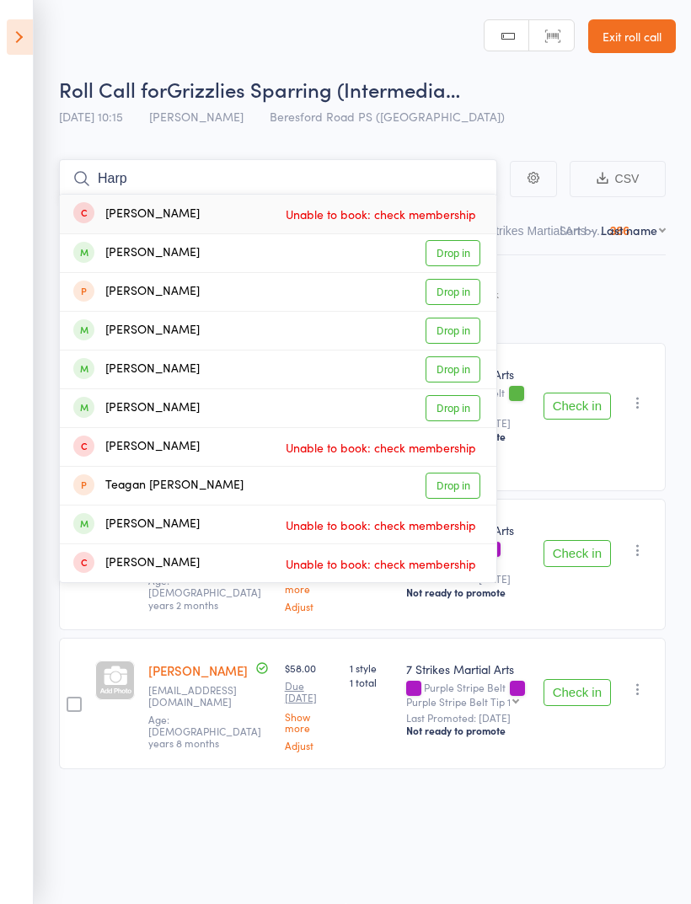
click at [339, 177] on input "Harp" at bounding box center [278, 178] width 438 height 39
type input "H"
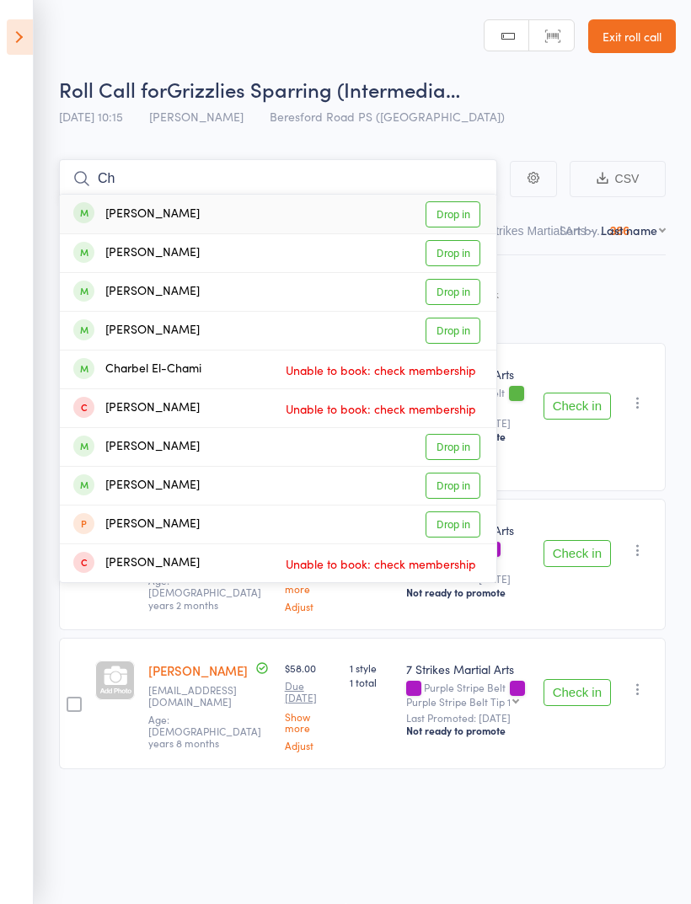
type input "C"
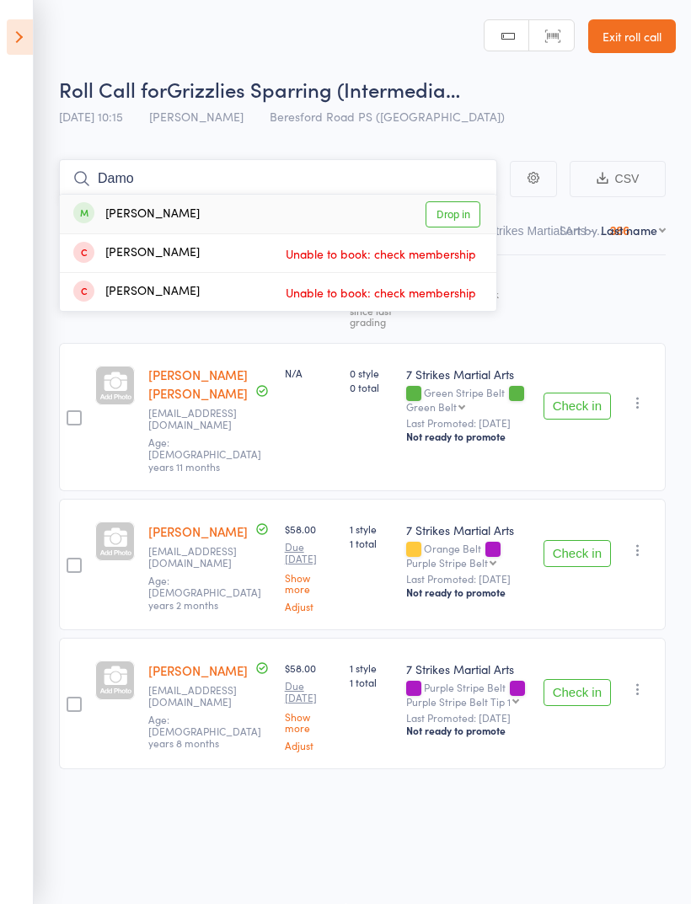
type input "Damo"
click at [465, 202] on link "Drop in" at bounding box center [452, 214] width 55 height 26
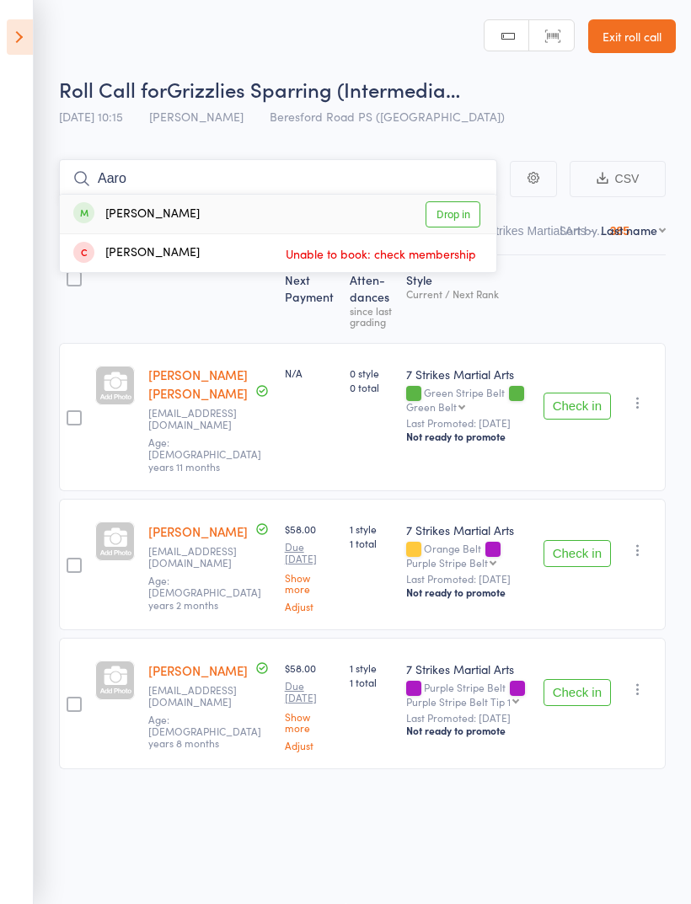
type input "Aaro"
click at [455, 201] on link "Drop in" at bounding box center [452, 214] width 55 height 26
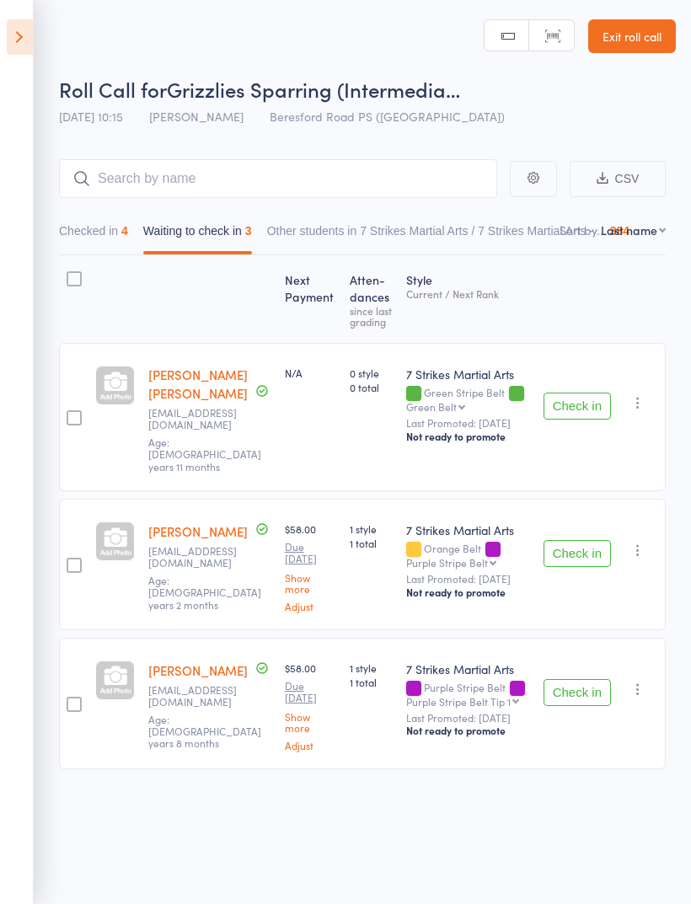
click at [664, 35] on link "Exit roll call" at bounding box center [632, 36] width 88 height 34
